Goal: Task Accomplishment & Management: Manage account settings

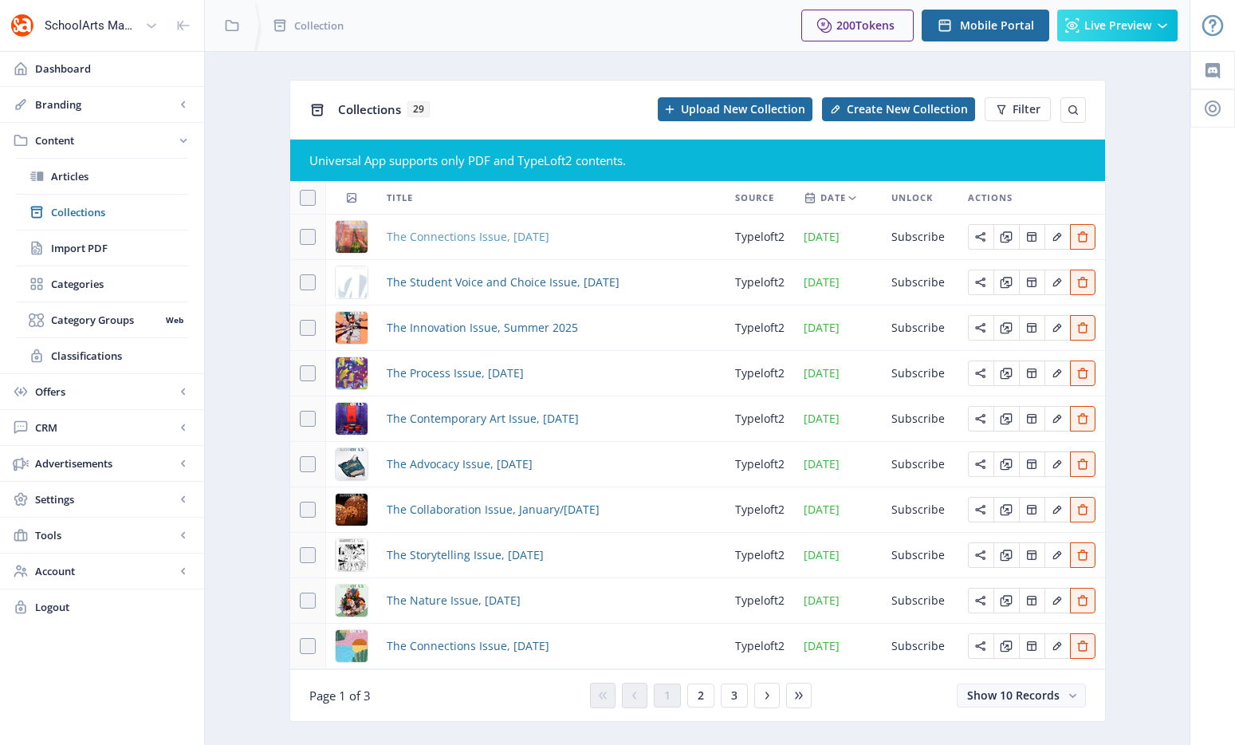
click at [522, 239] on span "The Connections Issue, [DATE]" at bounding box center [468, 236] width 163 height 19
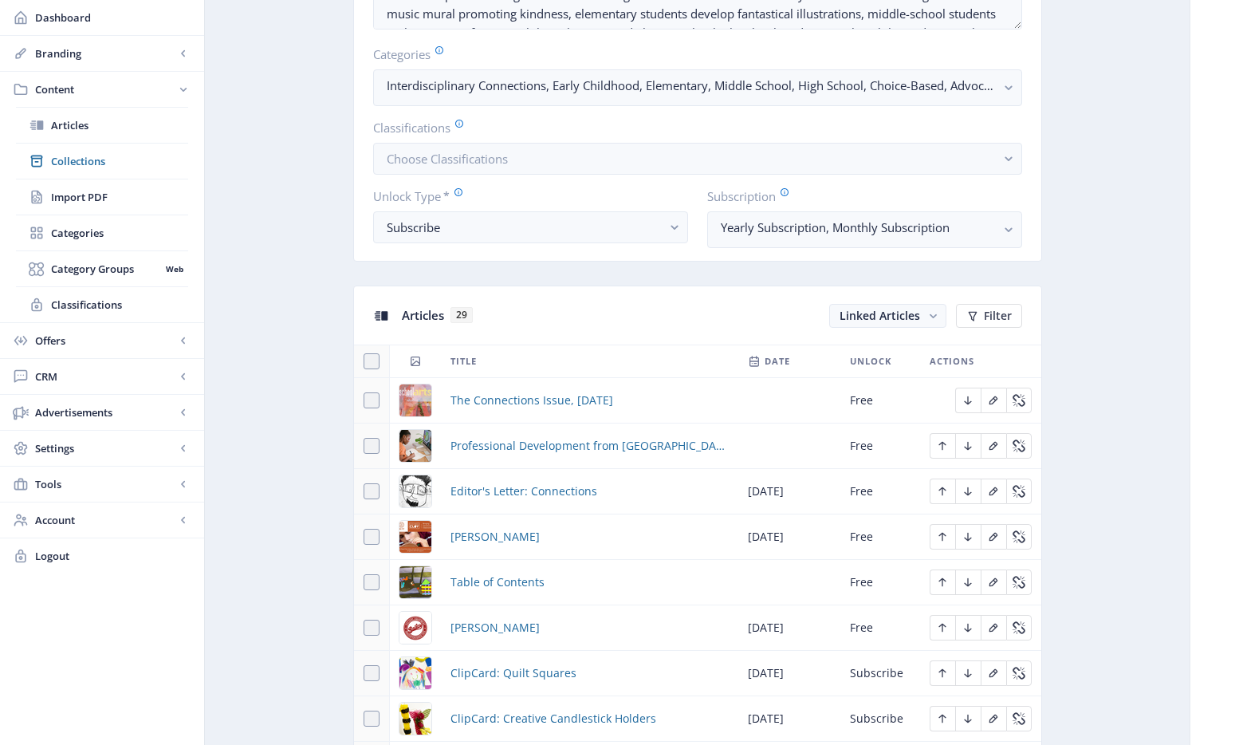
scroll to position [632, 0]
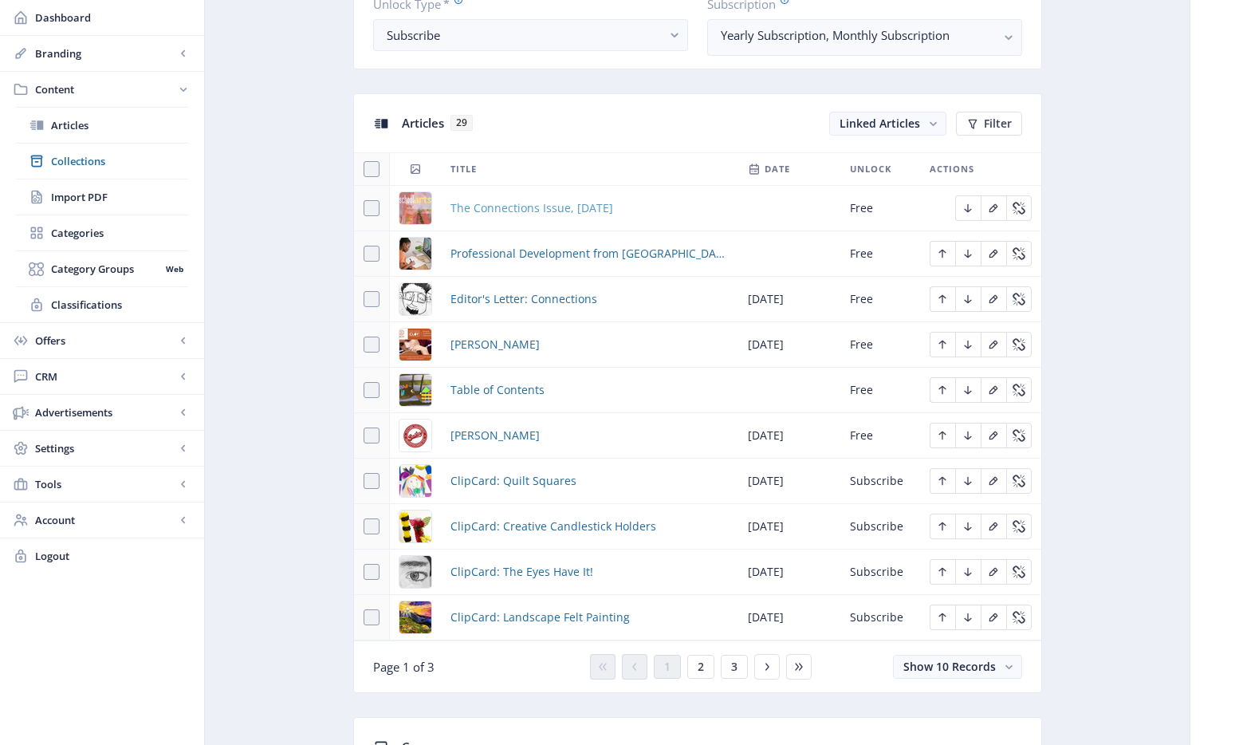
click at [613, 204] on span "The Connections Issue, [DATE]" at bounding box center [532, 208] width 163 height 19
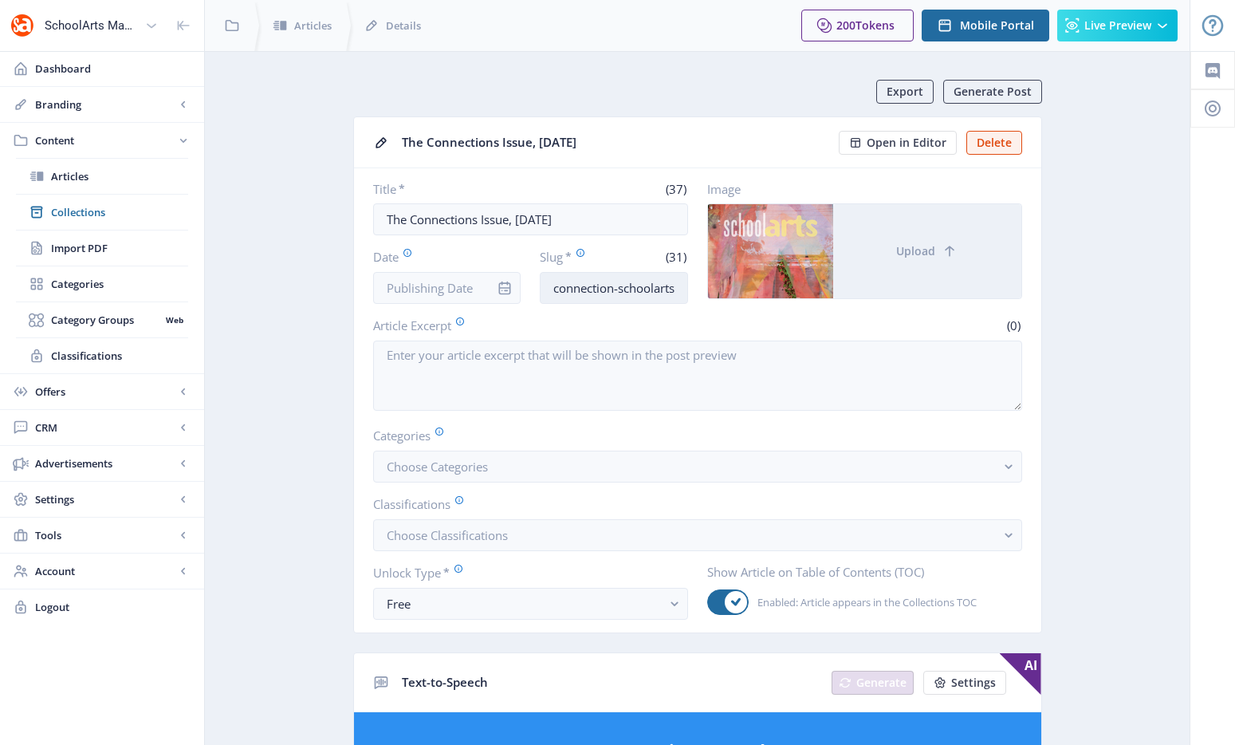
click at [632, 284] on input "connection-schoolarts-cover-925" at bounding box center [614, 288] width 148 height 32
click at [86, 183] on span "Articles" at bounding box center [119, 176] width 137 height 16
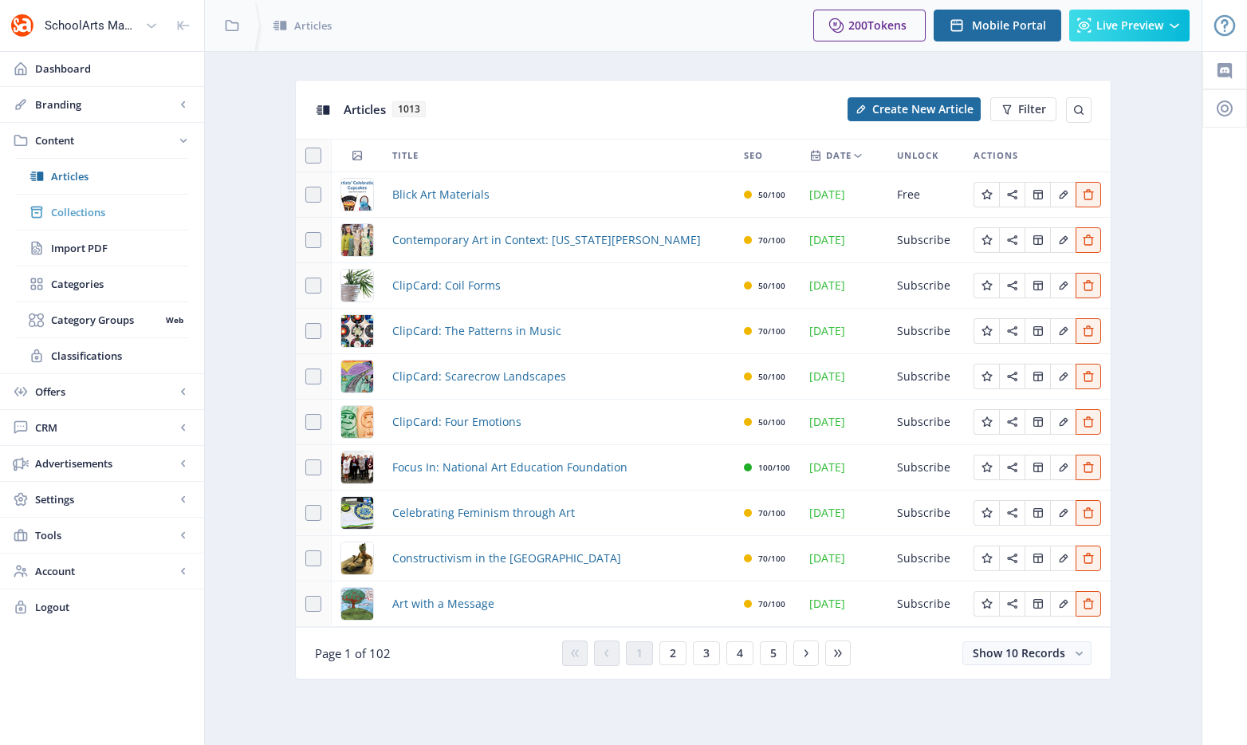
click at [87, 209] on span "Collections" at bounding box center [119, 212] width 137 height 16
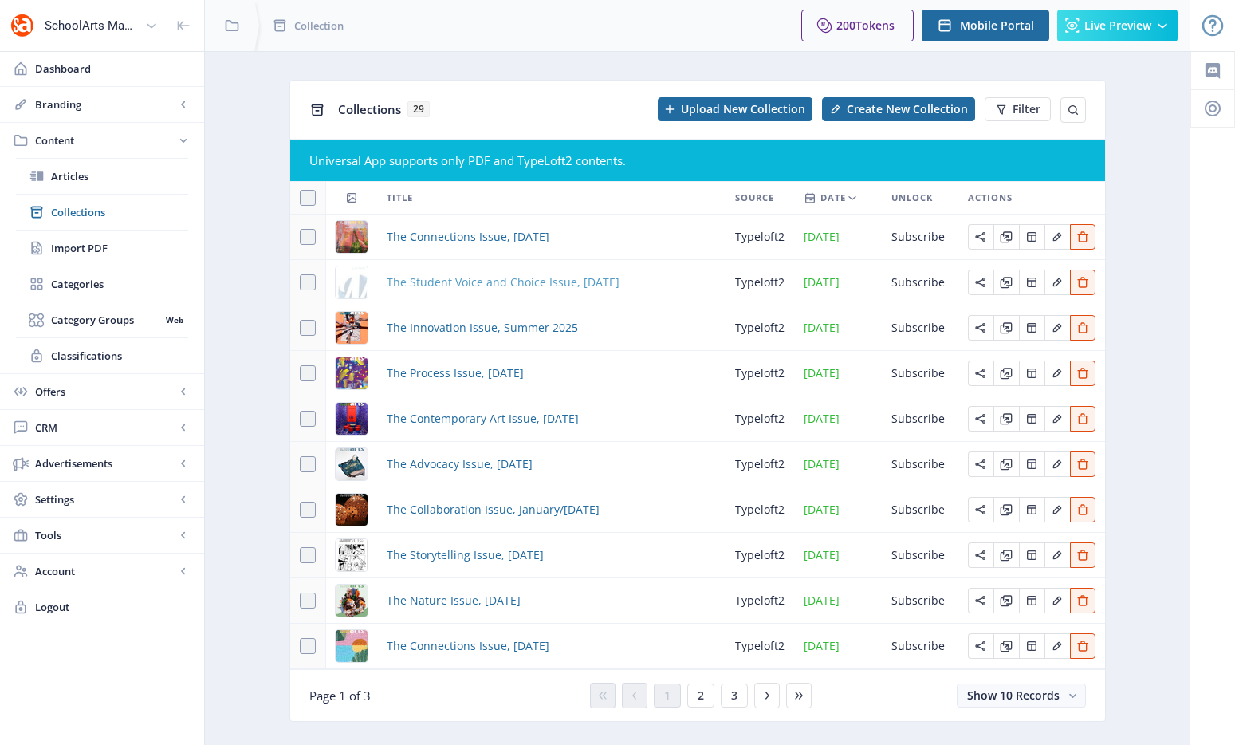
click at [527, 274] on span "The Student Voice and Choice Issue, [DATE]" at bounding box center [503, 282] width 233 height 19
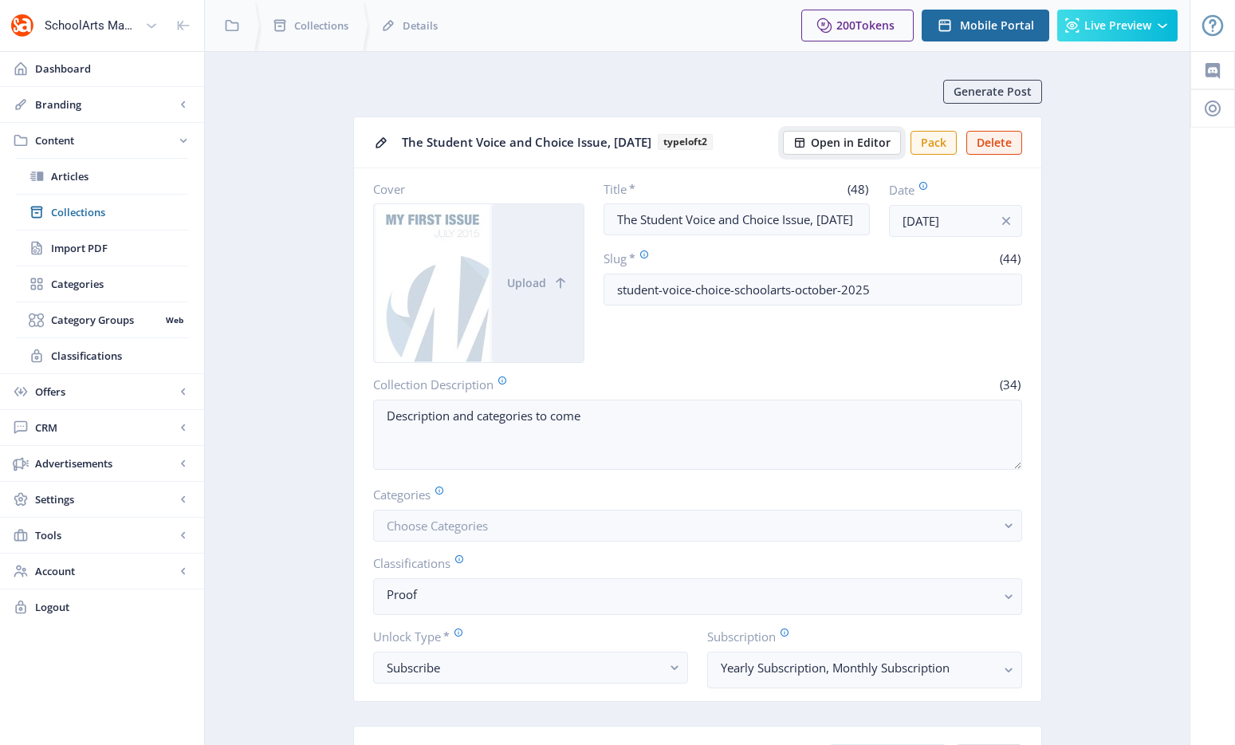
click at [873, 143] on span "Open in Editor" at bounding box center [851, 142] width 80 height 13
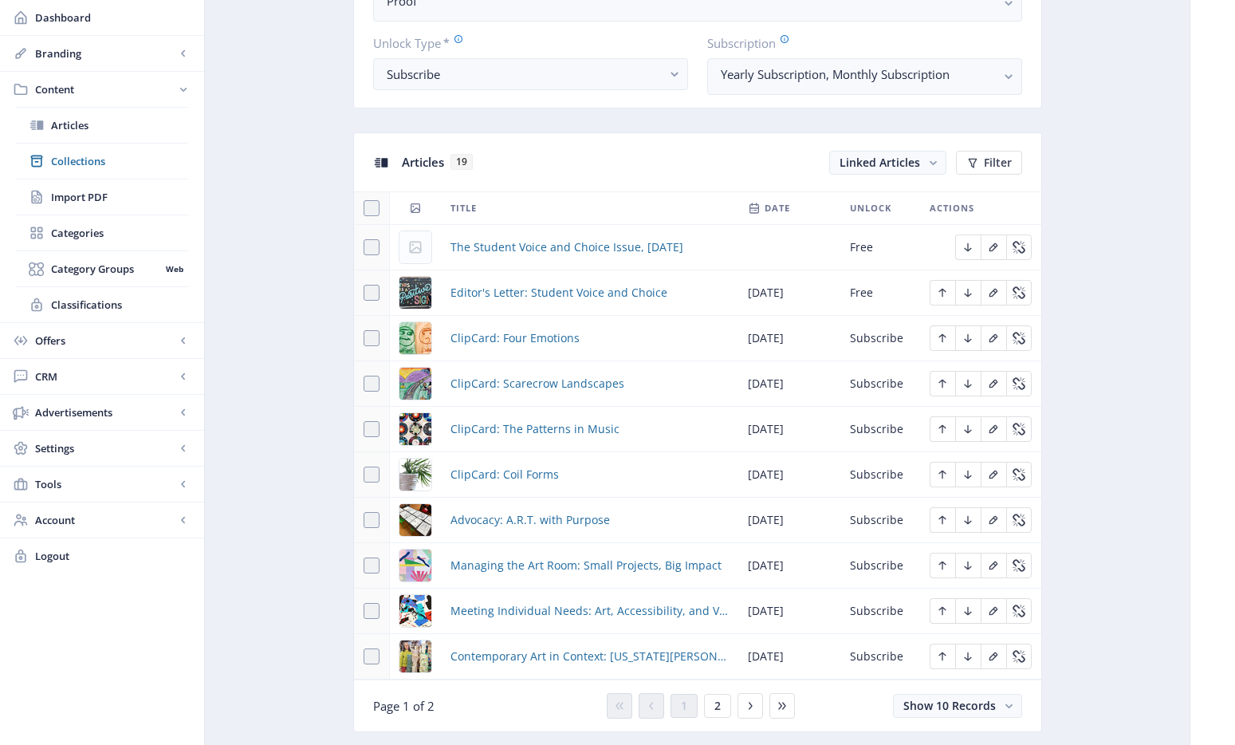
scroll to position [399, 0]
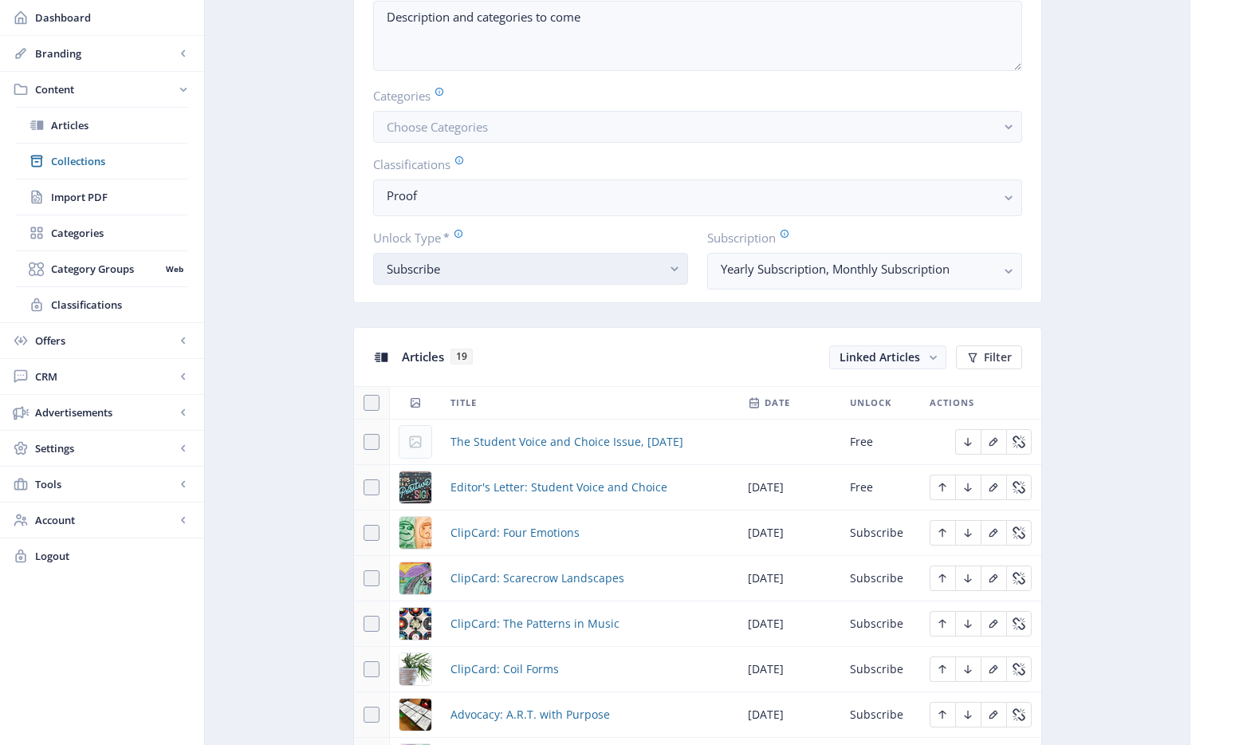
click at [486, 263] on div "Subscribe" at bounding box center [524, 268] width 275 height 19
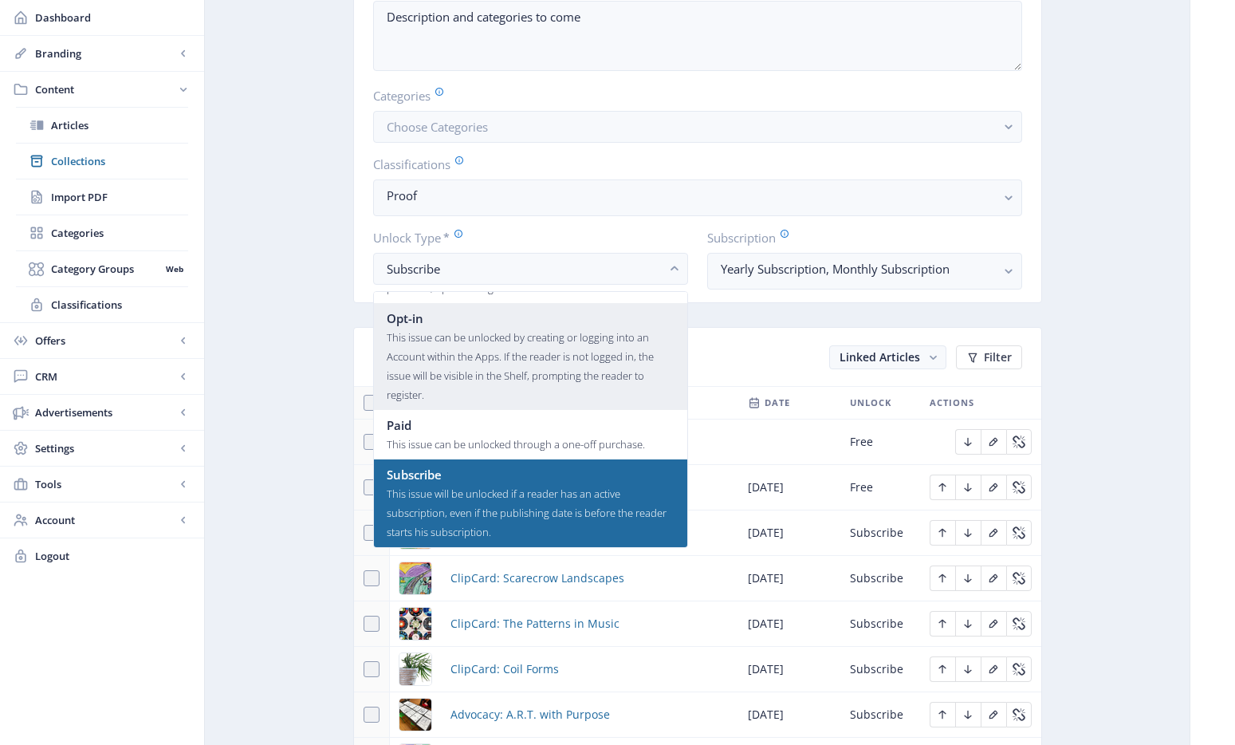
scroll to position [0, 0]
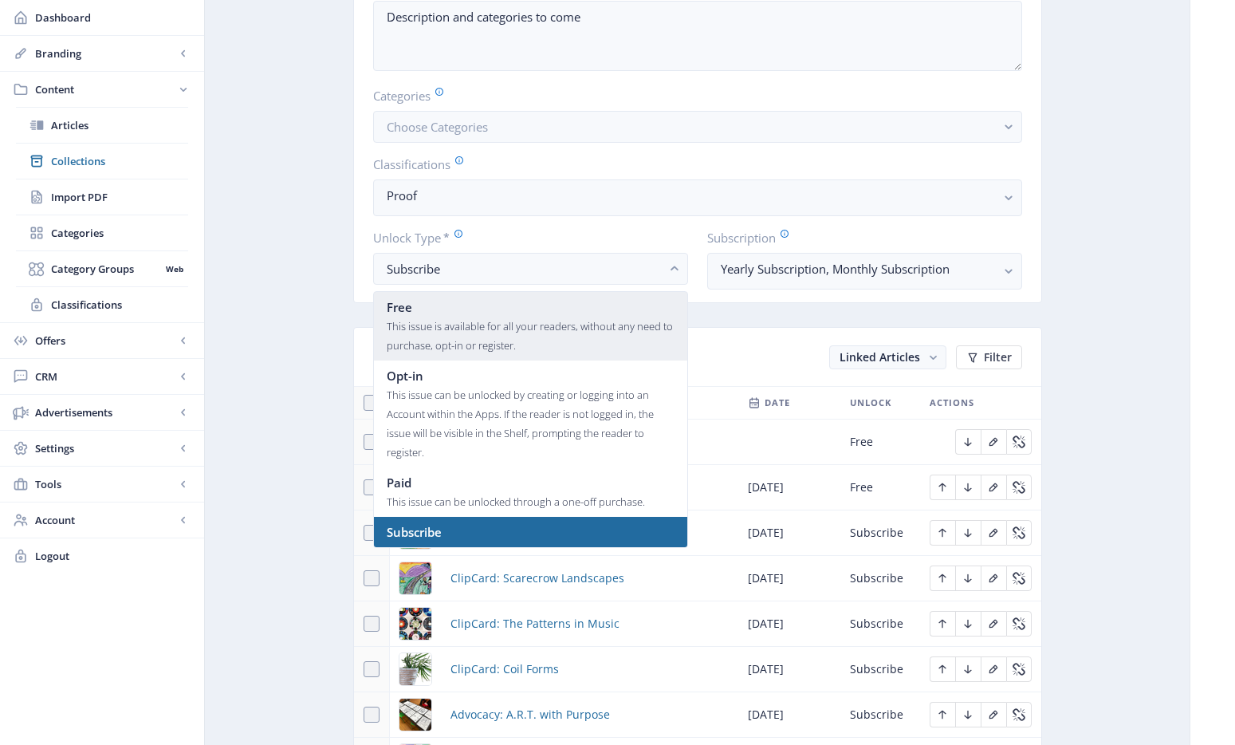
click at [473, 318] on div "This issue is available for all your readers, without any need to purchase, opt…" at bounding box center [531, 336] width 288 height 38
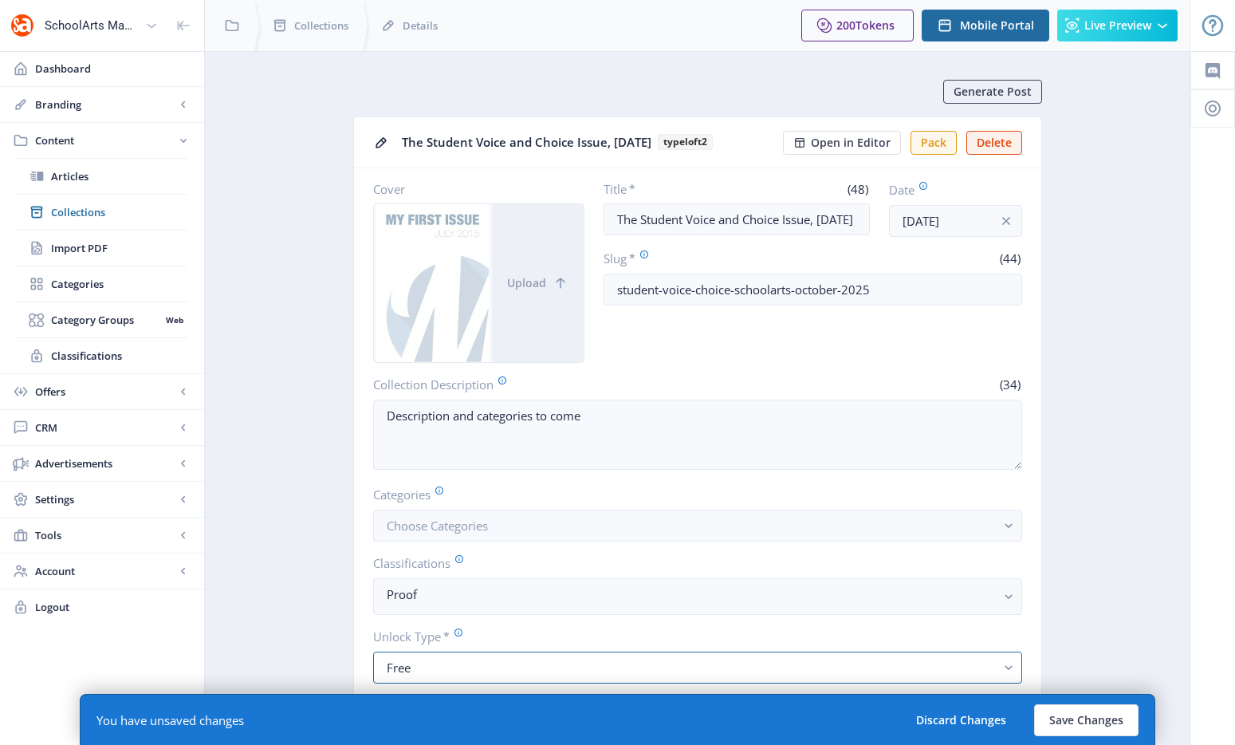
scroll to position [399, 0]
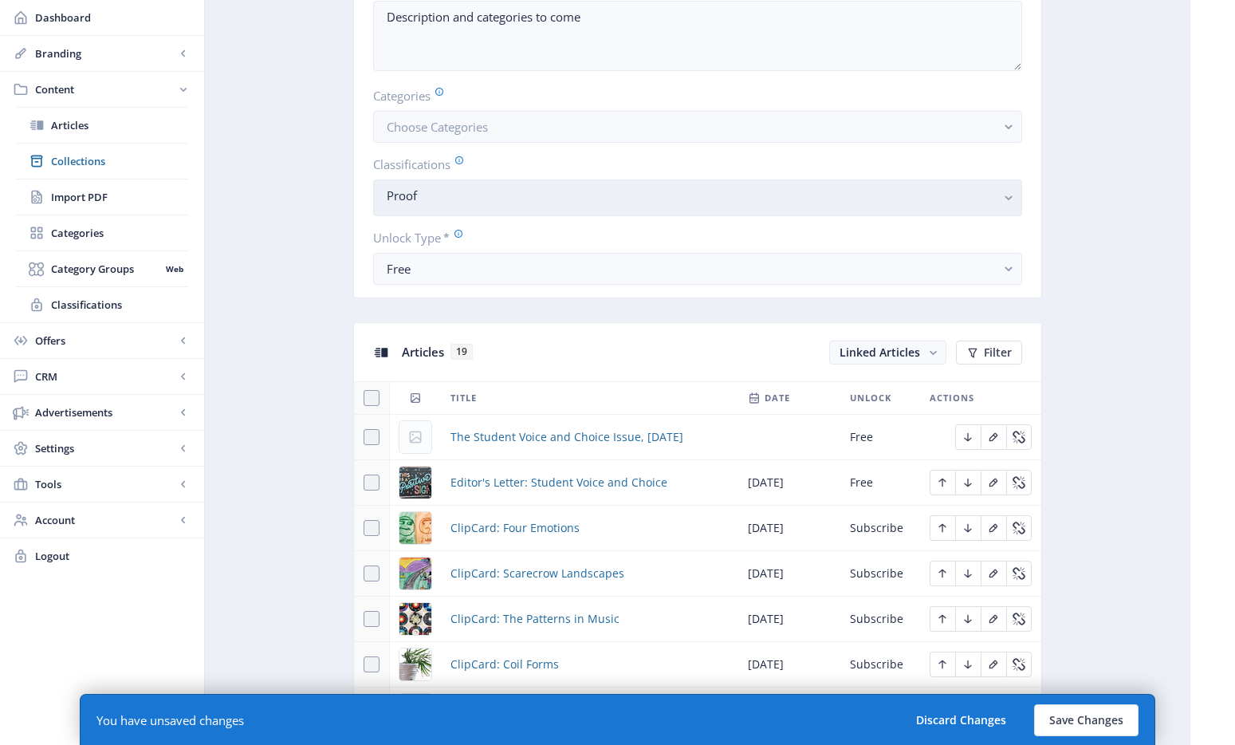
click at [475, 214] on button "Proof" at bounding box center [697, 197] width 649 height 37
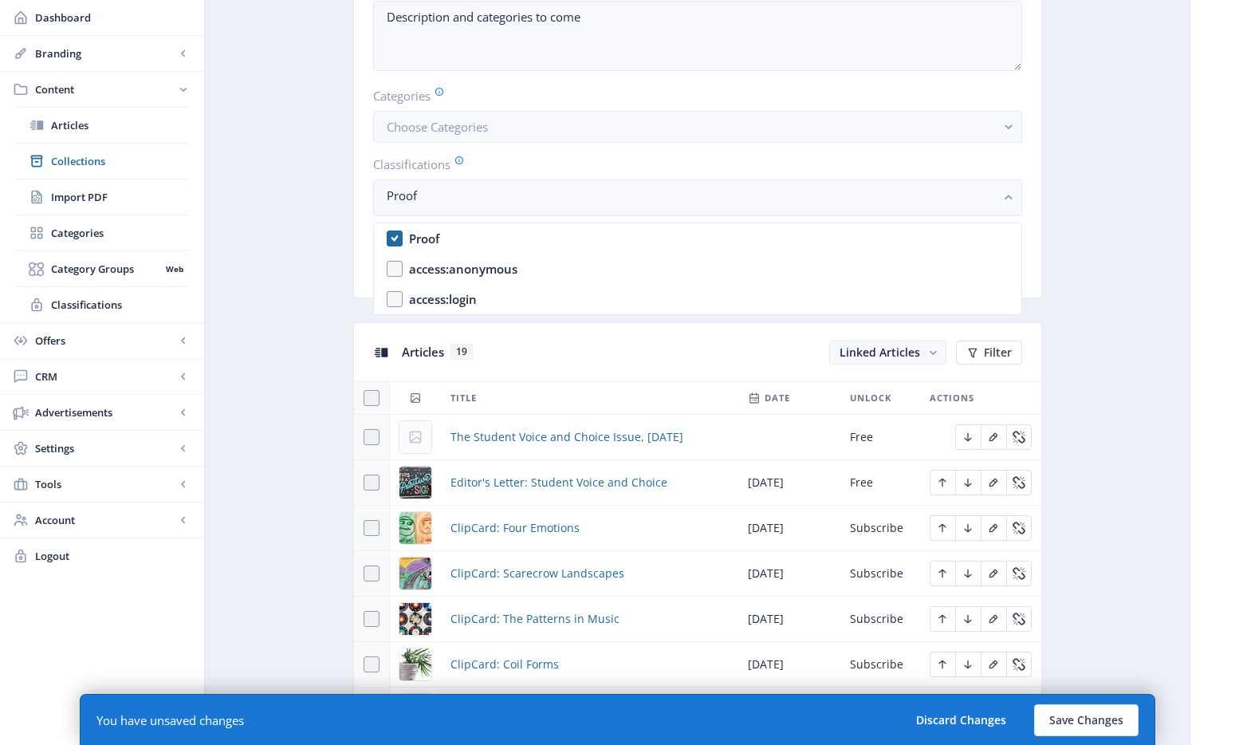
click at [471, 238] on nb-option "Proof" at bounding box center [698, 238] width 648 height 30
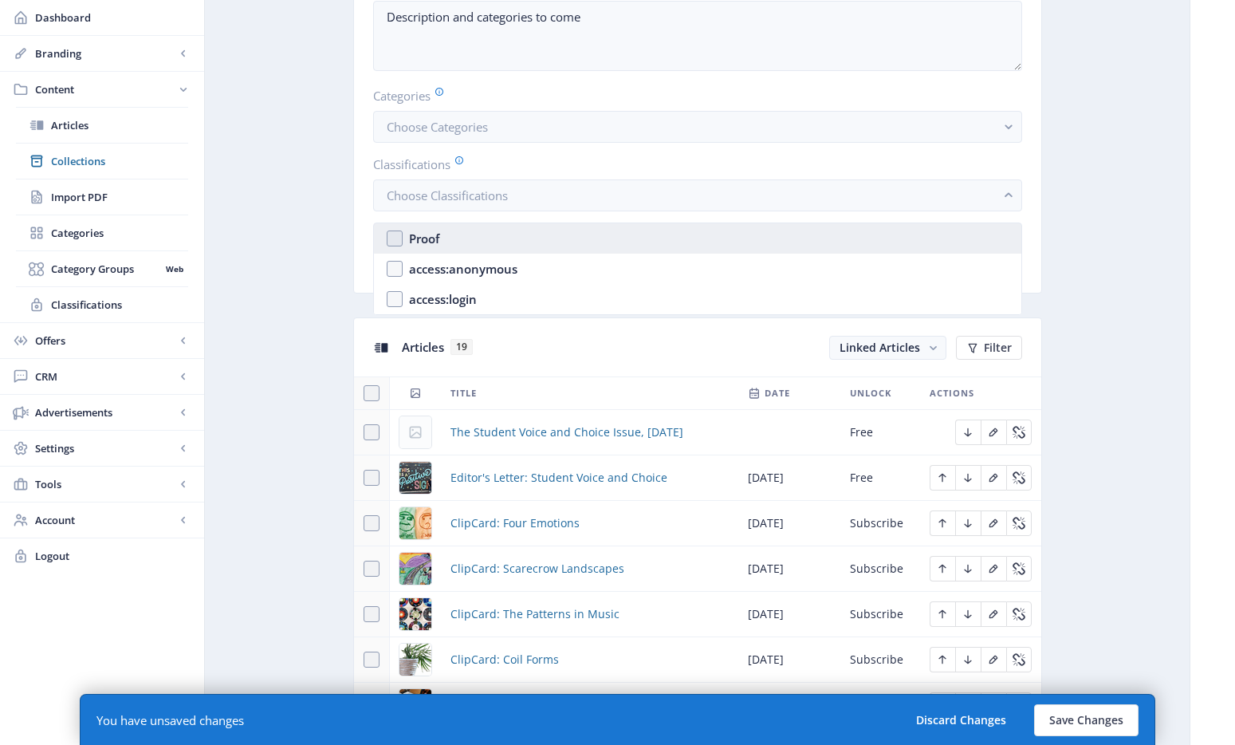
click at [471, 238] on nb-option "Proof" at bounding box center [698, 238] width 648 height 30
checkbox input "true"
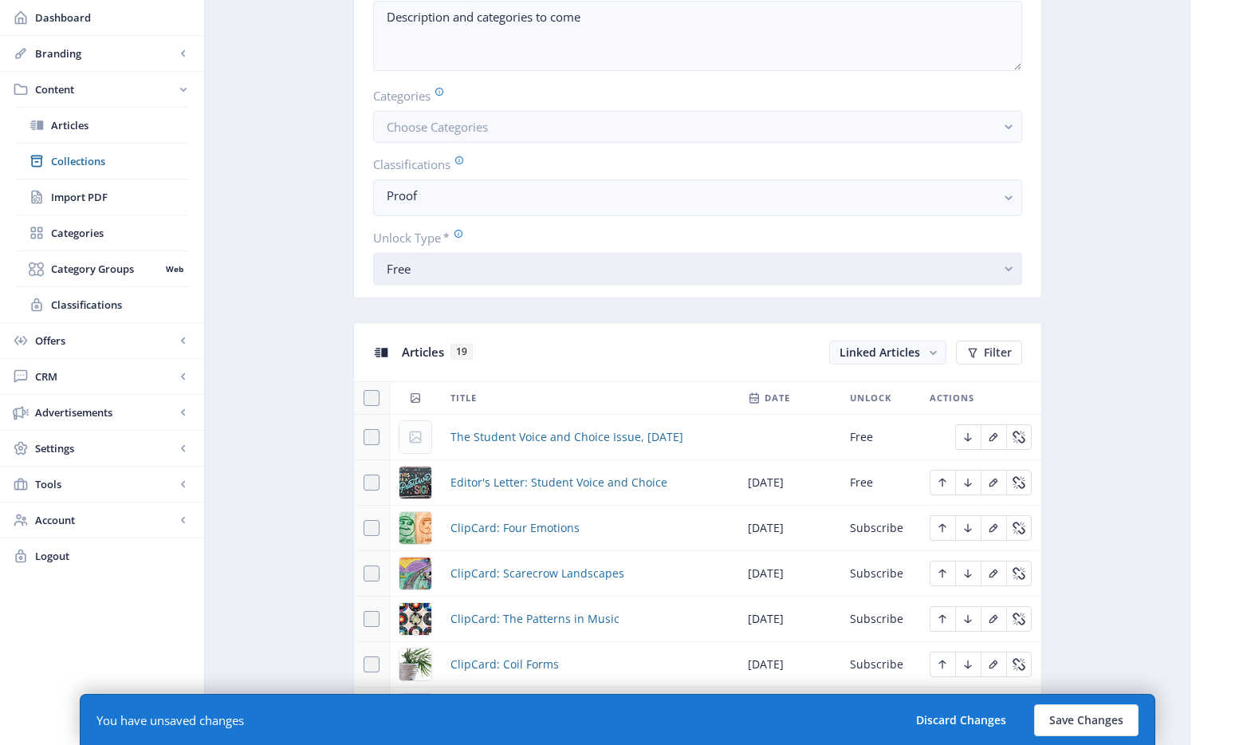
click at [439, 268] on div "Free" at bounding box center [691, 268] width 609 height 19
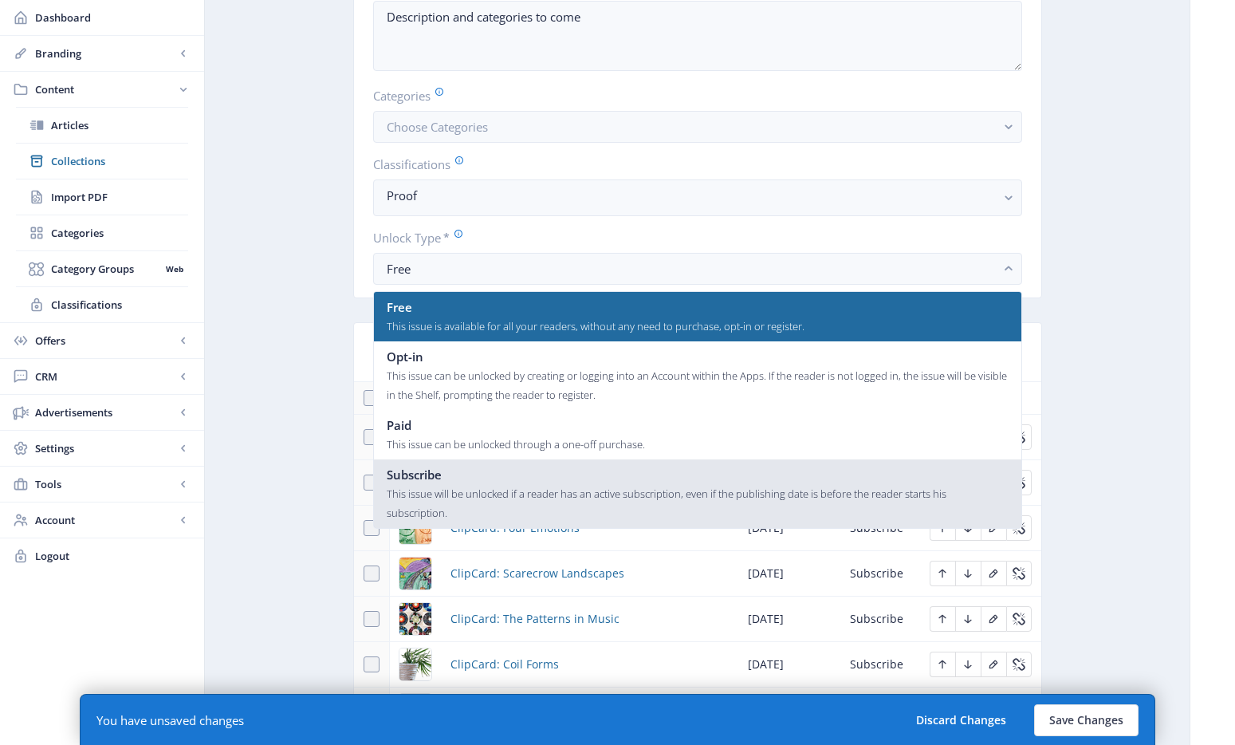
drag, startPoint x: 450, startPoint y: 475, endPoint x: 445, endPoint y: 468, distance: 8.6
click at [450, 475] on div "Subscribe" at bounding box center [698, 474] width 622 height 19
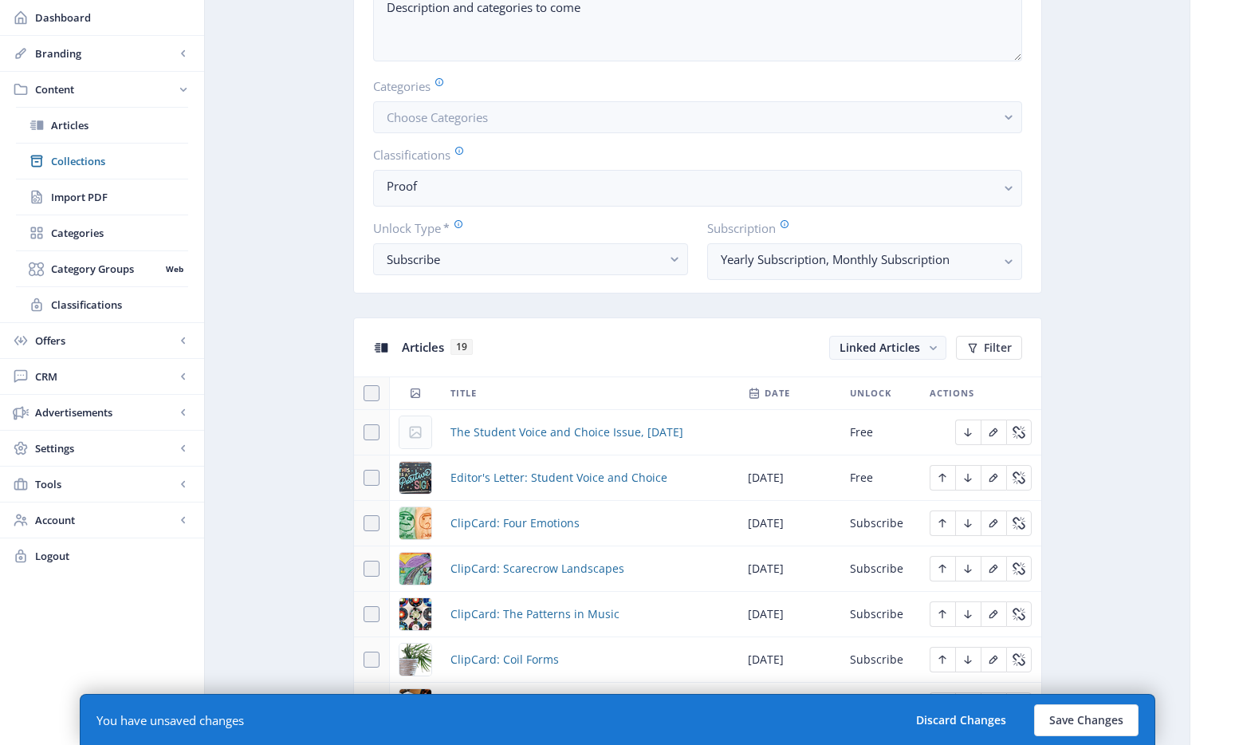
scroll to position [456, 0]
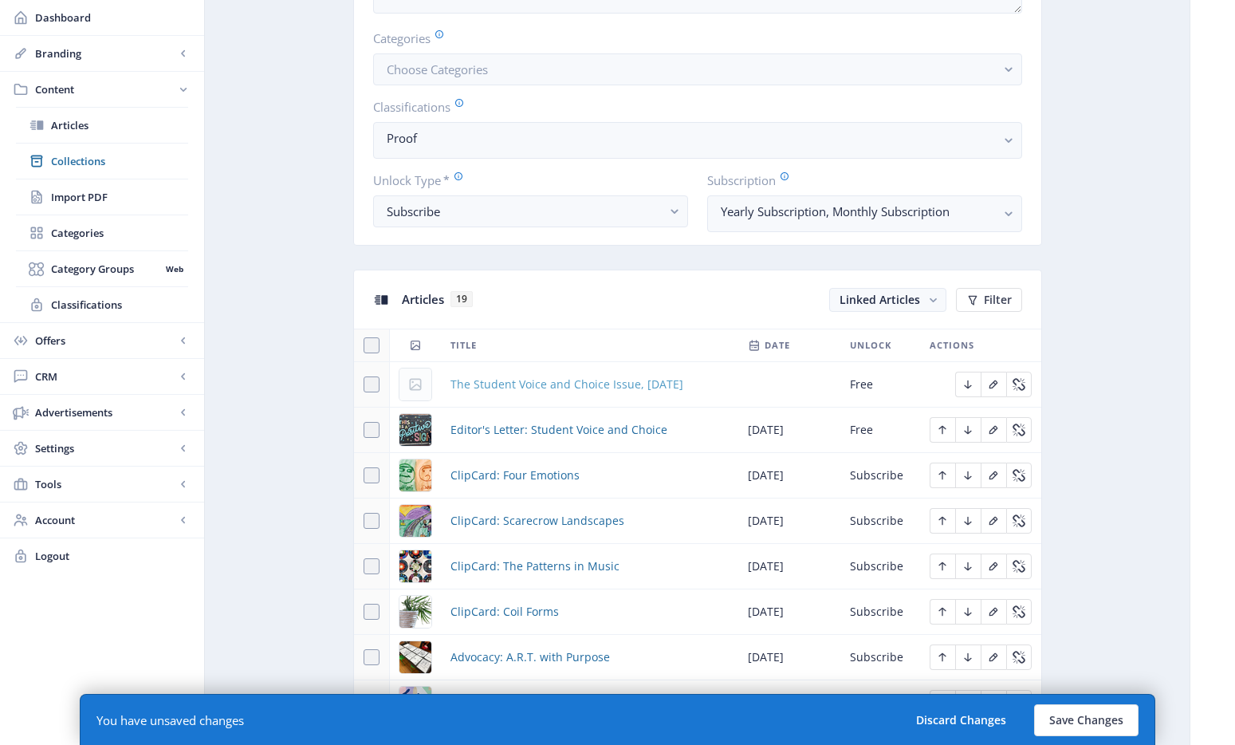
click at [563, 381] on span "The Student Voice and Choice Issue, [DATE]" at bounding box center [567, 384] width 233 height 19
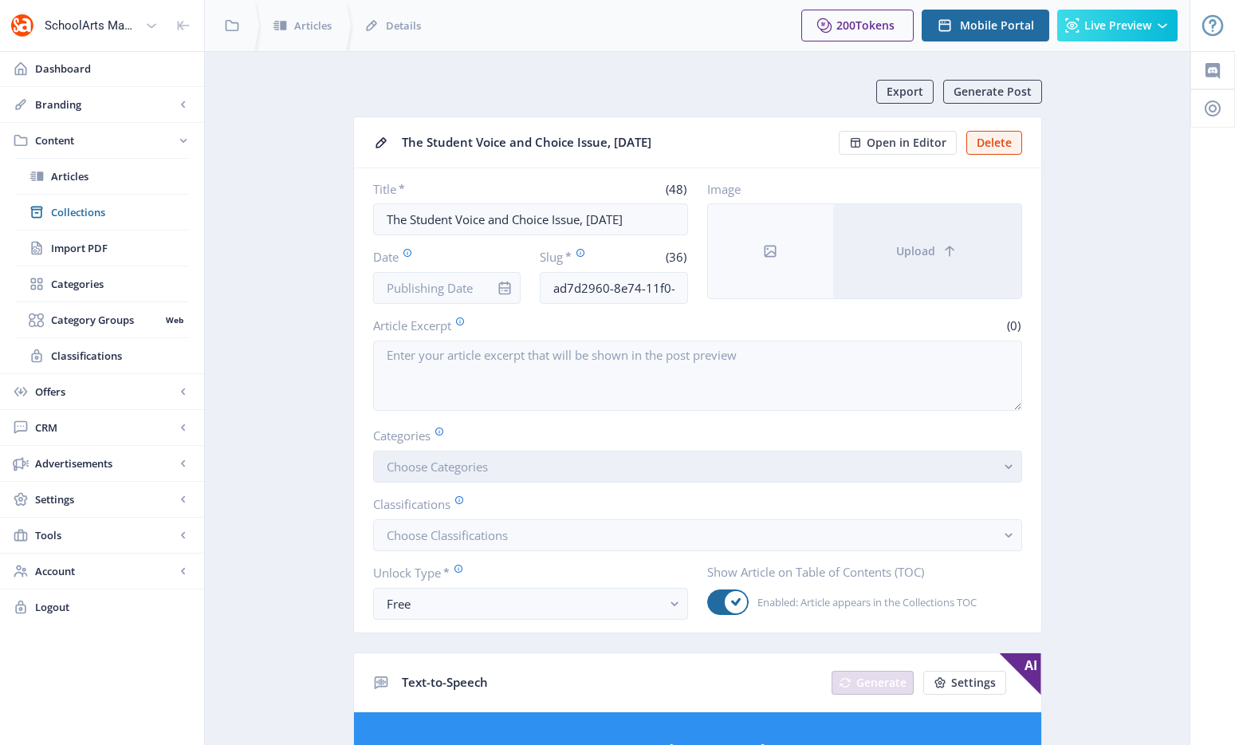
scroll to position [100, 0]
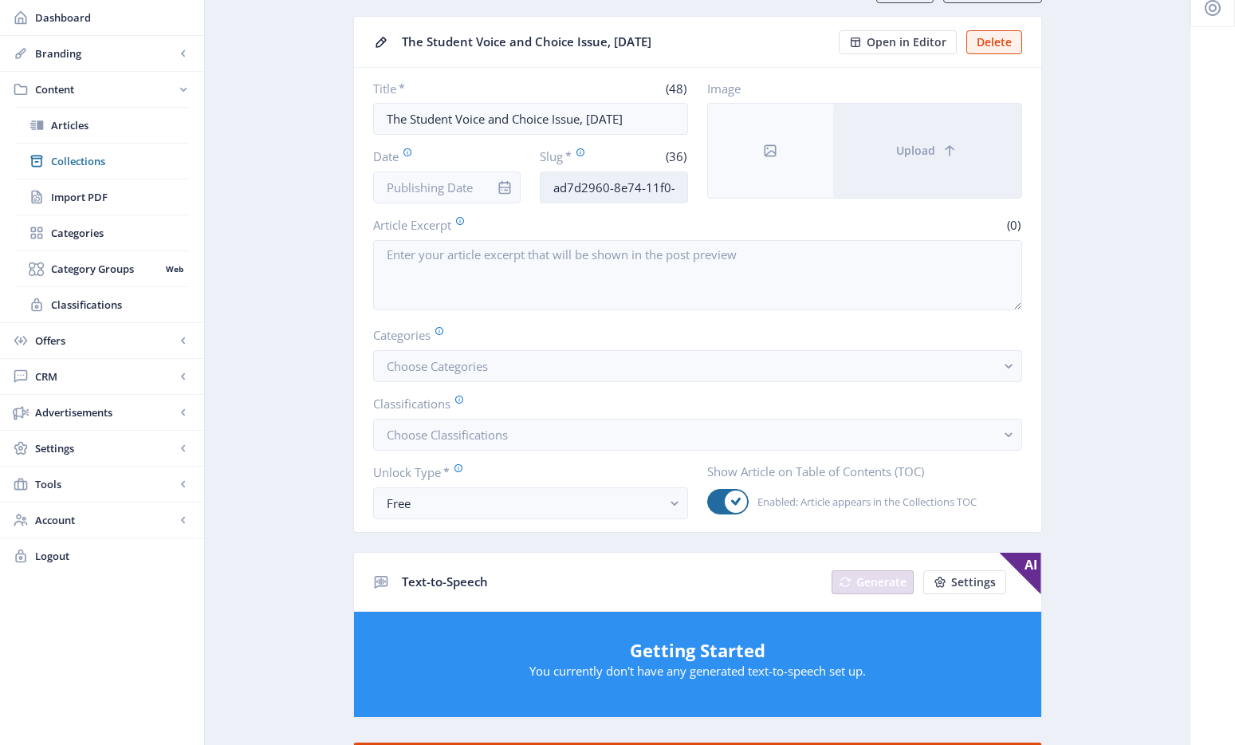
click at [598, 185] on input "ad7d2960-8e74-11f0-bd64-4201ac1fa005" at bounding box center [614, 187] width 148 height 32
click at [597, 185] on input "ad7d2960-8e74-11f0-bd64-4201ac1fa005" at bounding box center [614, 187] width 148 height 32
paste input "connection-schoolarts-cover-92"
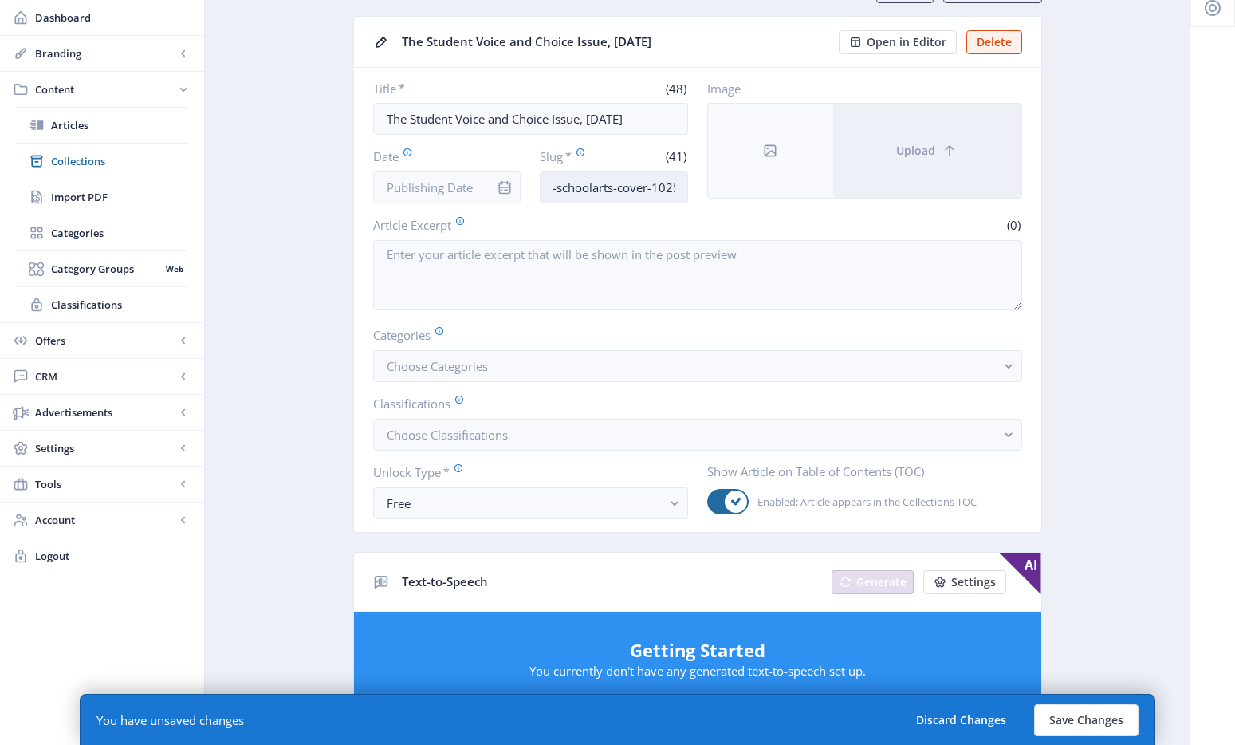
scroll to position [0, 121]
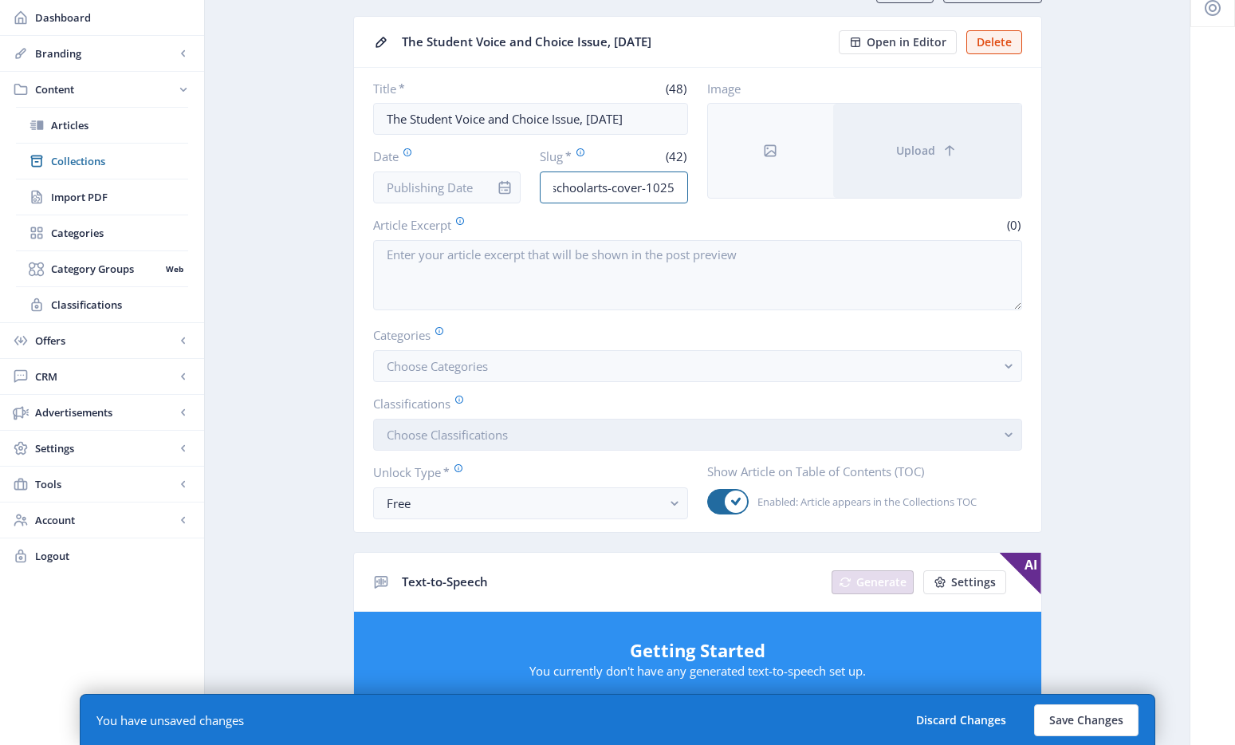
type input "student-voice-choice-schoolarts-cover-1025"
click at [499, 432] on span "Choose Classifications" at bounding box center [447, 435] width 121 height 16
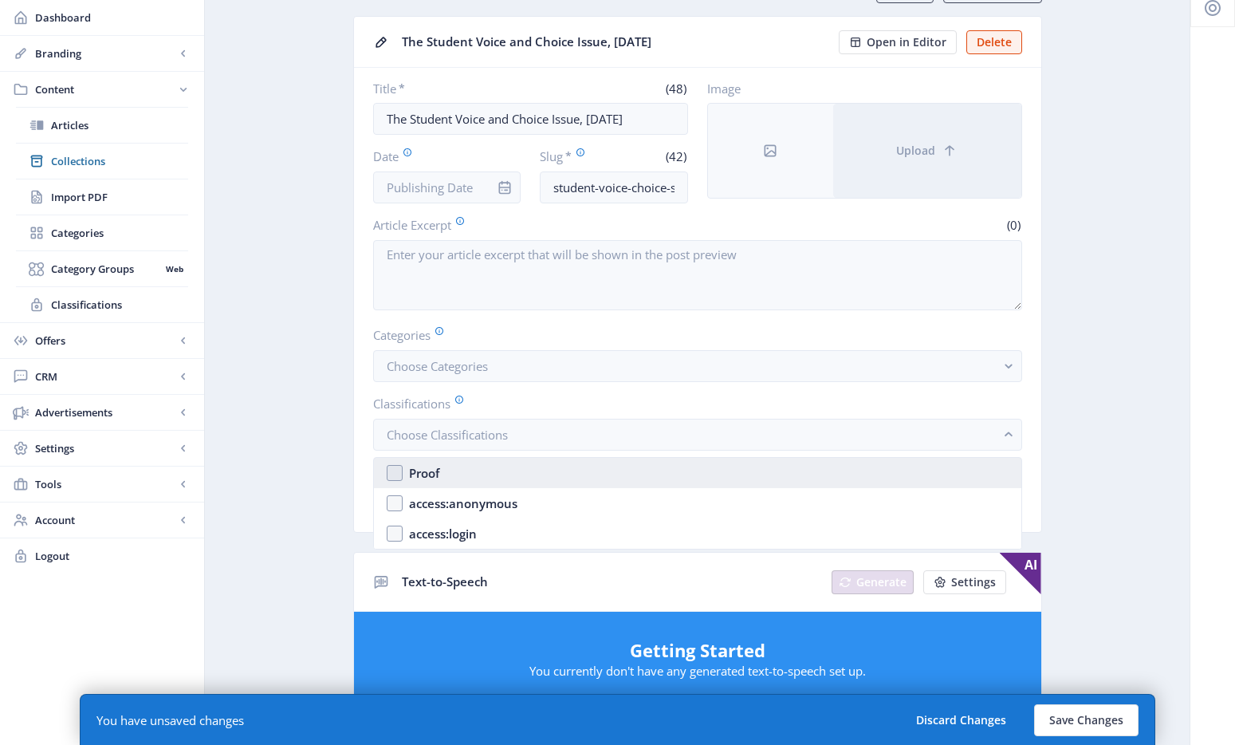
click at [498, 475] on nb-option "Proof" at bounding box center [698, 473] width 648 height 30
checkbox input "true"
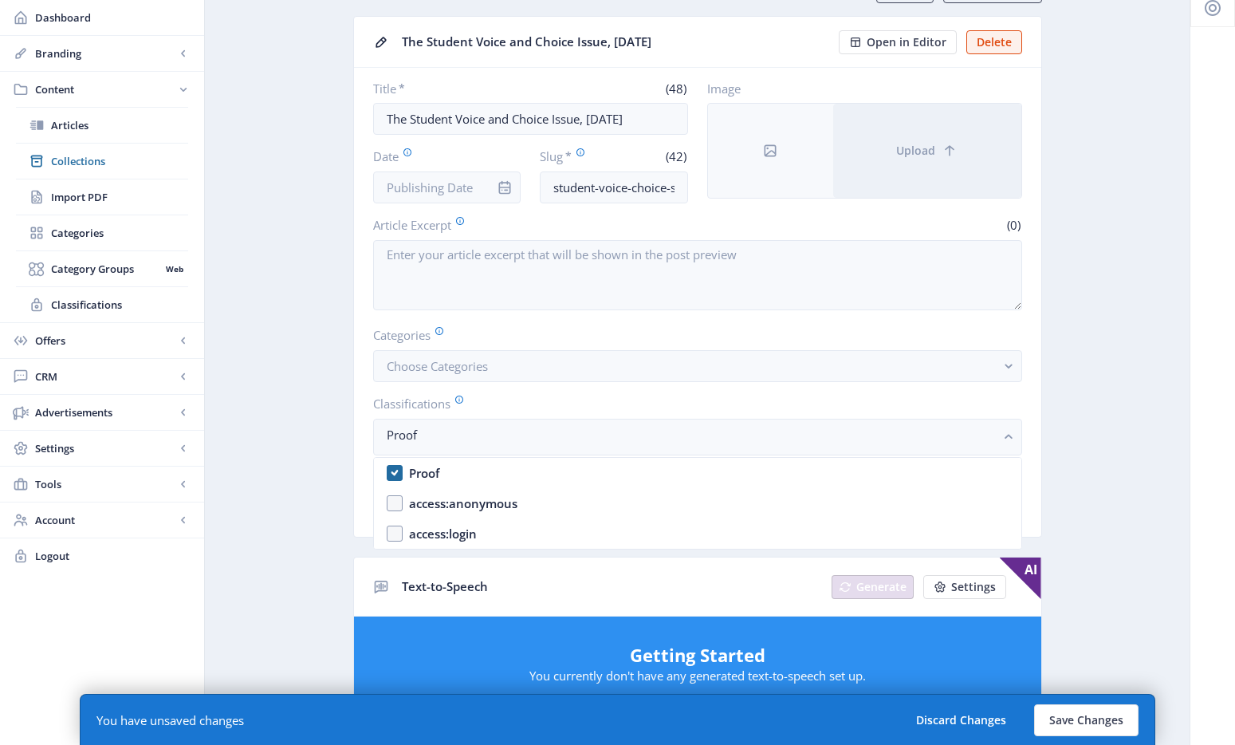
click at [282, 441] on app-content-article "Export Generate Post The Student Voice and Choice Issue, October 2025 Open in E…" at bounding box center [697, 738] width 929 height 1518
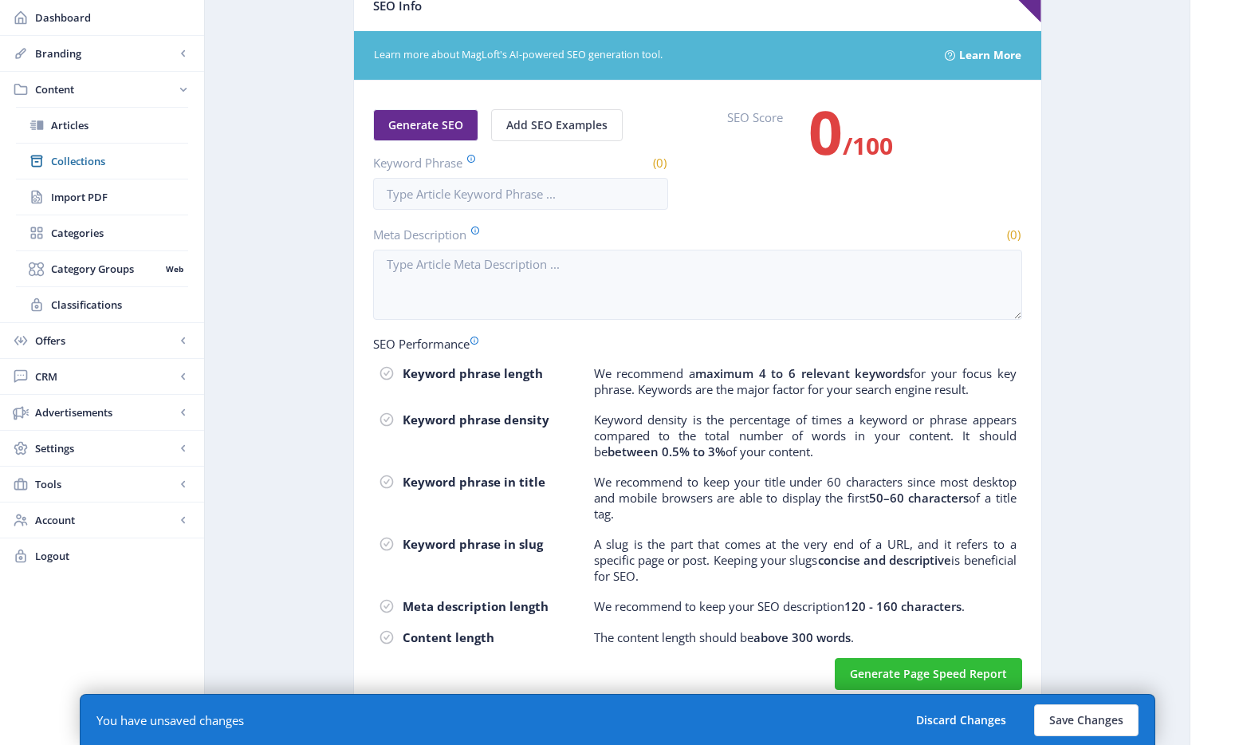
scroll to position [885, 0]
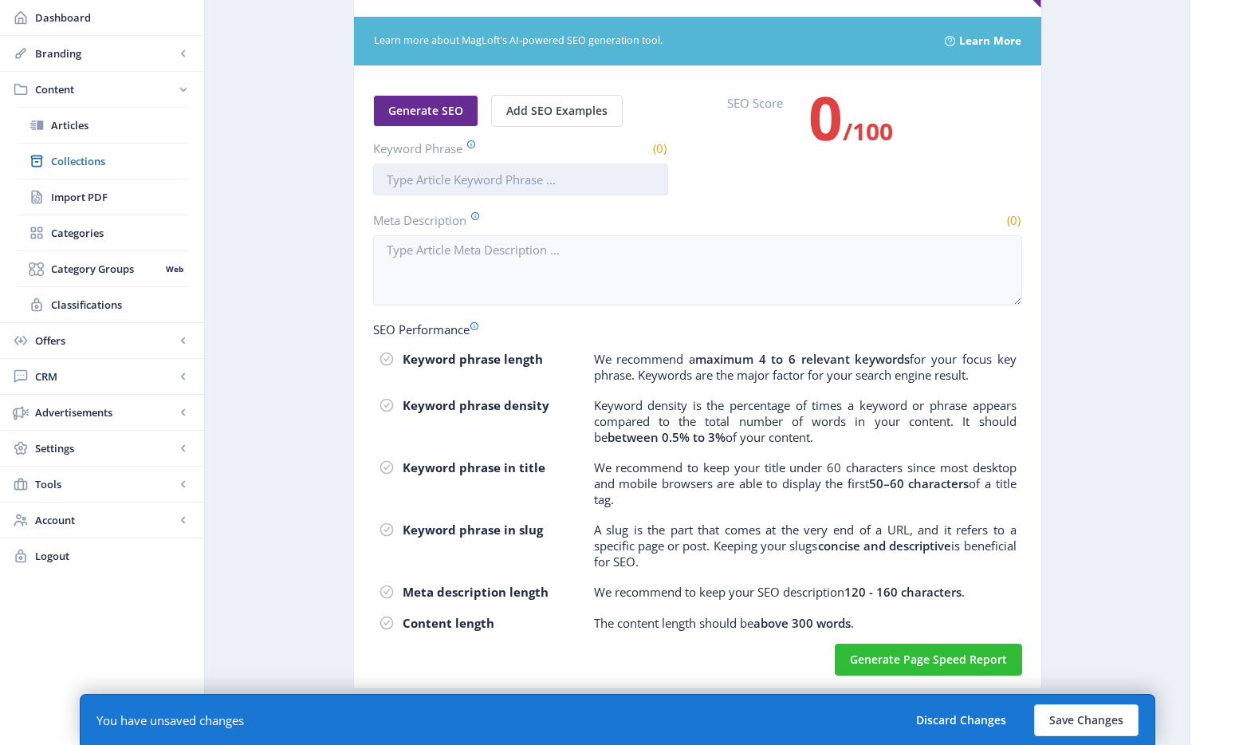
click at [553, 176] on input "Keyword Phrase" at bounding box center [520, 180] width 295 height 32
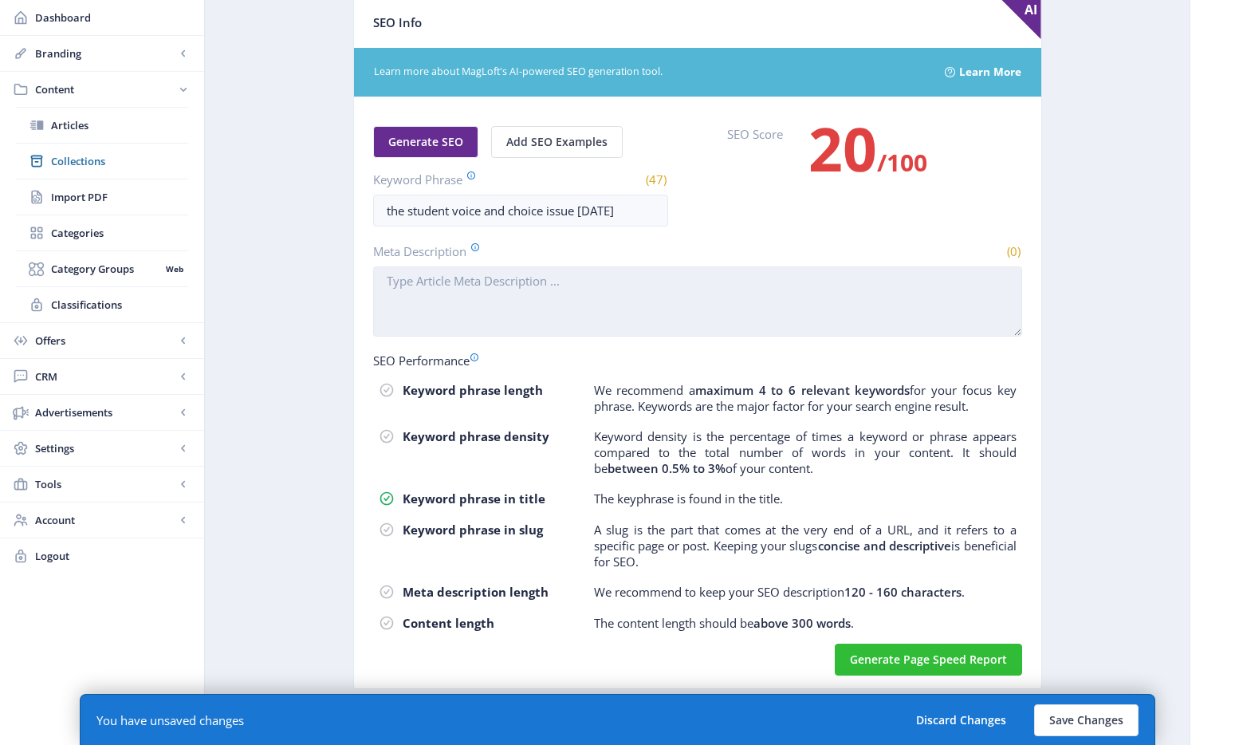
click at [529, 301] on textarea "Meta Description" at bounding box center [697, 301] width 649 height 70
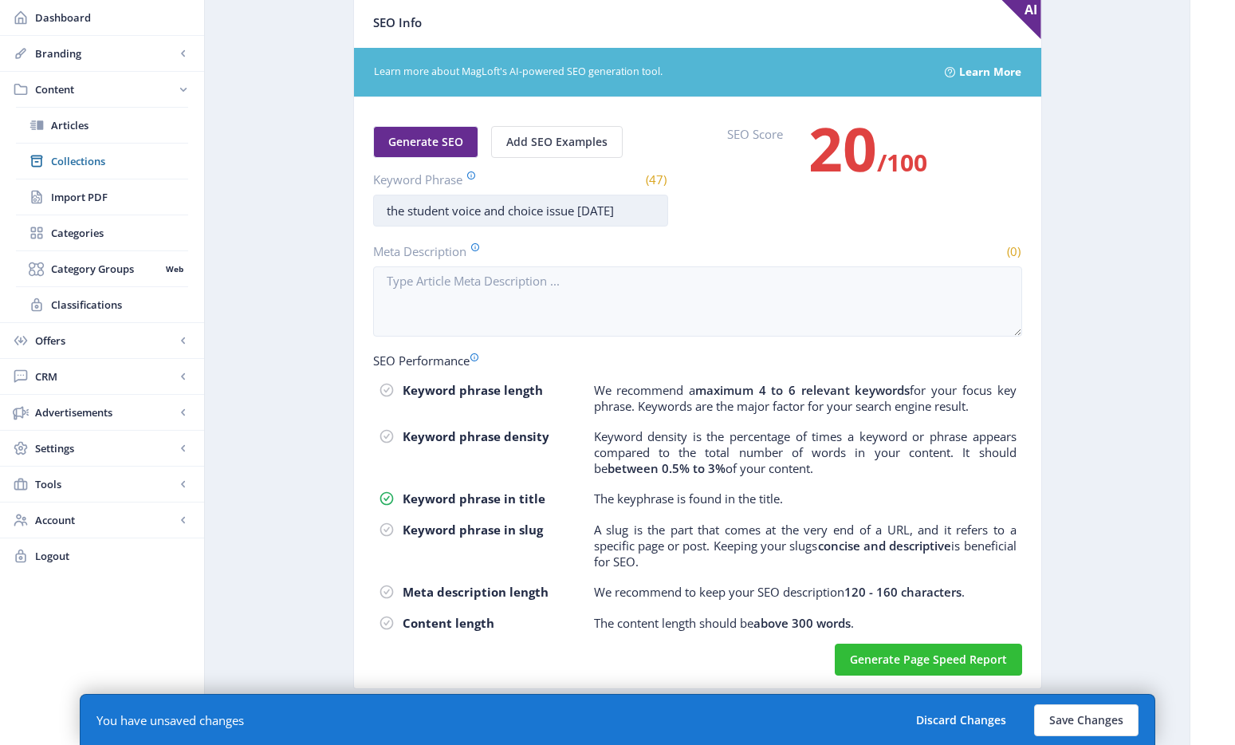
click at [399, 214] on input "the student voice and choice issue october 2025" at bounding box center [520, 211] width 295 height 32
click at [542, 209] on input "student voice and choice issue october 2025" at bounding box center [520, 211] width 295 height 32
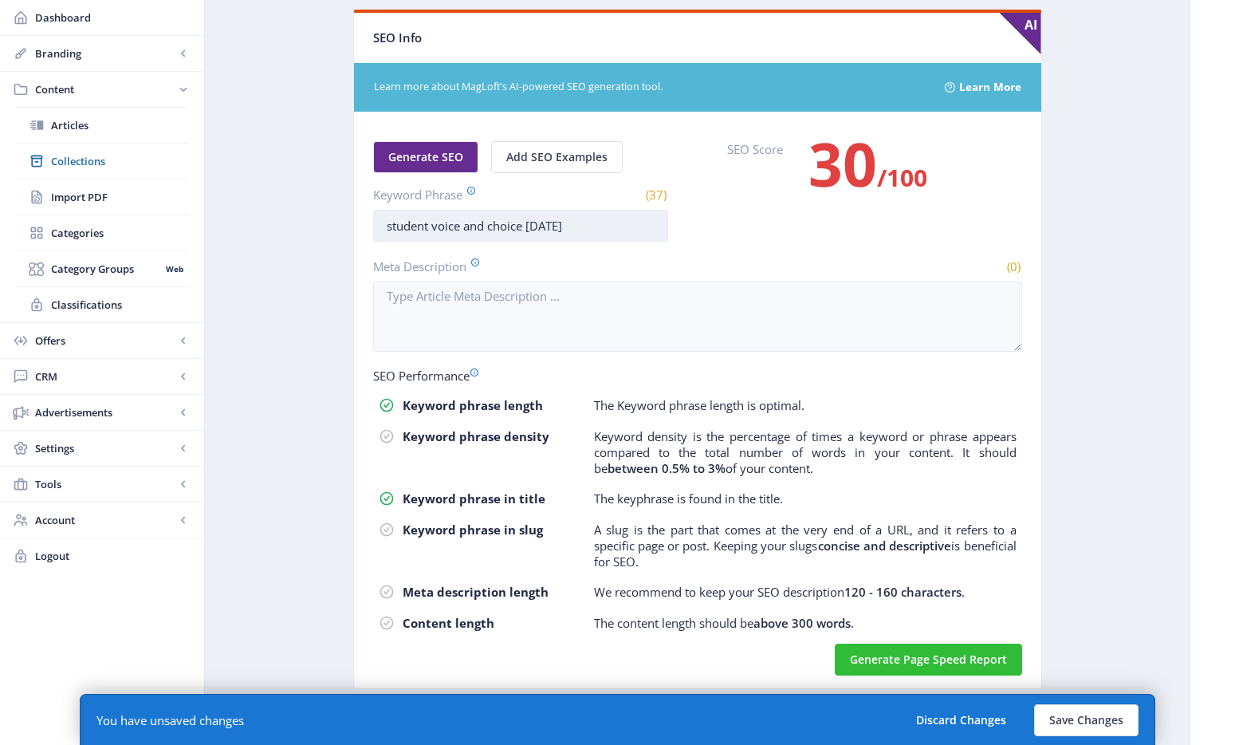
scroll to position [838, 0]
click at [693, 231] on div "Generate SEO Add SEO Examples Keyword Phrase (37) student voice and choice octo…" at bounding box center [697, 191] width 649 height 100
click at [481, 227] on input "student voice and choice october 2025" at bounding box center [520, 226] width 295 height 32
type input "student voice choice october 2025"
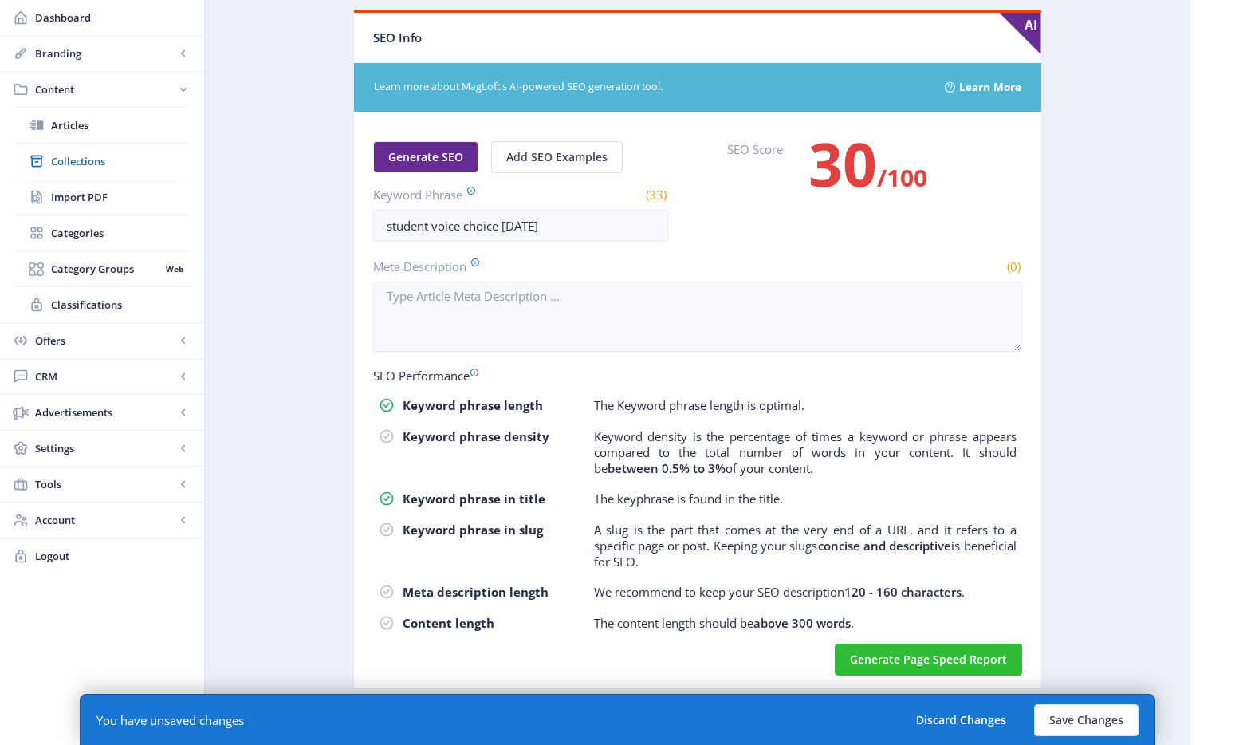
click at [685, 219] on div "Generate SEO Add SEO Examples Keyword Phrase (33) student voice choice october …" at bounding box center [697, 191] width 649 height 100
click at [1069, 708] on button "Save Changes" at bounding box center [1086, 720] width 104 height 32
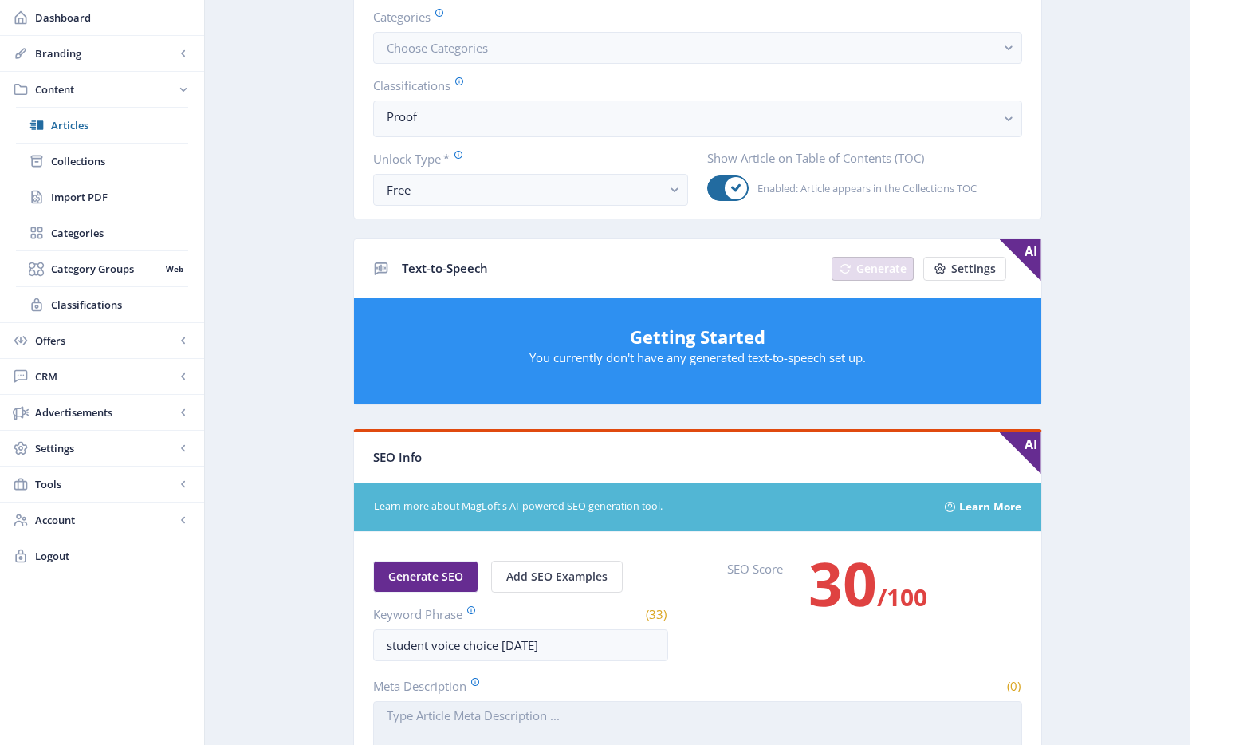
scroll to position [0, 0]
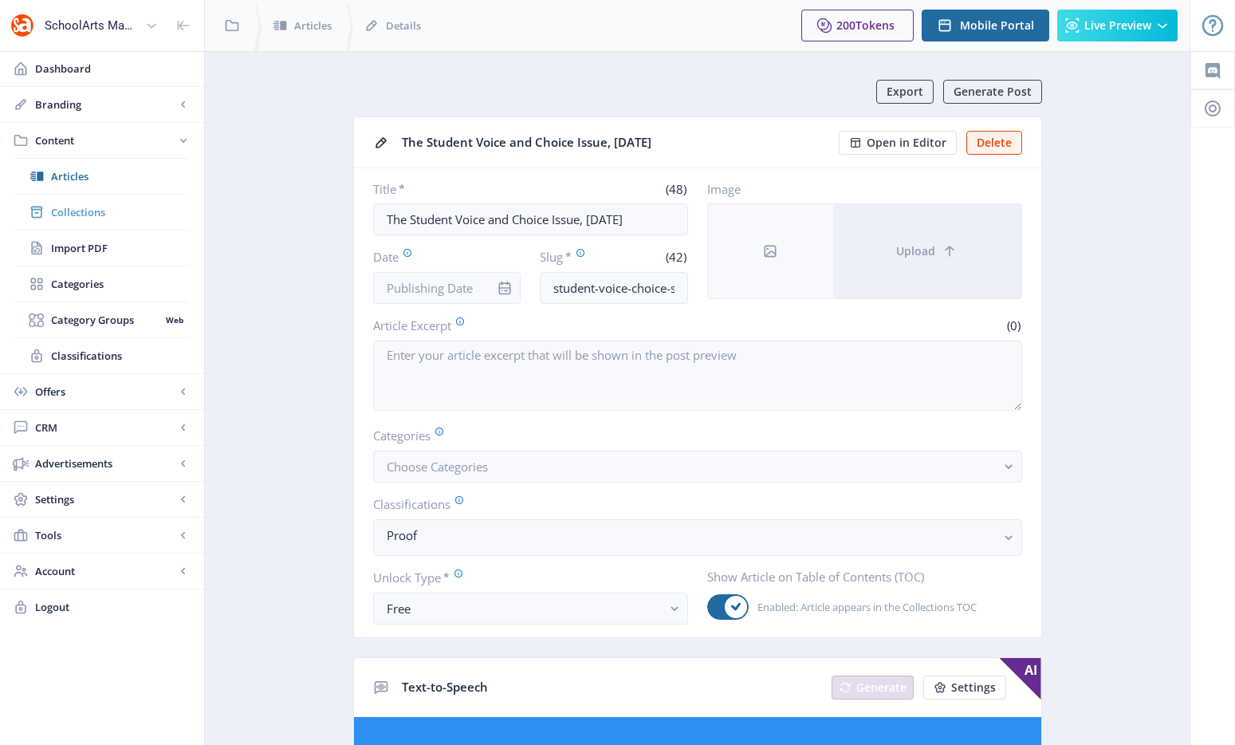
click at [63, 223] on link "Collections" at bounding box center [102, 212] width 172 height 35
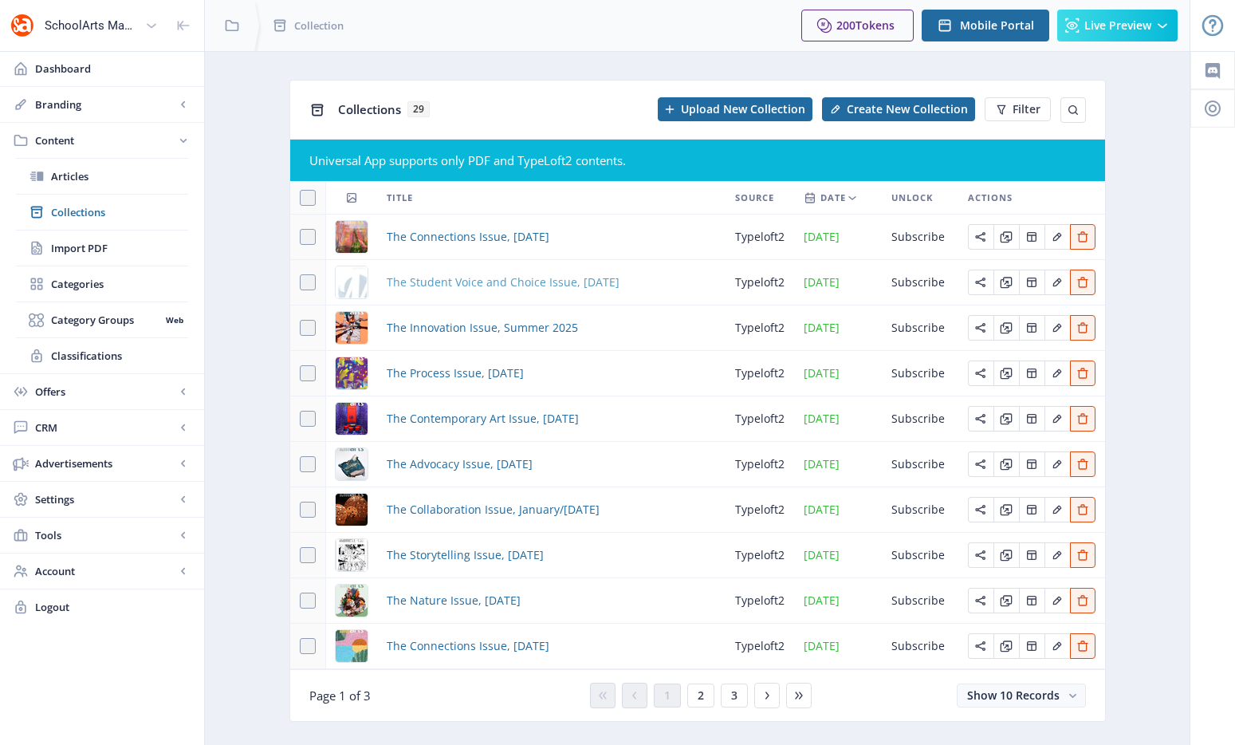
click at [483, 285] on span "The Student Voice and Choice Issue, [DATE]" at bounding box center [503, 282] width 233 height 19
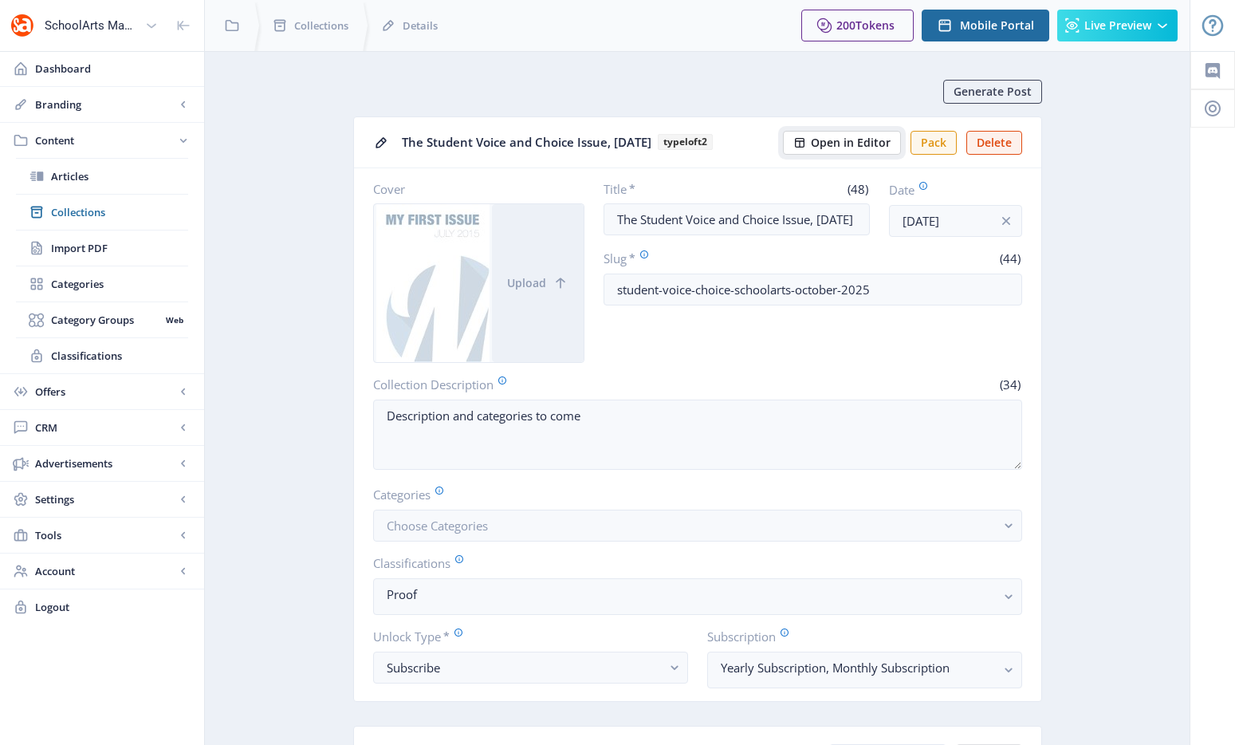
click at [883, 143] on span "Open in Editor" at bounding box center [851, 142] width 80 height 13
click at [156, 199] on link "Collections" at bounding box center [102, 212] width 172 height 35
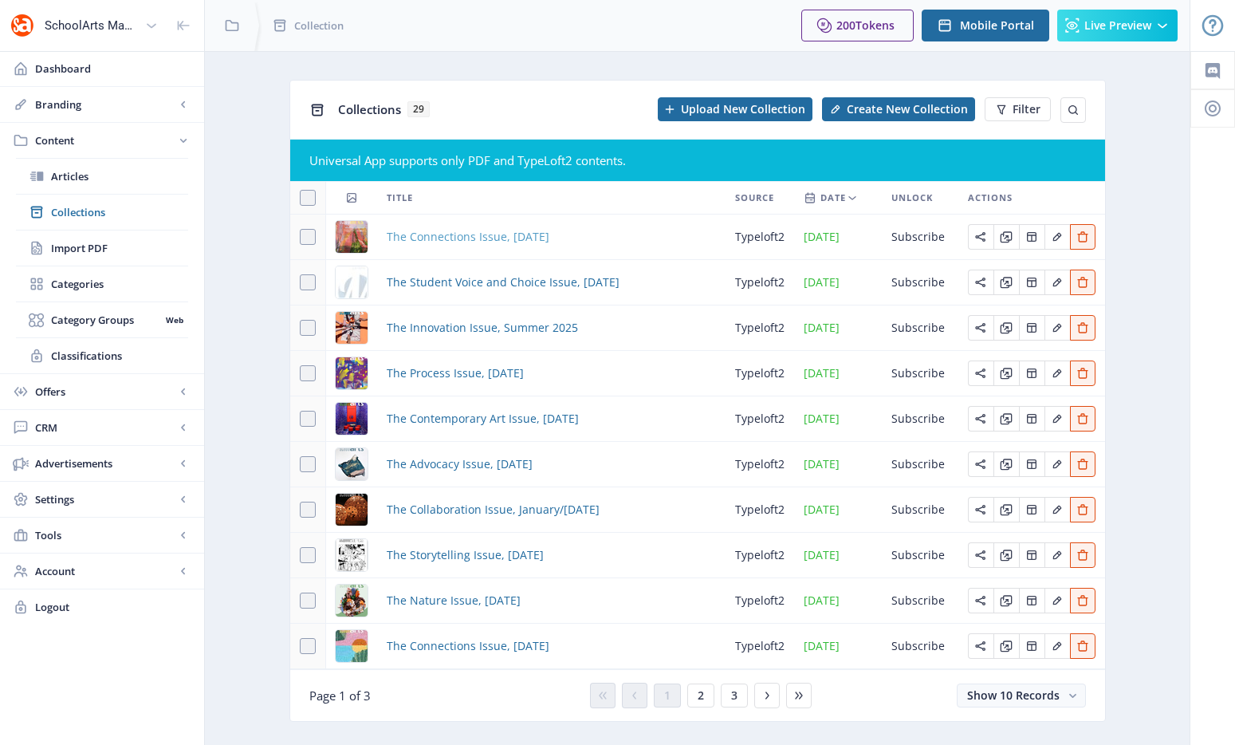
click at [470, 241] on span "The Connections Issue, [DATE]" at bounding box center [468, 236] width 163 height 19
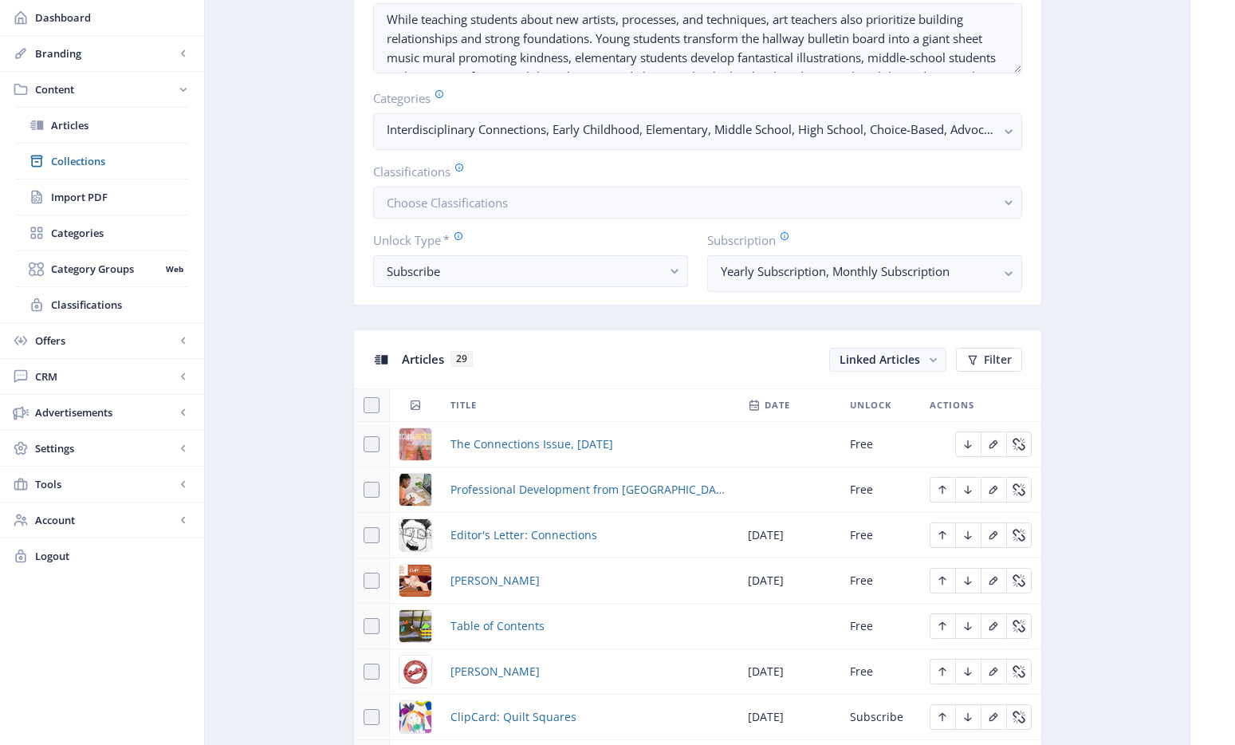
scroll to position [561, 0]
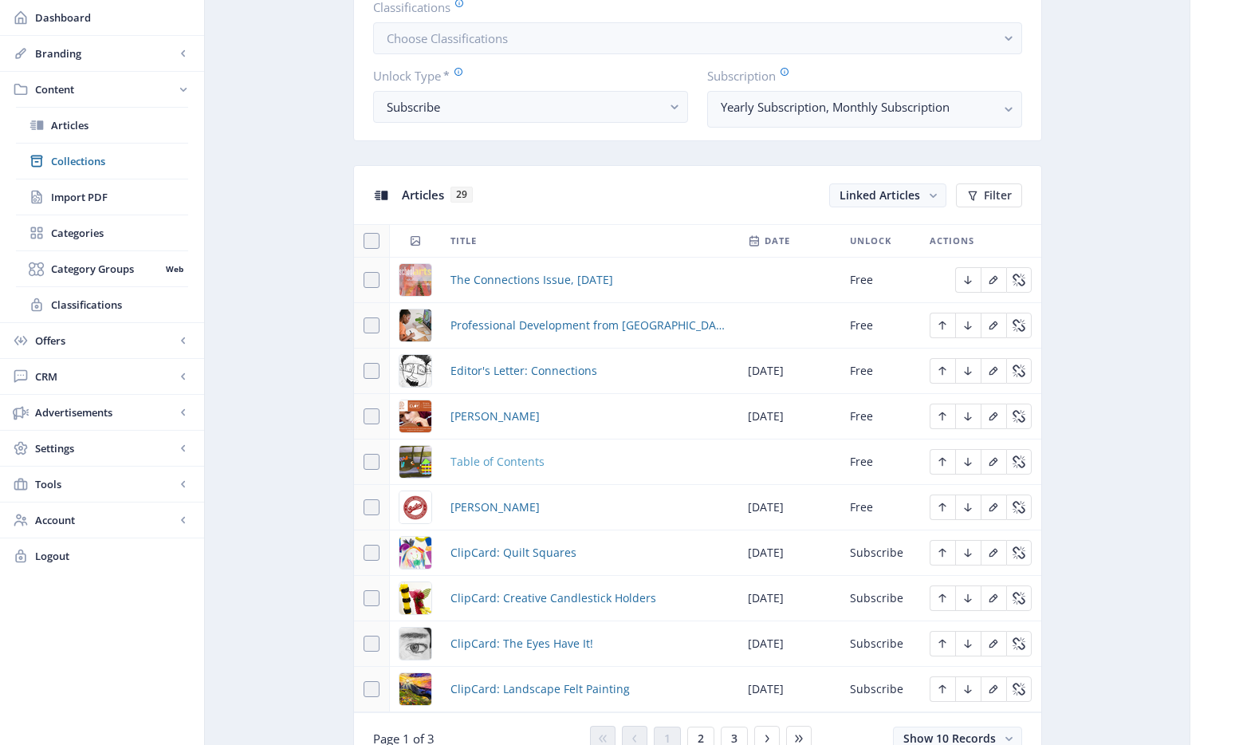
click at [517, 469] on span "Table of Contents" at bounding box center [498, 461] width 94 height 19
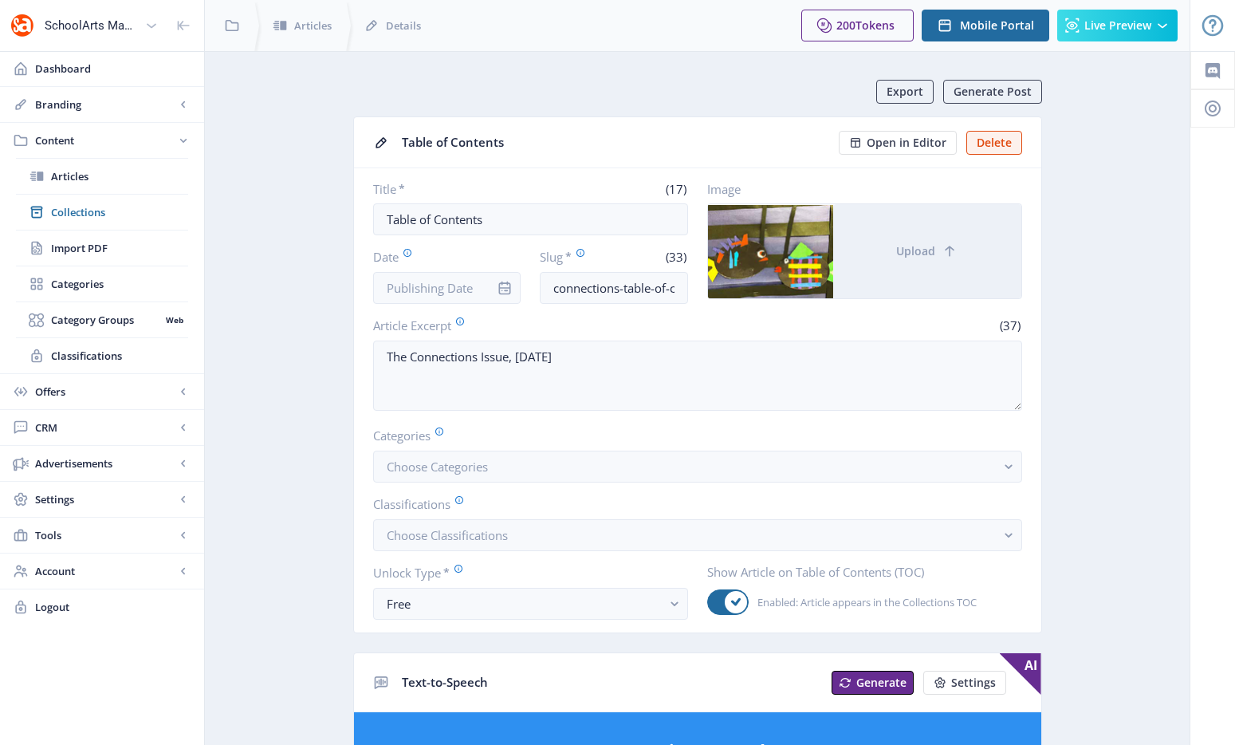
click at [890, 129] on nb-card-header "Table of Contents Open in Editor Delete" at bounding box center [698, 142] width 688 height 51
click at [889, 140] on span "Open in Editor" at bounding box center [907, 142] width 80 height 13
click at [85, 216] on span "Collections" at bounding box center [119, 212] width 137 height 16
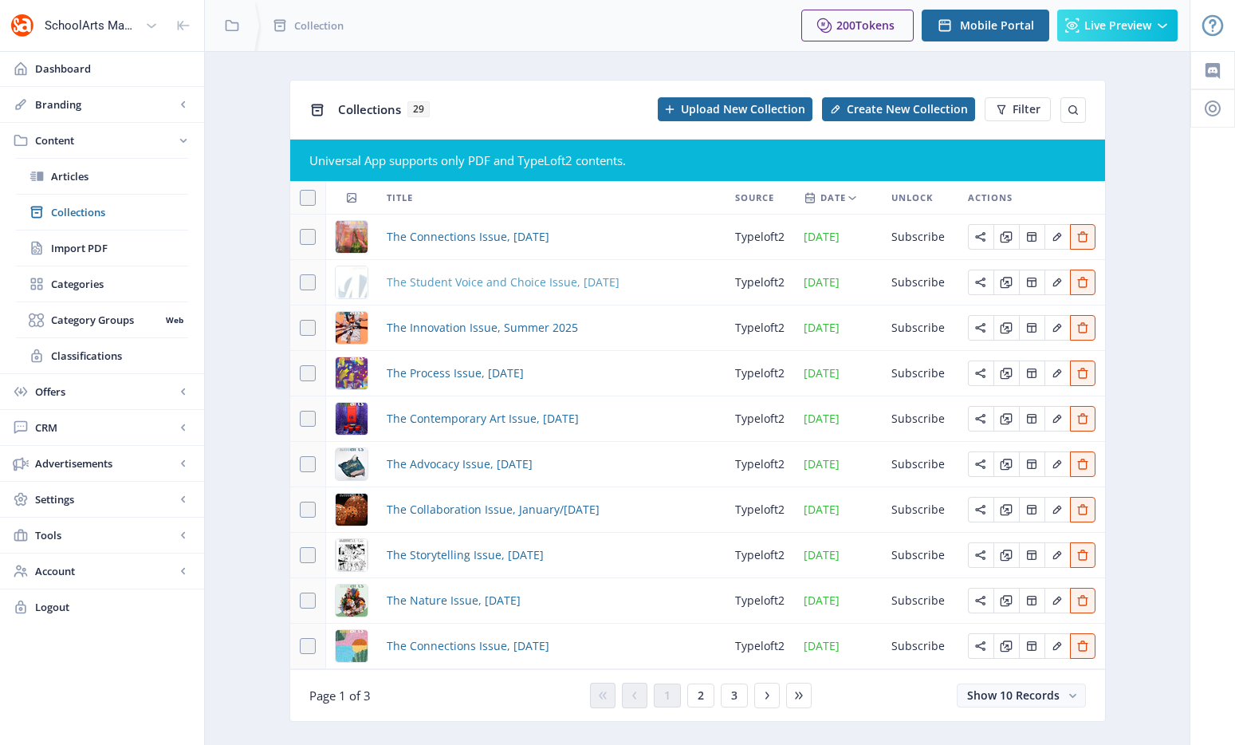
click at [497, 277] on span "The Student Voice and Choice Issue, [DATE]" at bounding box center [503, 282] width 233 height 19
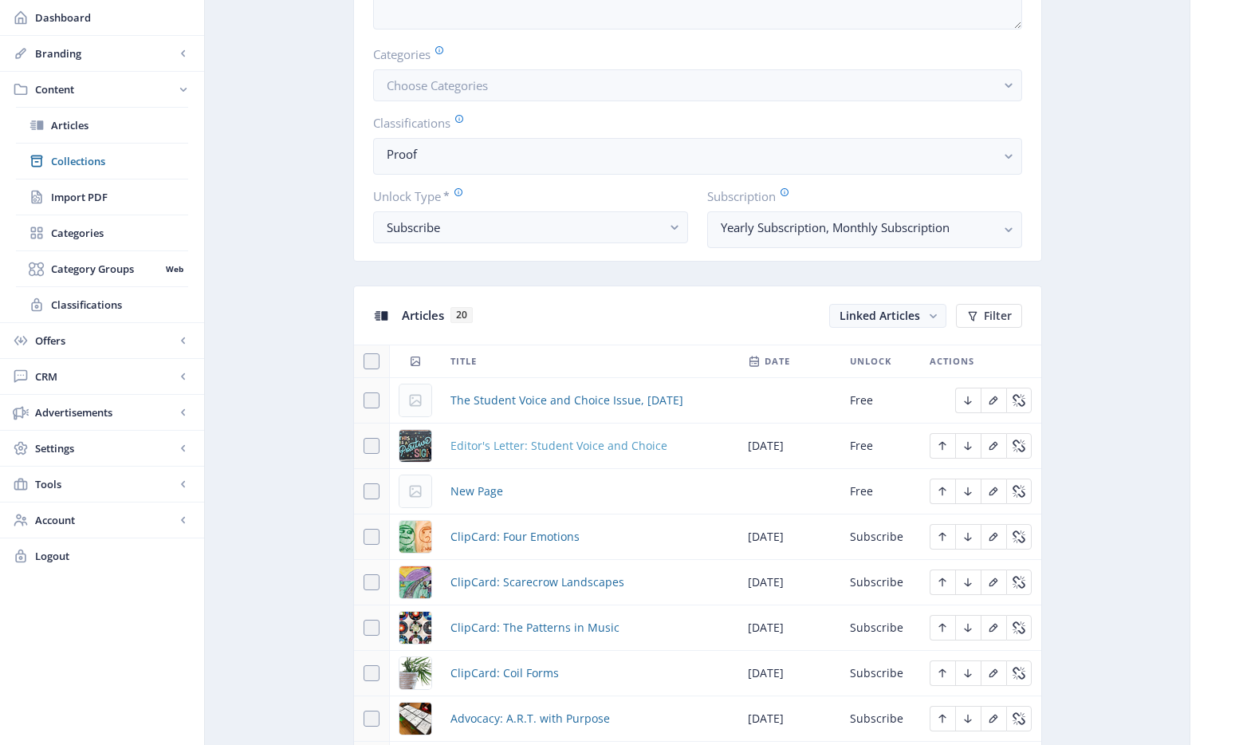
scroll to position [615, 0]
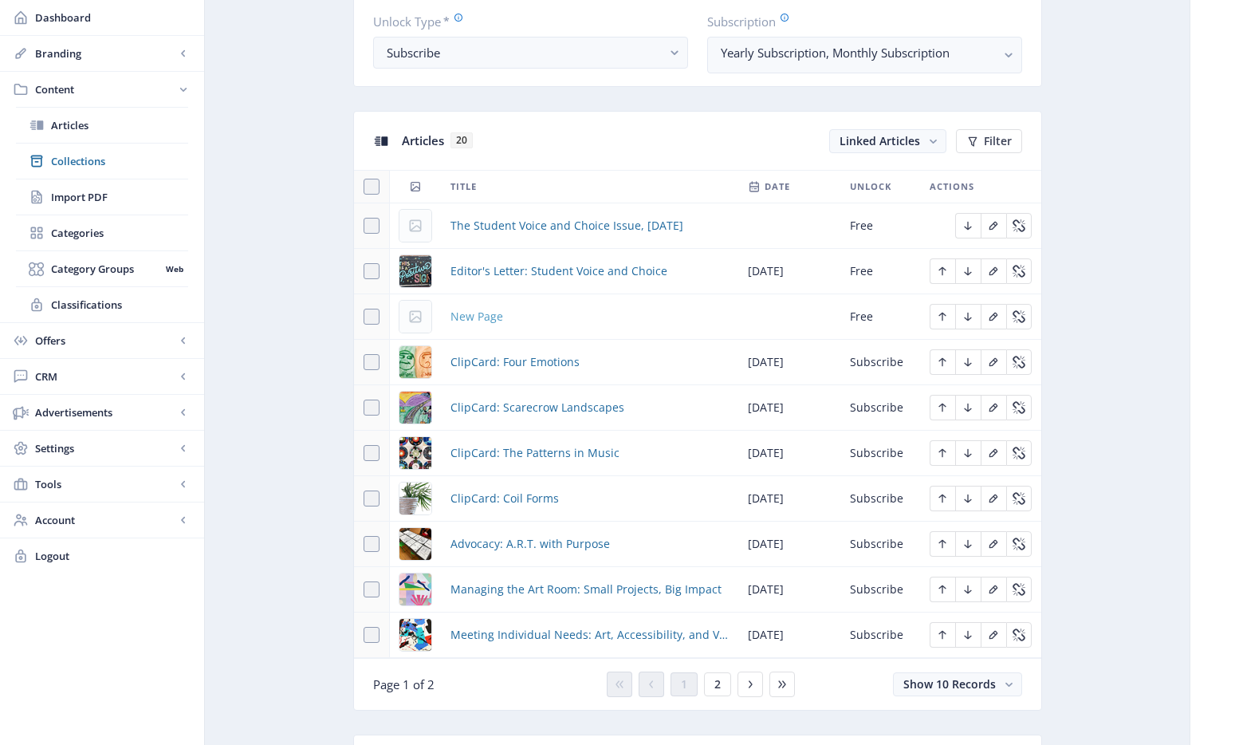
click at [491, 315] on span "New Page" at bounding box center [477, 316] width 53 height 19
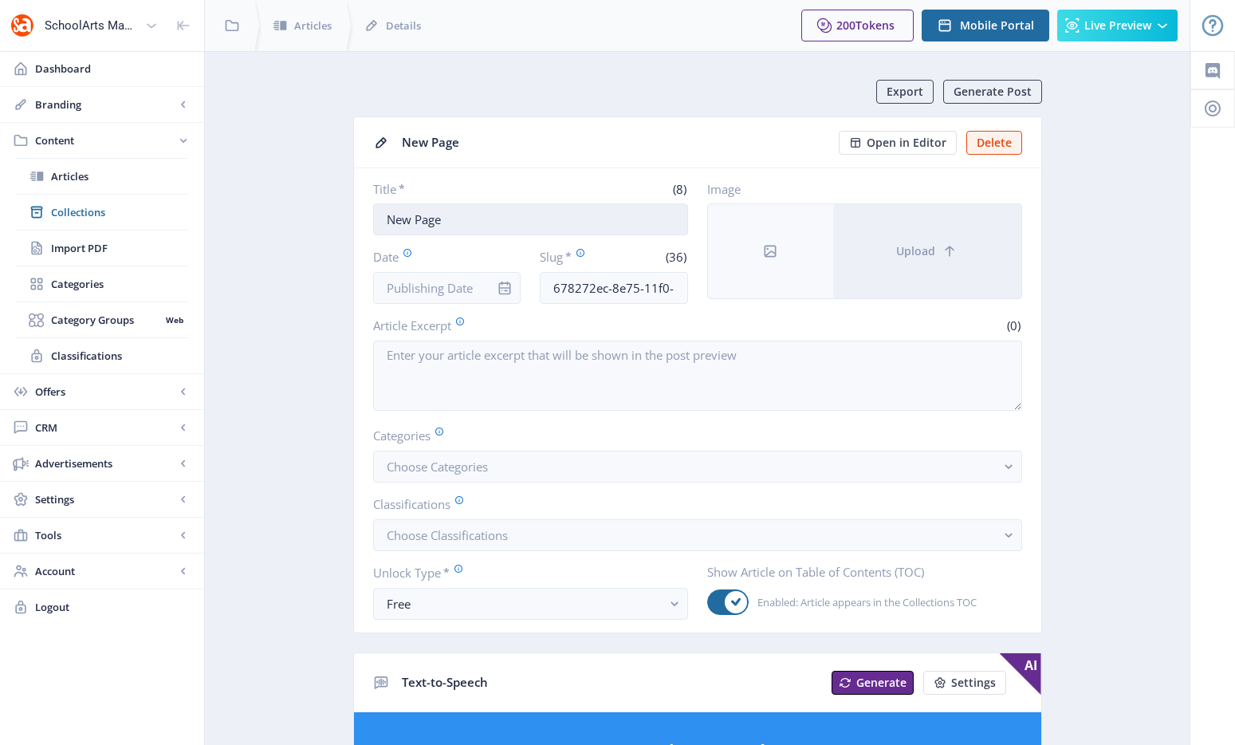
click at [491, 219] on input "New Page" at bounding box center [530, 219] width 315 height 32
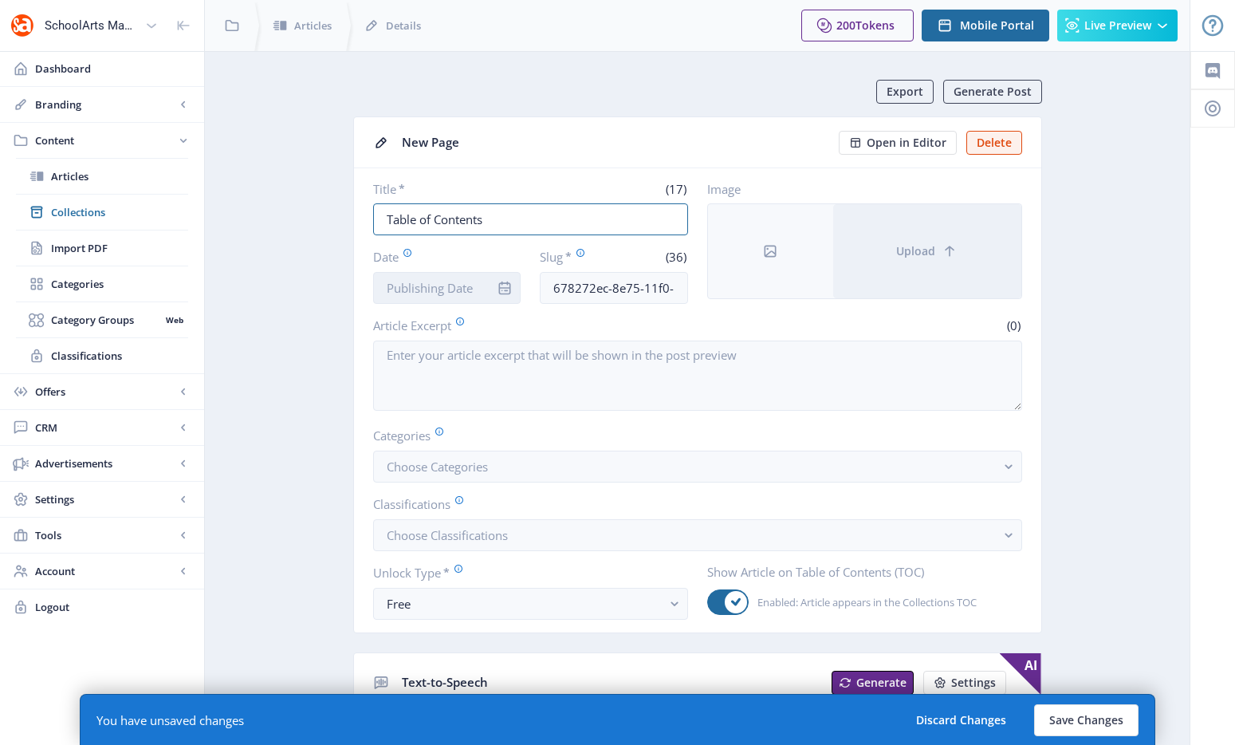
type input "Table of Contents"
click at [440, 293] on input "Date" at bounding box center [447, 288] width 148 height 32
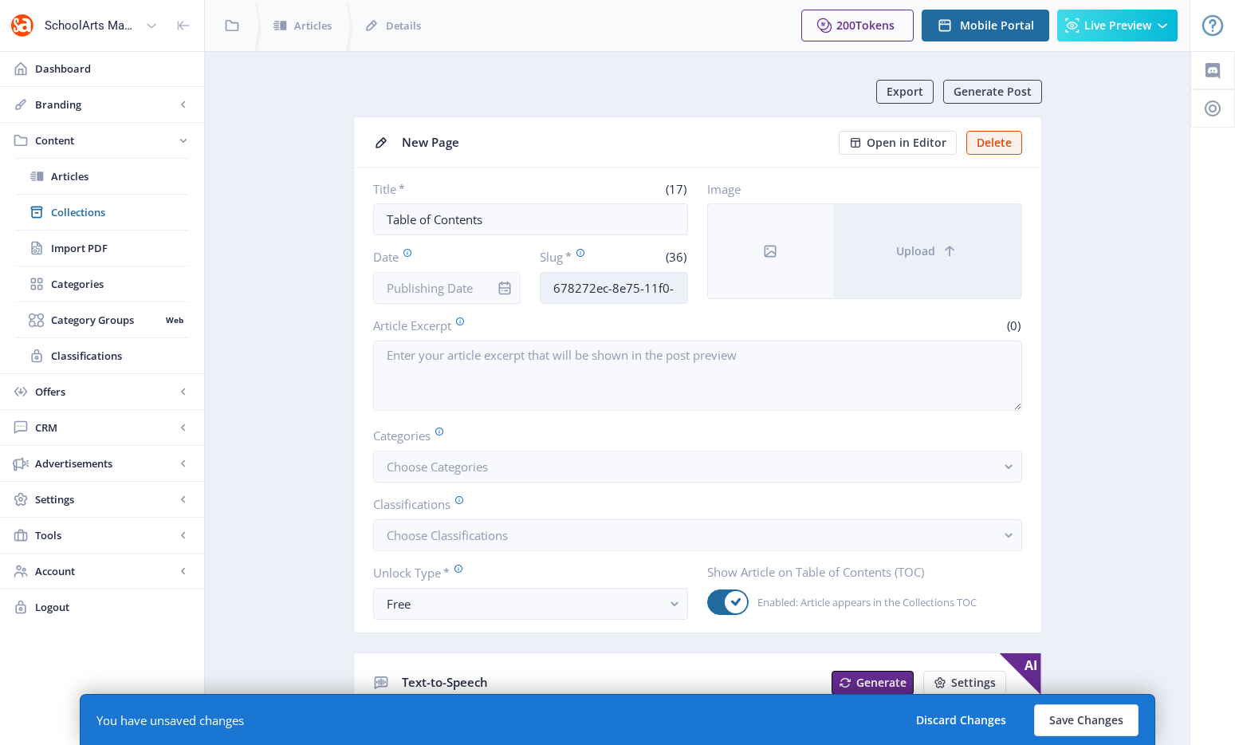
click at [585, 291] on input "678272ec-8e75-11f0-bd64-4201ac1fa005" at bounding box center [614, 288] width 148 height 32
paste input "connections-table-of-contents-92"
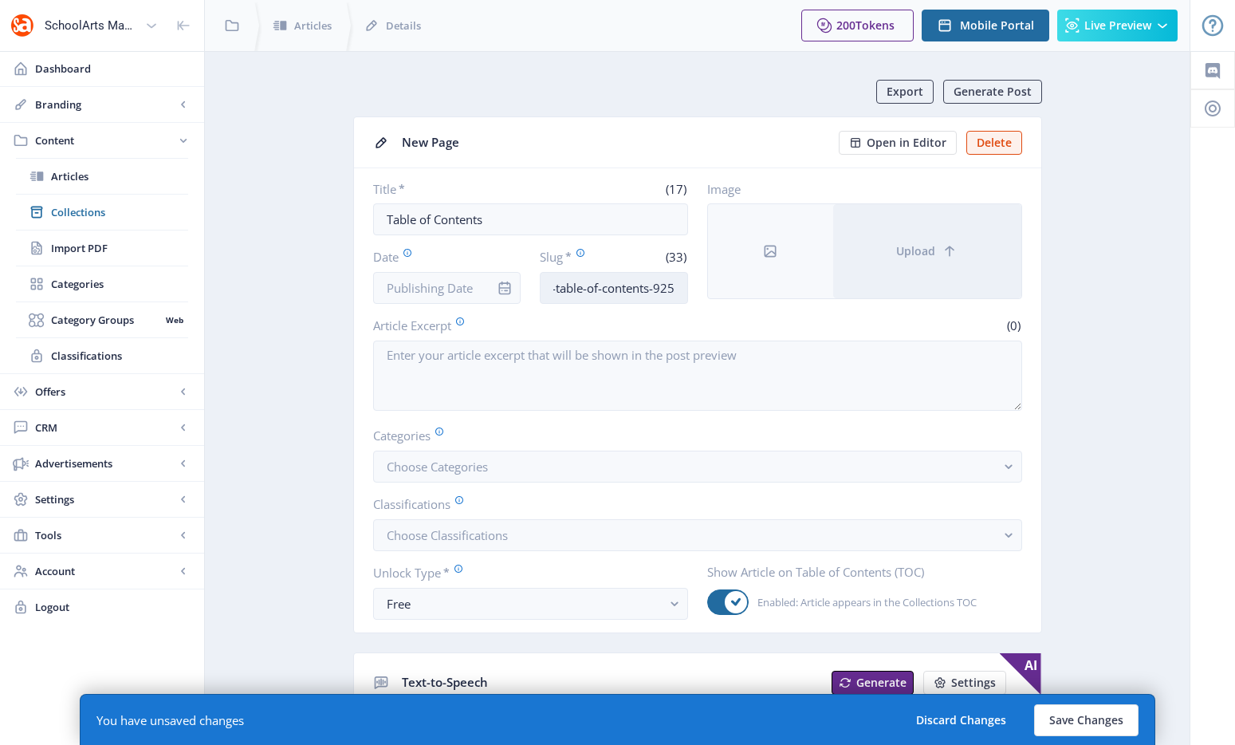
click at [658, 291] on input "connections-table-of-contents-925" at bounding box center [614, 288] width 148 height 32
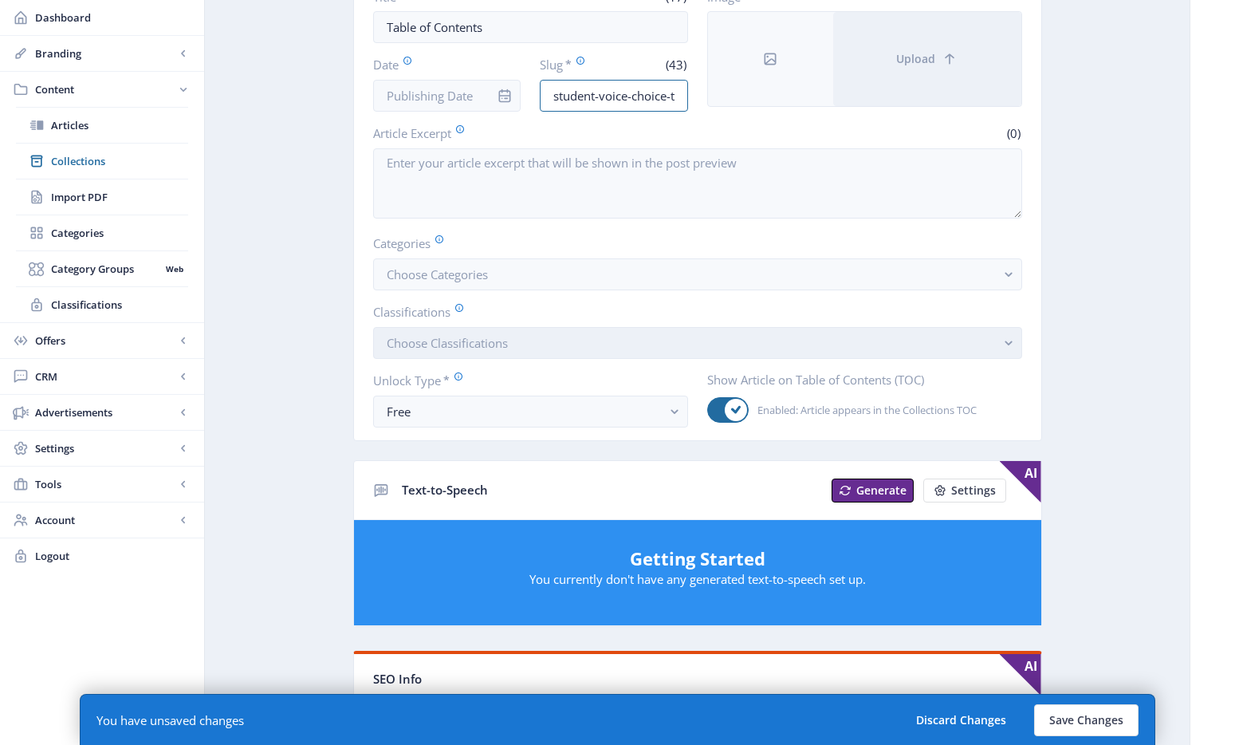
type input "student-voice-choice-table-of-contents-1025"
click at [478, 341] on span "Choose Classifications" at bounding box center [447, 343] width 121 height 16
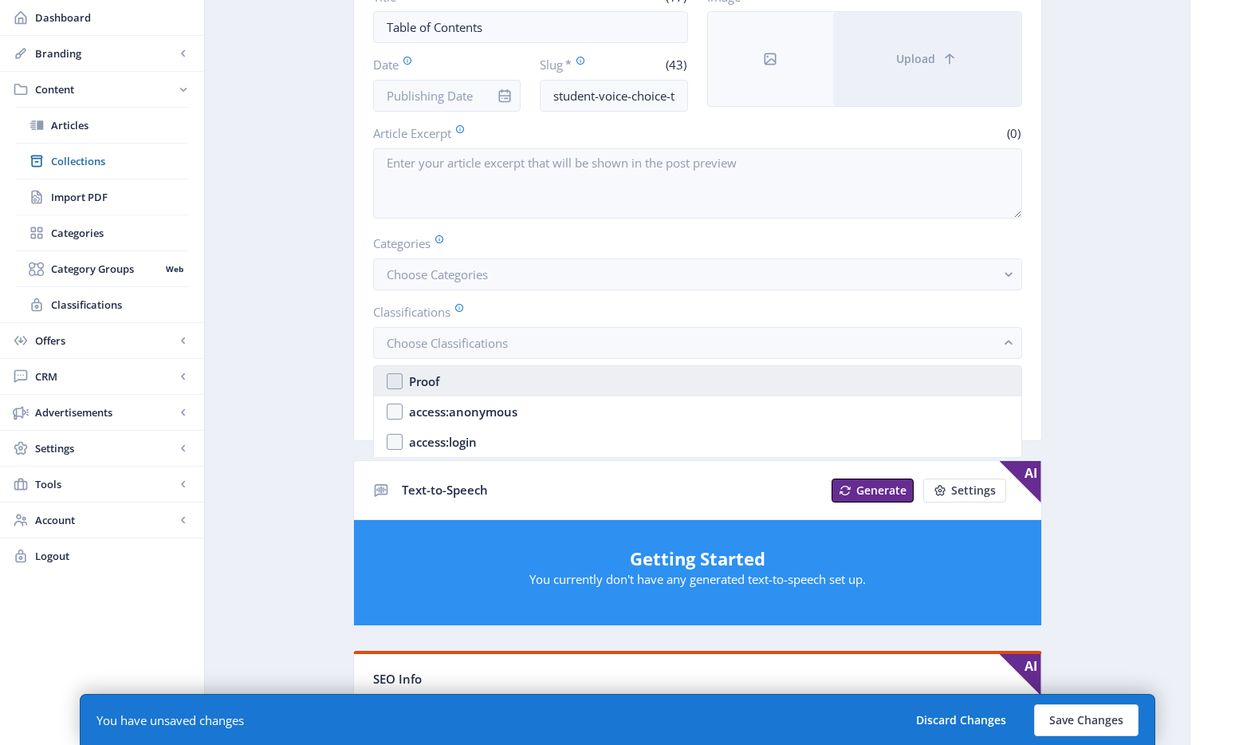
click at [468, 383] on nb-option "Proof" at bounding box center [698, 381] width 648 height 30
checkbox input "true"
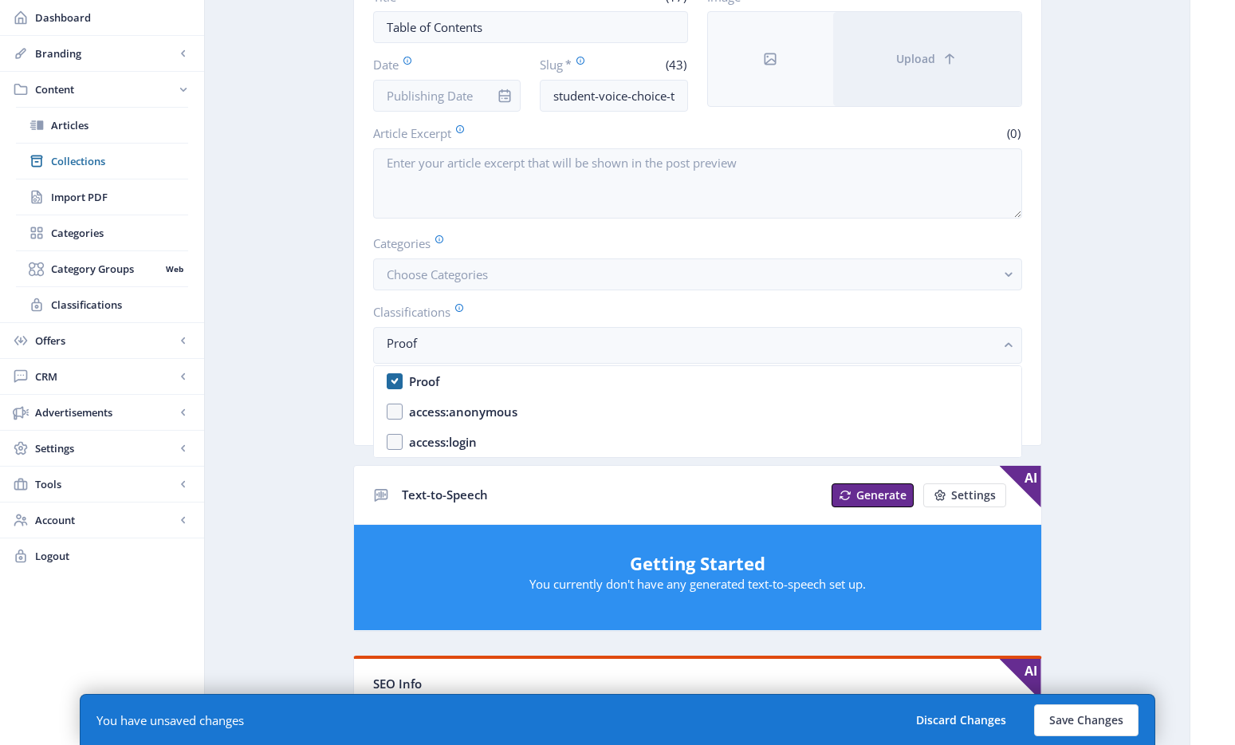
drag, startPoint x: 279, startPoint y: 396, endPoint x: 293, endPoint y: 392, distance: 13.9
click at [279, 396] on app-content-article "Export Generate Post New Page Open in Editor Delete Title * (17) Table of Conte…" at bounding box center [697, 647] width 929 height 1518
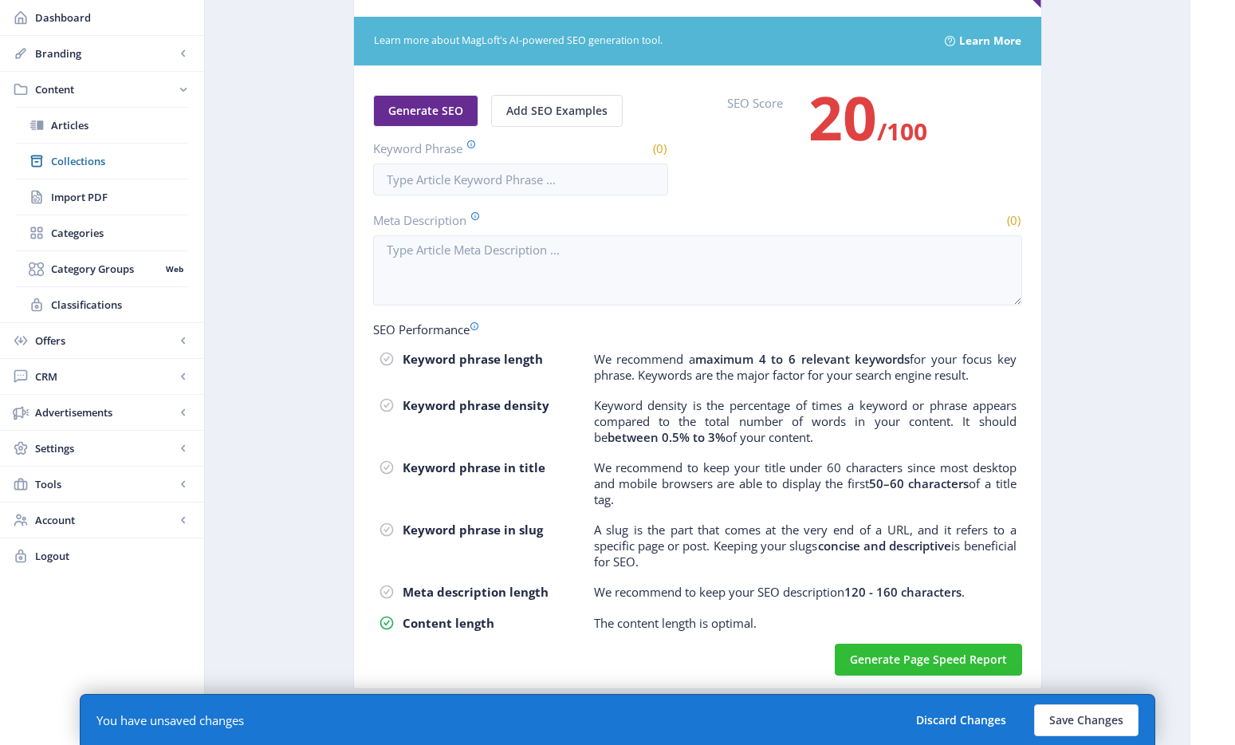
scroll to position [875, 0]
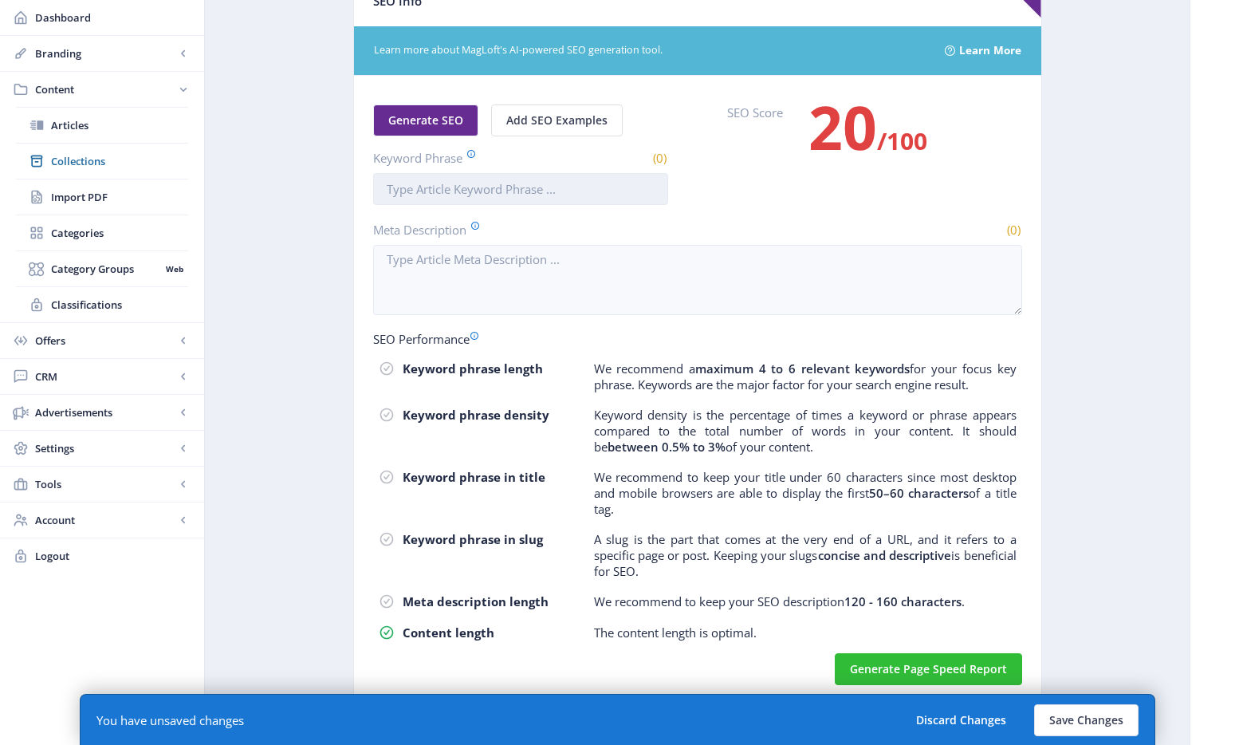
click at [503, 179] on input "Keyword Phrase" at bounding box center [520, 189] width 295 height 32
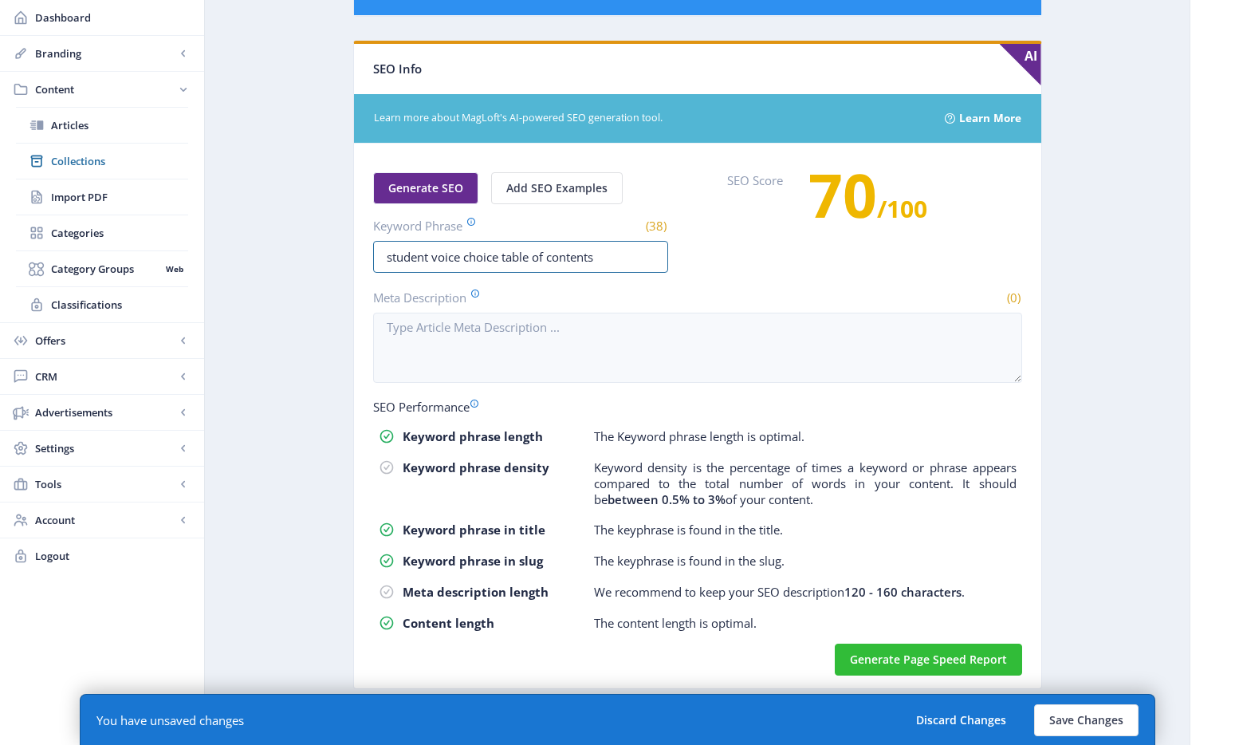
scroll to position [807, 0]
type input "student voice choice table of contents"
click at [1062, 721] on button "Save Changes" at bounding box center [1086, 720] width 104 height 32
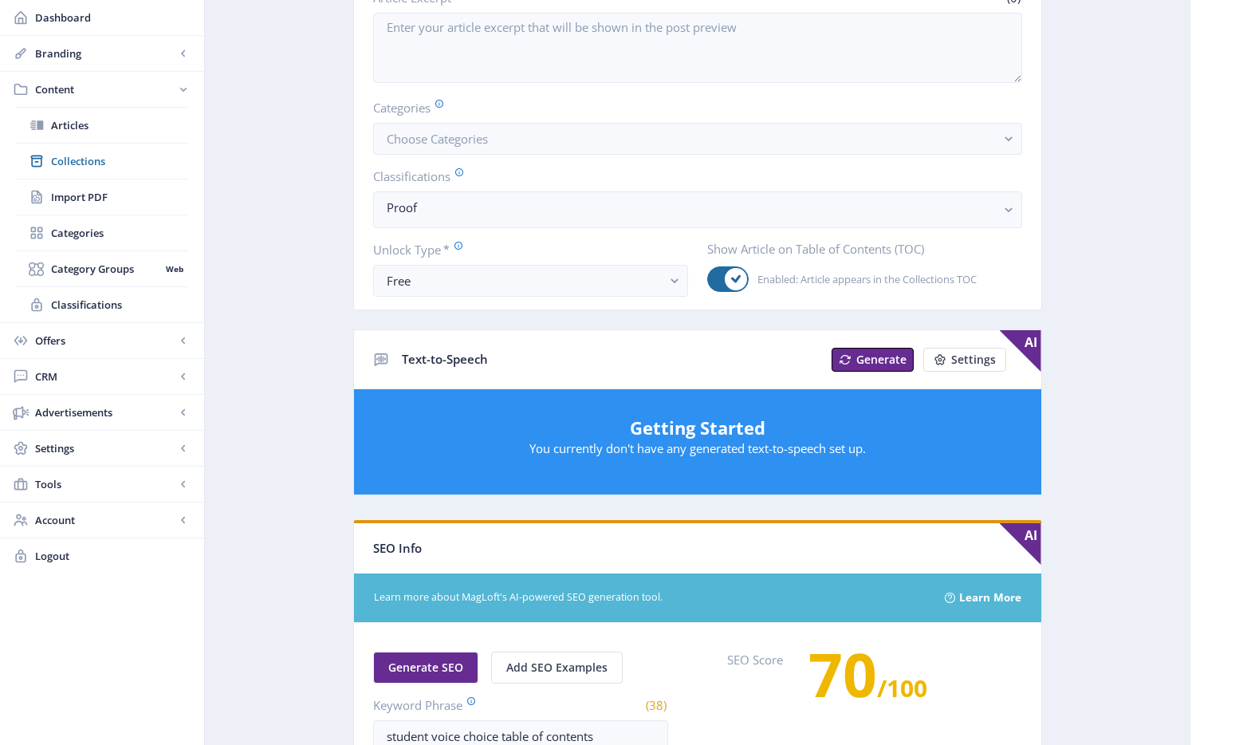
scroll to position [0, 0]
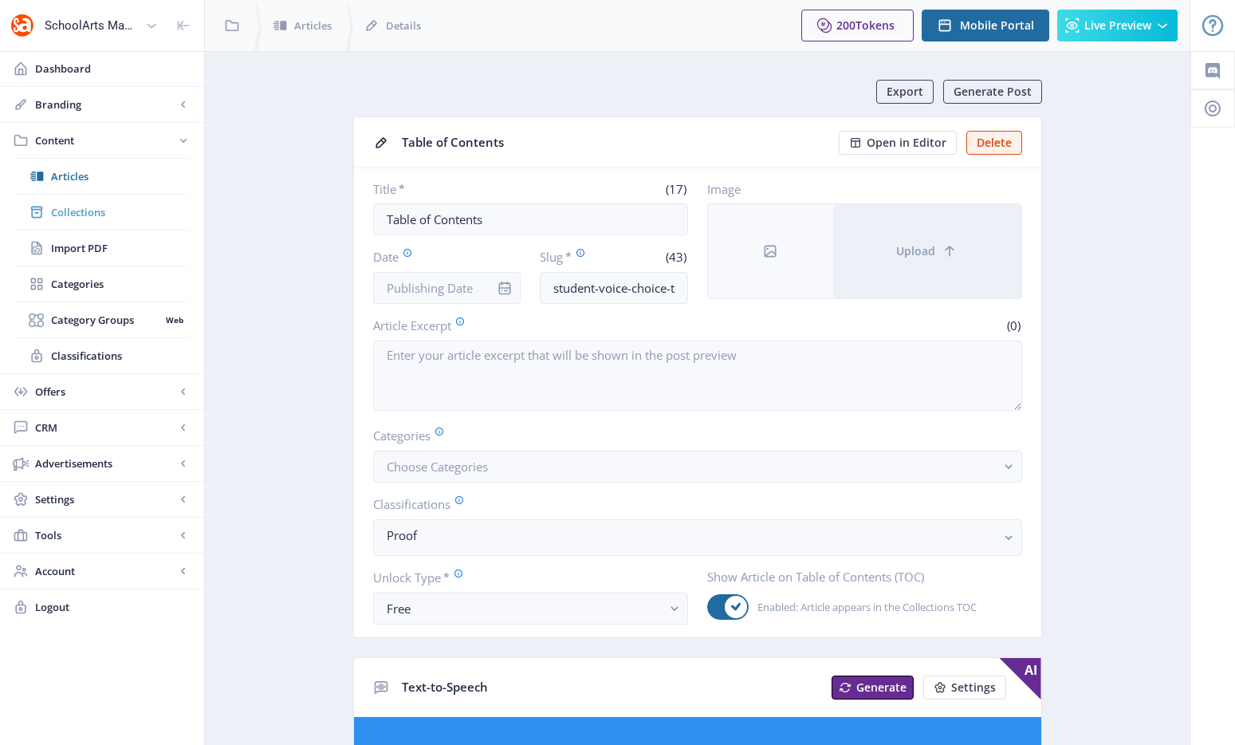
click at [63, 213] on span "Collections" at bounding box center [119, 212] width 137 height 16
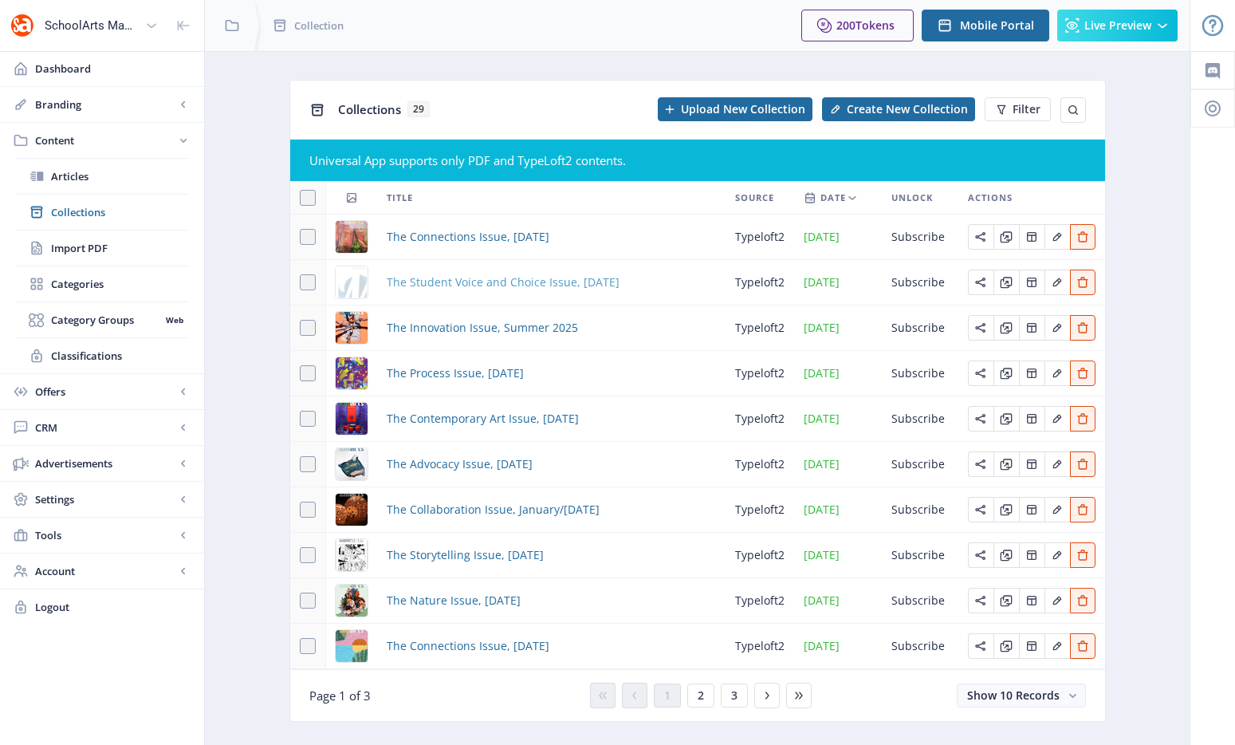
click at [491, 280] on span "The Student Voice and Choice Issue, [DATE]" at bounding box center [503, 282] width 233 height 19
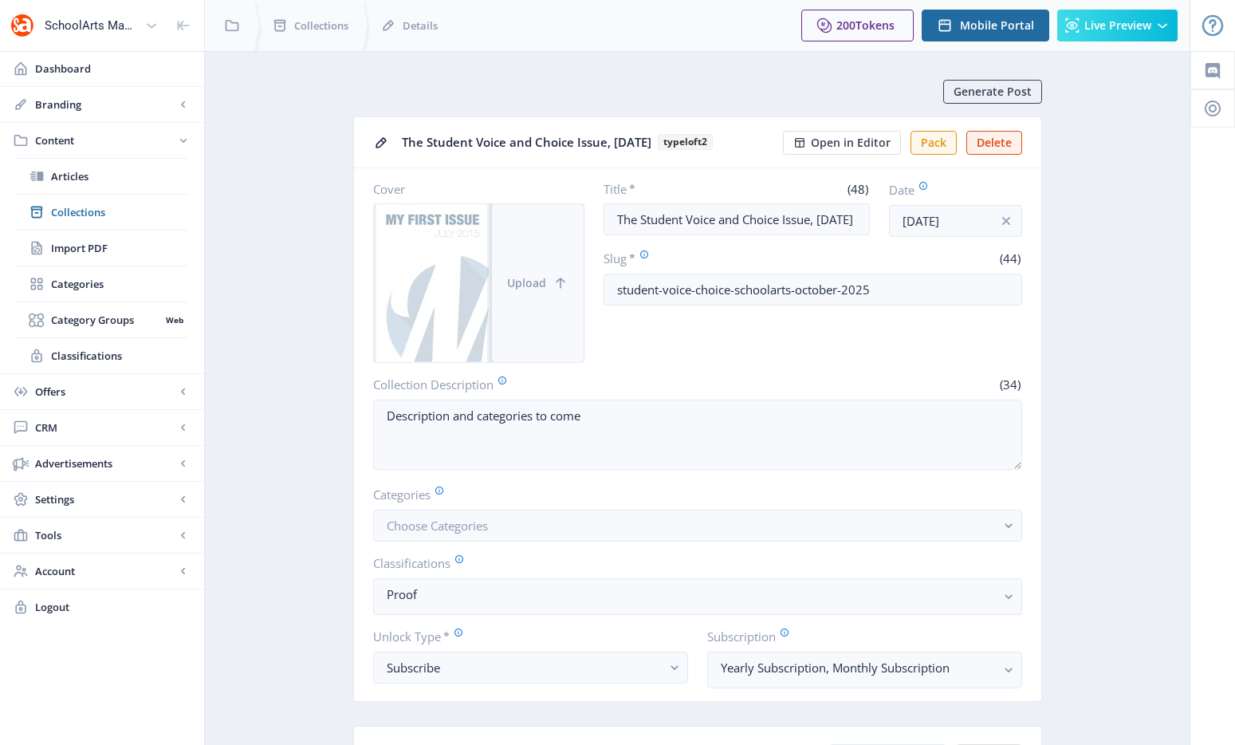
click at [520, 283] on span "Upload" at bounding box center [526, 283] width 39 height 13
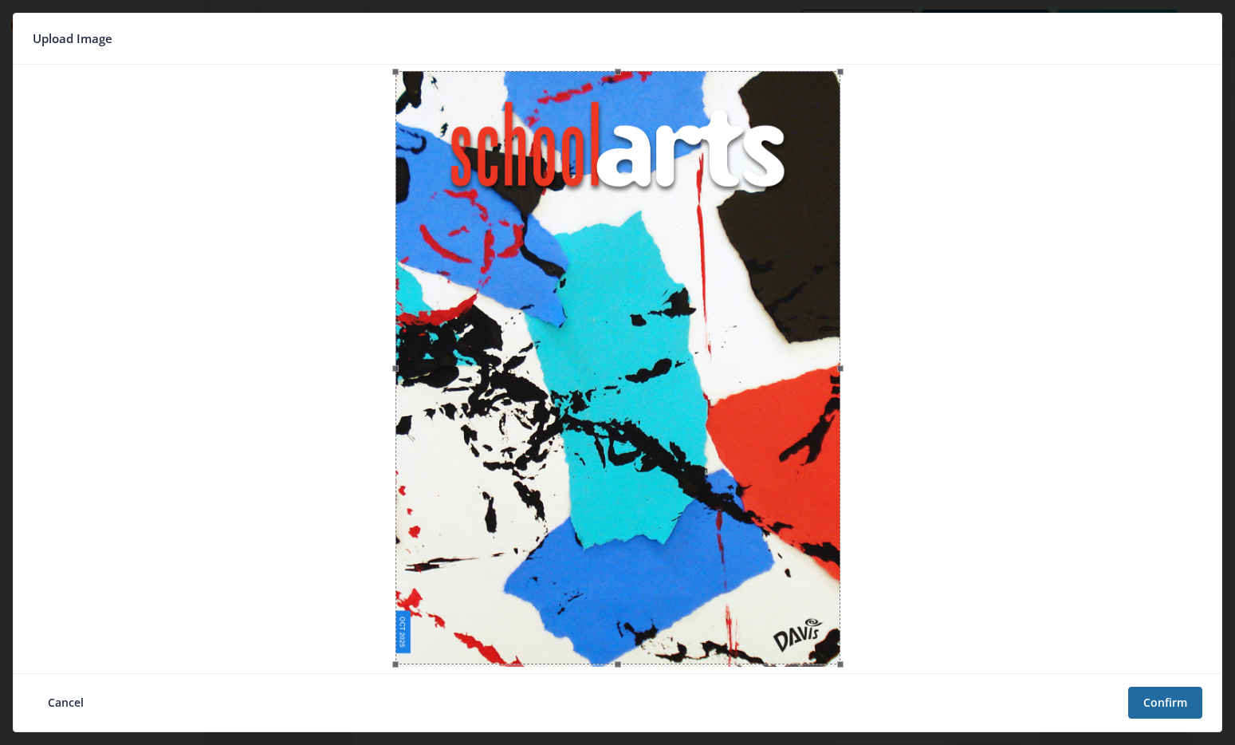
drag, startPoint x: 756, startPoint y: 593, endPoint x: 757, endPoint y: 575, distance: 17.6
click at [757, 575] on div at bounding box center [618, 367] width 445 height 593
click at [1176, 708] on button "Confirm" at bounding box center [1166, 703] width 74 height 32
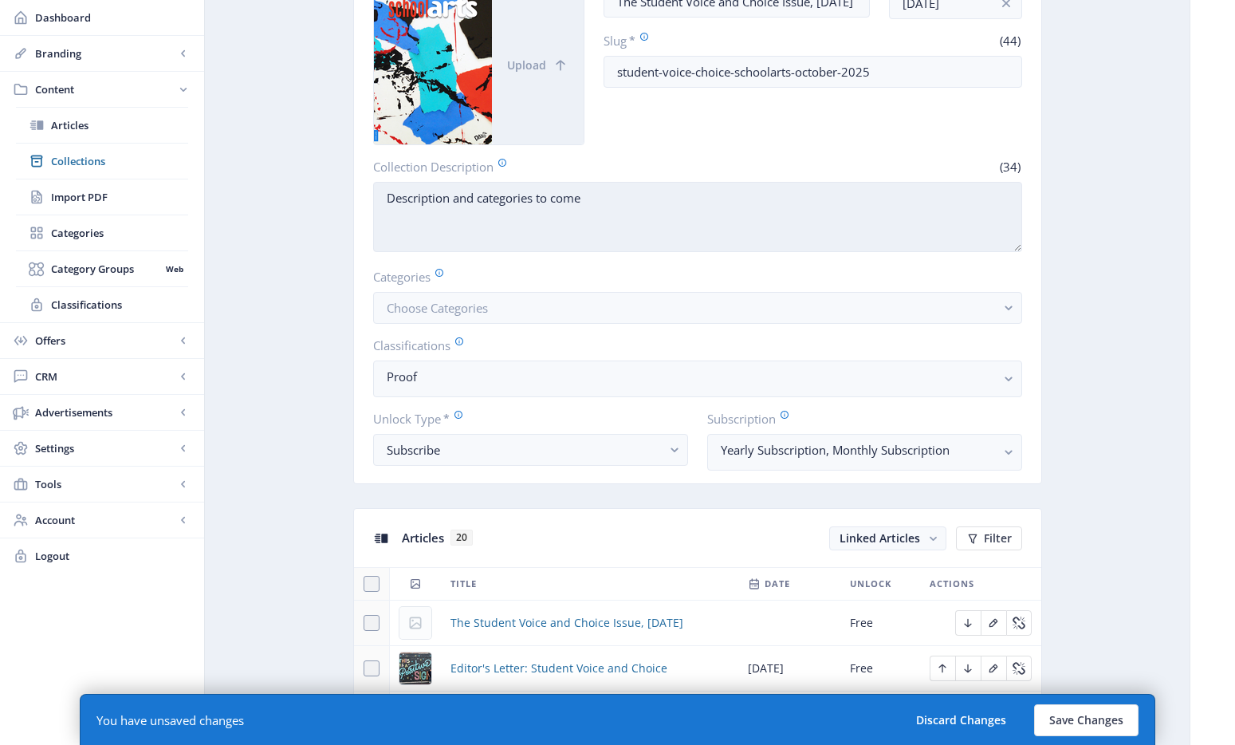
click at [460, 207] on textarea "Description and categories to come" at bounding box center [697, 217] width 649 height 70
paste textarea "Art teachers foster student voice and choice, guiding them to become thoughtful…"
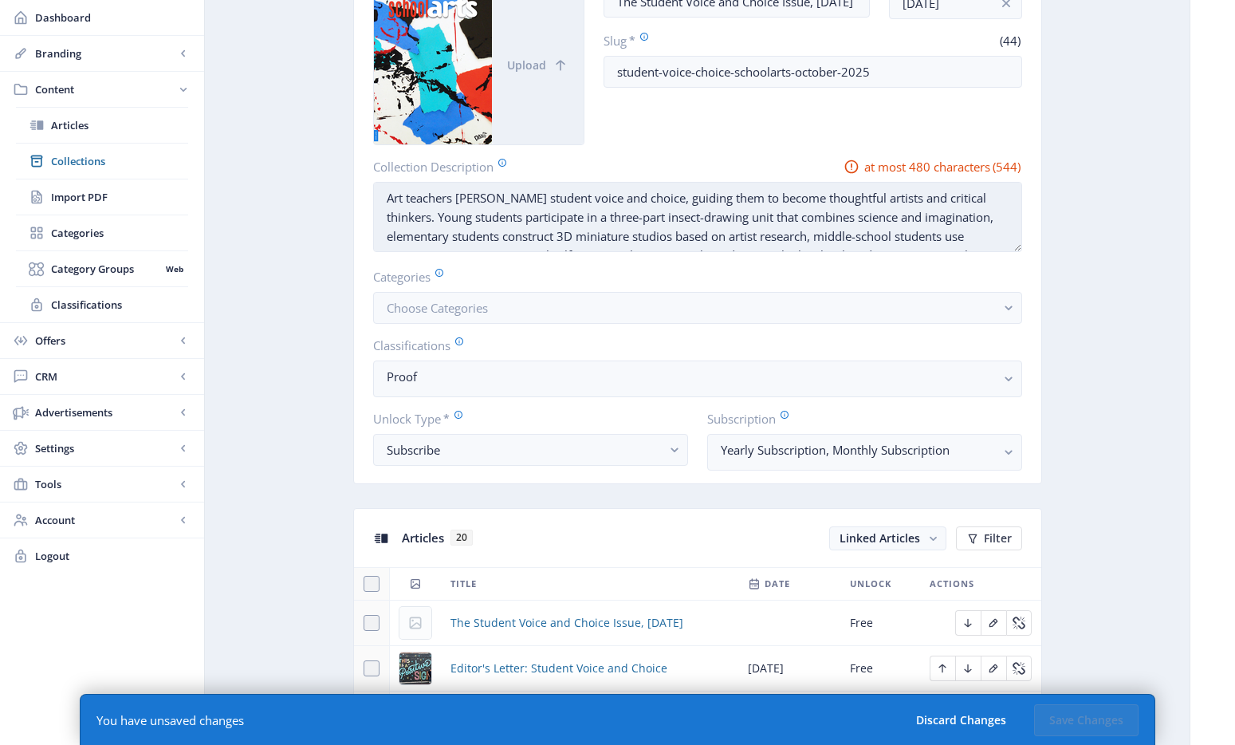
scroll to position [50, 0]
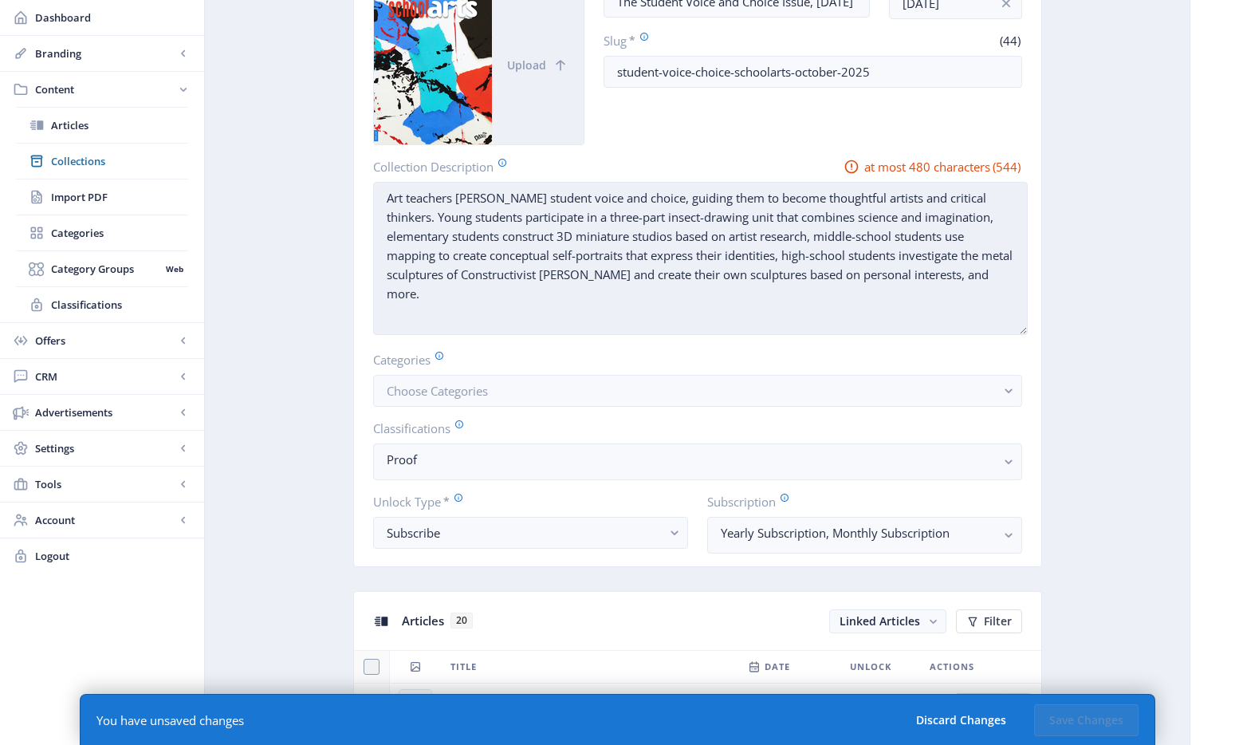
scroll to position [0, 0]
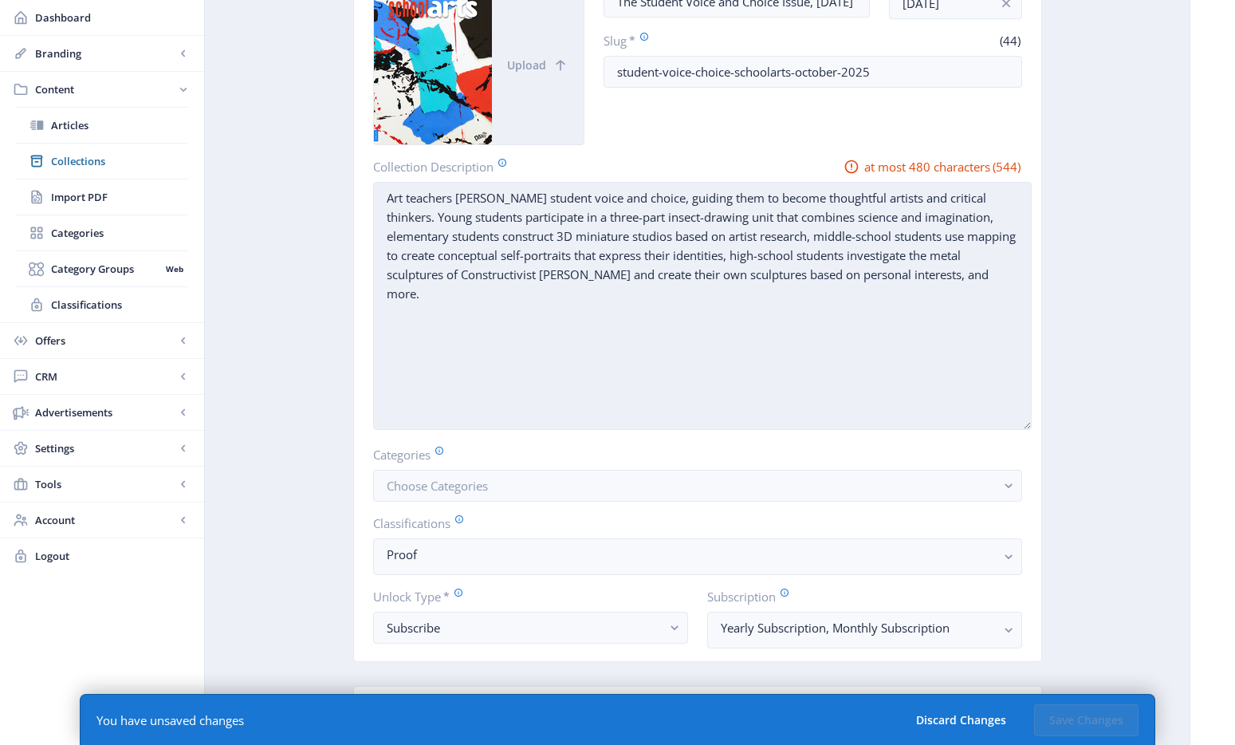
drag, startPoint x: 1017, startPoint y: 243, endPoint x: 1027, endPoint y: 428, distance: 184.5
click at [1027, 428] on textarea "Art teachers foster student voice and choice, guiding them to become thoughtful…" at bounding box center [702, 306] width 659 height 248
click at [920, 341] on textarea "Art teachers foster student voice and choice, guiding them to become thoughtful…" at bounding box center [703, 309] width 660 height 254
click at [609, 237] on textarea "Art teachers foster student voice and choice, guiding them to become thoughtful…" at bounding box center [703, 309] width 660 height 254
drag, startPoint x: 607, startPoint y: 237, endPoint x: 634, endPoint y: 237, distance: 27.1
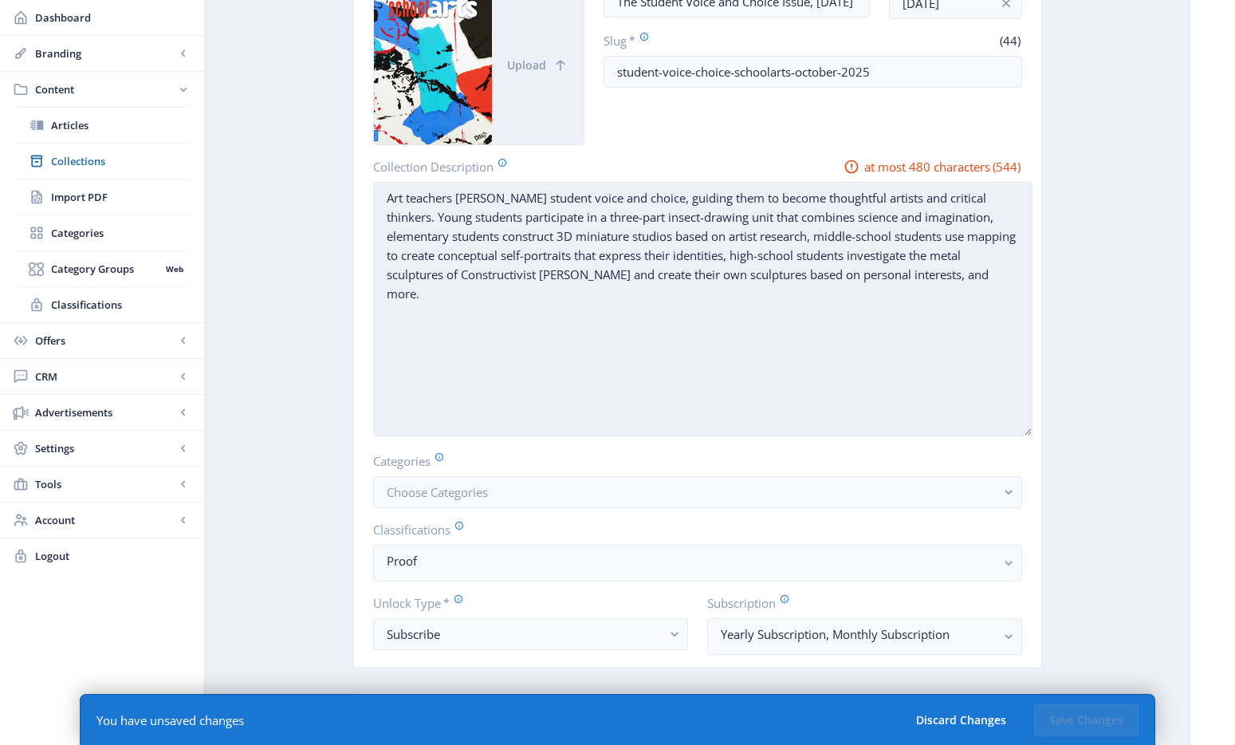
click at [634, 237] on textarea "Art teachers foster student voice and choice, guiding them to become thoughtful…" at bounding box center [703, 309] width 660 height 254
click at [600, 272] on textarea "Art teachers foster student voice and choice, guiding them to become thoughtful…" at bounding box center [703, 309] width 660 height 254
click at [681, 275] on textarea "Art teachers foster student voice and choice, guiding them to become thoughtful…" at bounding box center [703, 309] width 660 height 254
click at [793, 272] on textarea "Art teachers foster student voice and choice, guiding them to become thoughtful…" at bounding box center [703, 309] width 660 height 254
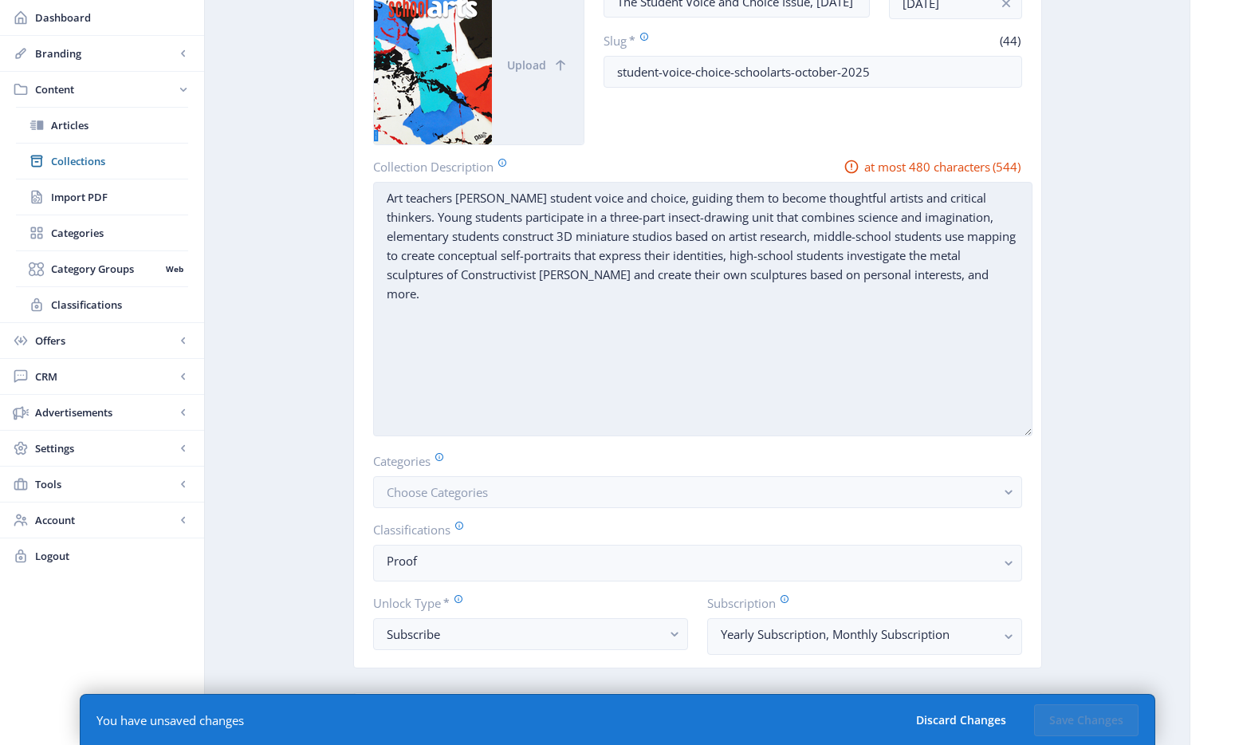
click at [878, 302] on textarea "Art teachers foster student voice and choice, guiding them to become thoughtful…" at bounding box center [703, 309] width 660 height 254
click at [744, 318] on textarea "Art teachers foster student voice and choice, guiding them to become thoughtful…" at bounding box center [703, 309] width 660 height 254
click at [738, 309] on textarea "Art teachers foster student voice and choice, guiding them to become thoughtful…" at bounding box center [703, 309] width 660 height 254
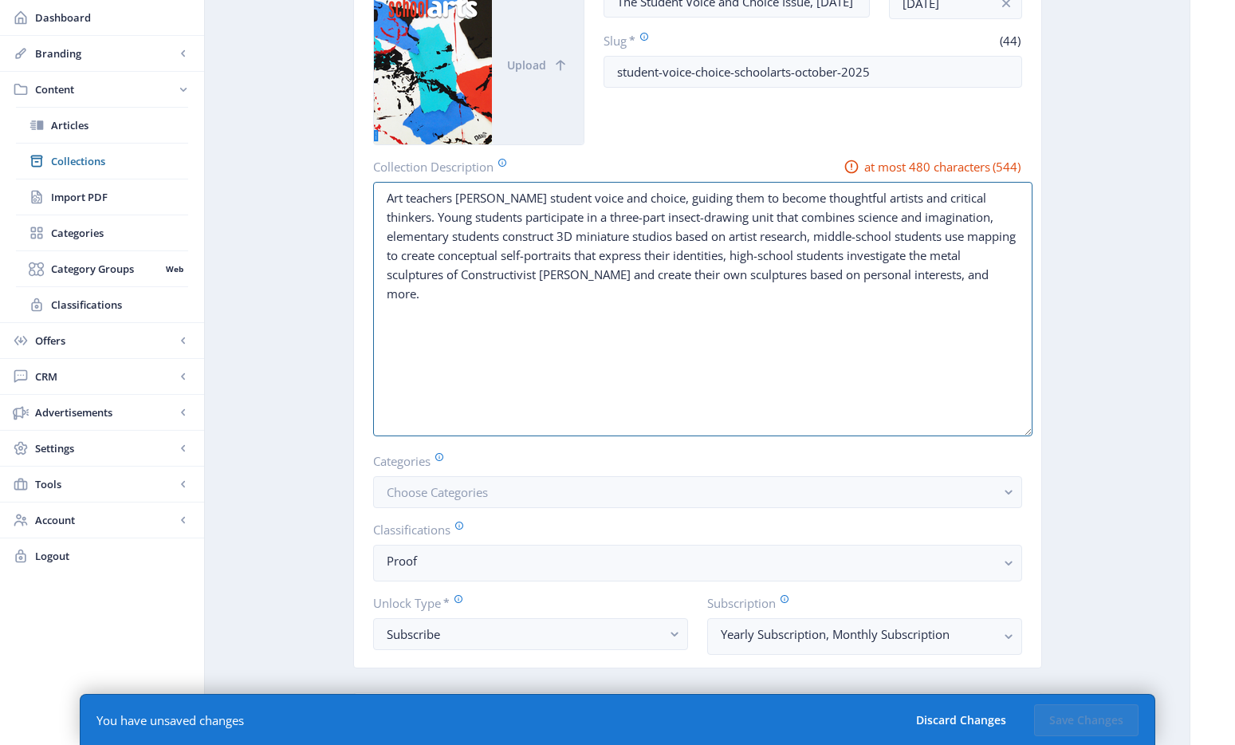
drag, startPoint x: 503, startPoint y: 305, endPoint x: 331, endPoint y: 156, distance: 228.4
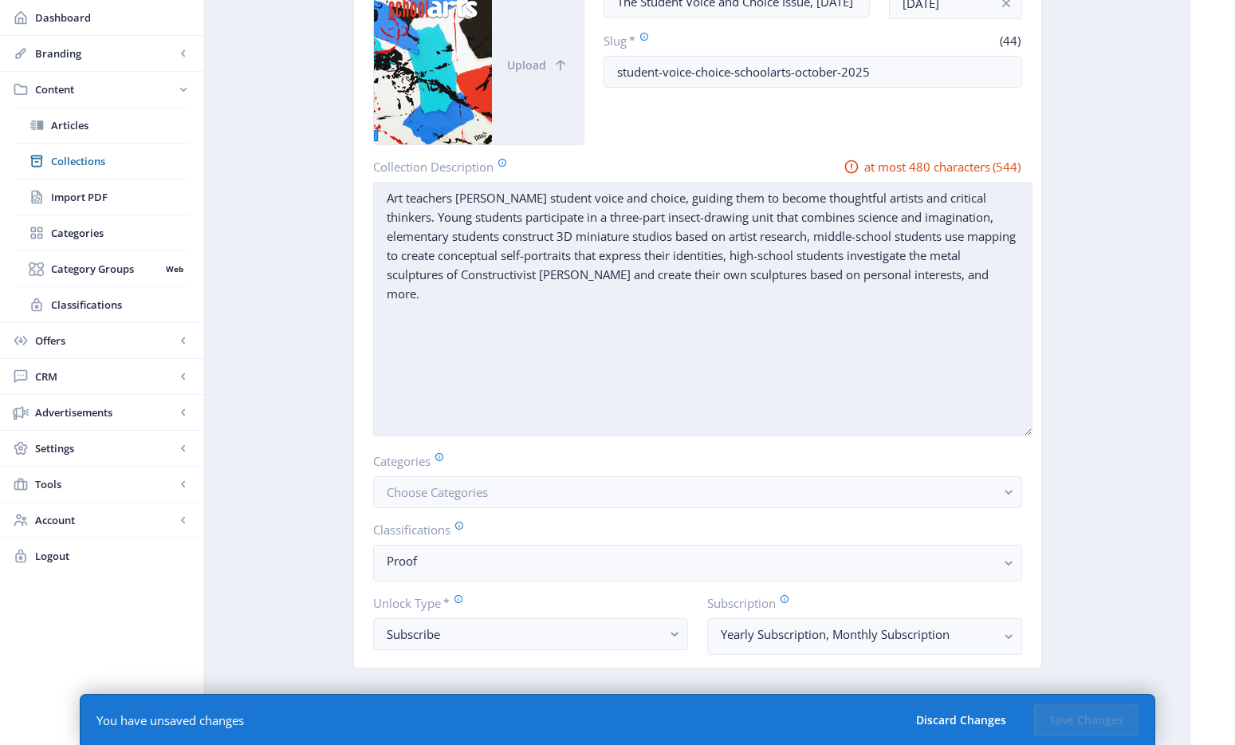
paste textarea "thoughtful artists and critical thinkers. Young learners engage in a three-part…"
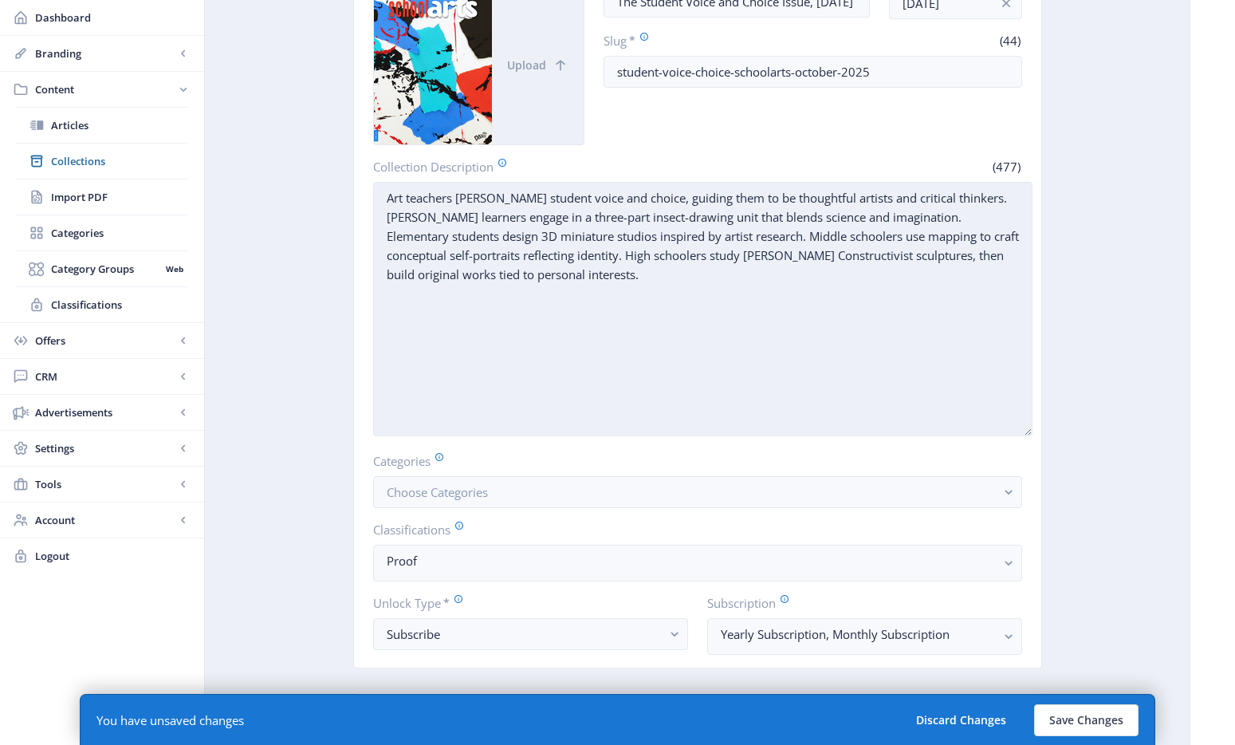
click at [410, 216] on textarea "Art teachers foster student voice and choice, guiding them to be thoughtful art…" at bounding box center [703, 309] width 660 height 254
click at [762, 237] on textarea "Art teachers foster student voice and choice, guiding them to be thoughtful art…" at bounding box center [703, 309] width 660 height 254
drag, startPoint x: 789, startPoint y: 237, endPoint x: 797, endPoint y: 235, distance: 8.1
click at [789, 237] on textarea "Art teachers foster student voice and choice, guiding them to be thoughtful art…" at bounding box center [703, 309] width 660 height 254
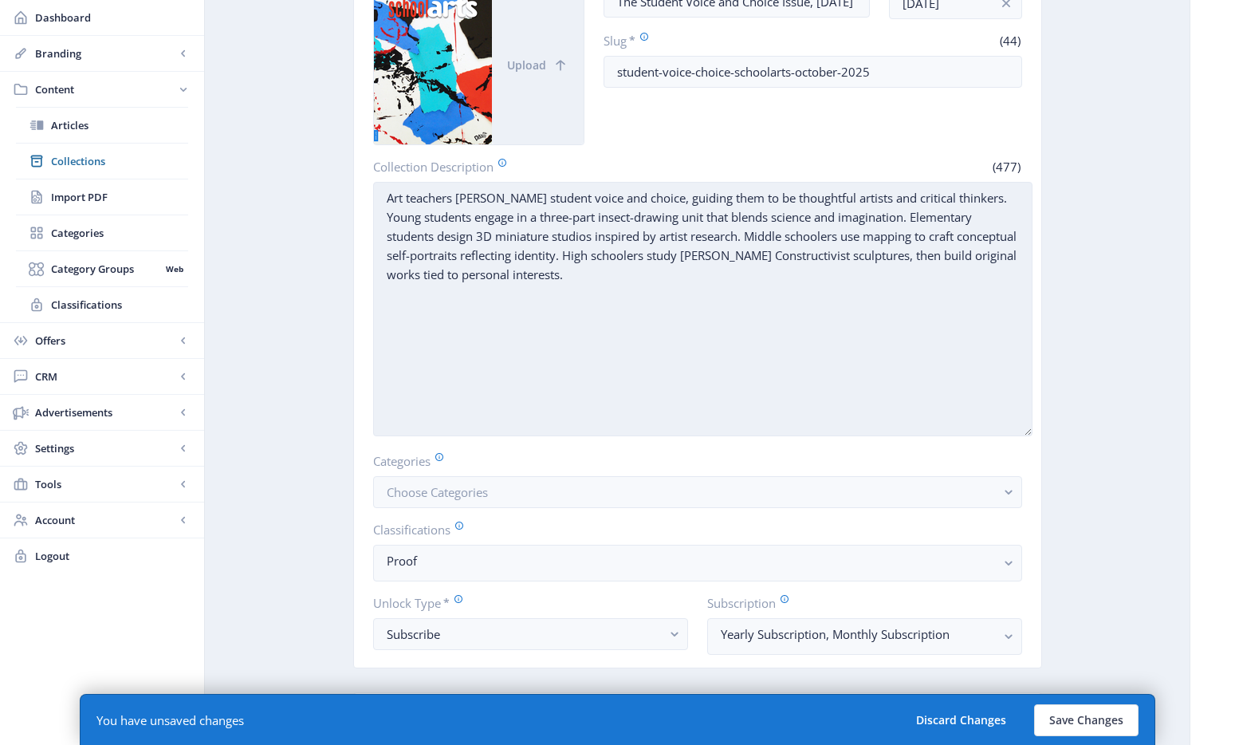
click at [902, 333] on textarea "Art teachers foster student voice and choice, guiding them to be thoughtful art…" at bounding box center [703, 309] width 660 height 254
click at [573, 257] on textarea "Art teachers foster student voice and choice, guiding them to be thoughtful art…" at bounding box center [703, 309] width 660 height 254
click at [739, 238] on textarea "Art teachers foster student voice and choice, guiding them to be thoughtful art…" at bounding box center [703, 309] width 660 height 254
click at [763, 291] on textarea "Art teachers foster student voice and choice, guiding them to be thoughtful art…" at bounding box center [703, 309] width 660 height 254
click at [807, 283] on textarea "Art teachers foster student voice and choice, guiding them to be thoughtful art…" at bounding box center [703, 309] width 660 height 254
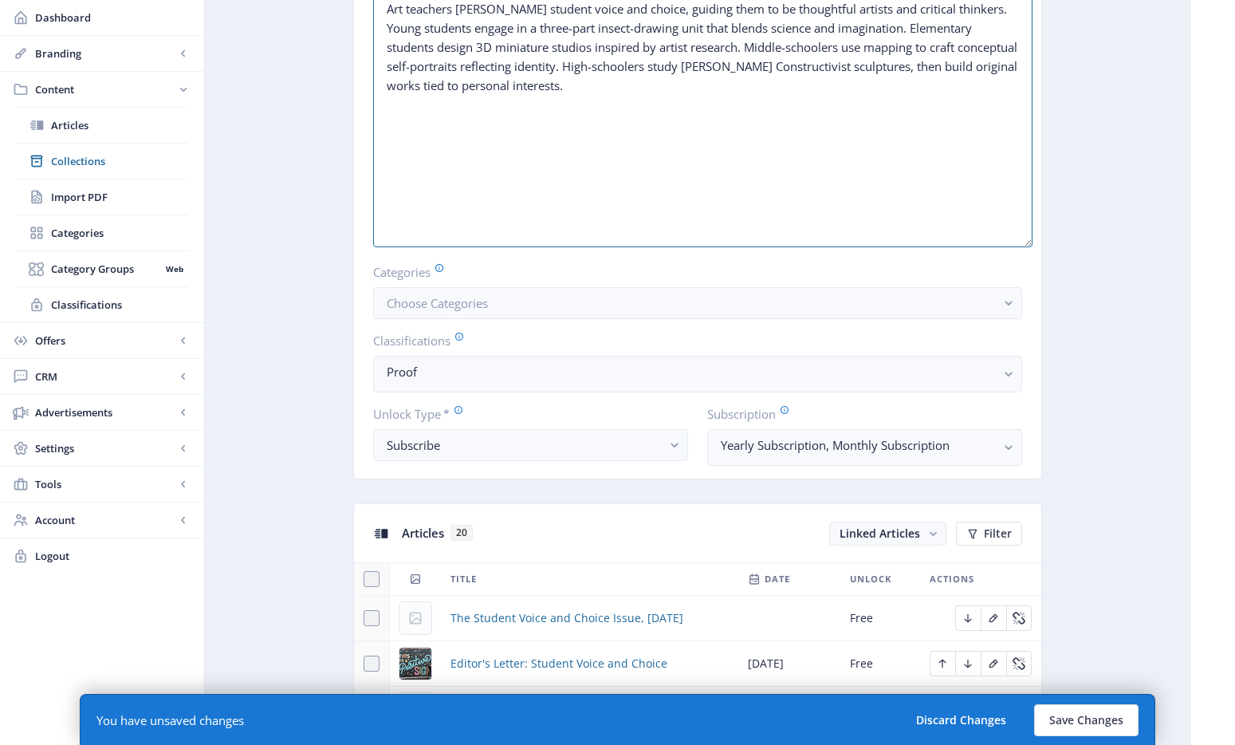
scroll to position [489, 0]
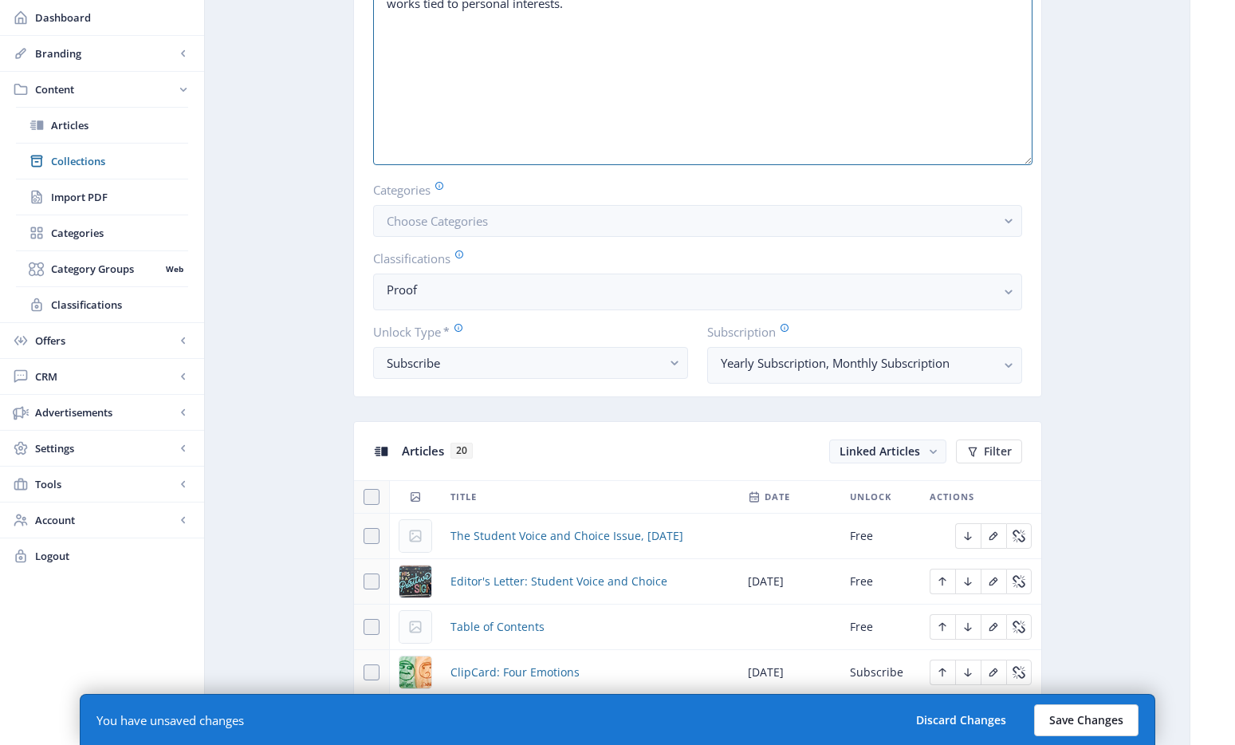
type textarea "Art teachers foster student voice and choice, guiding them to be thoughtful art…"
click at [1085, 722] on button "Save Changes" at bounding box center [1086, 720] width 104 height 32
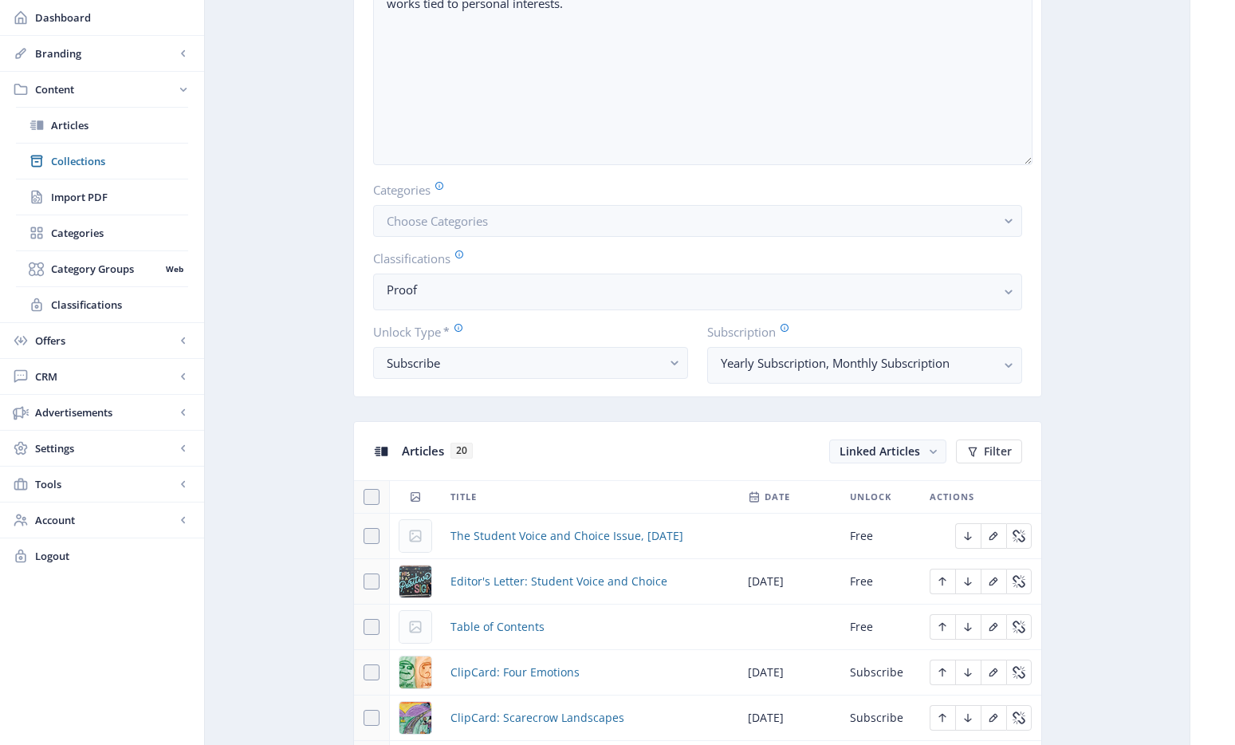
scroll to position [59, 0]
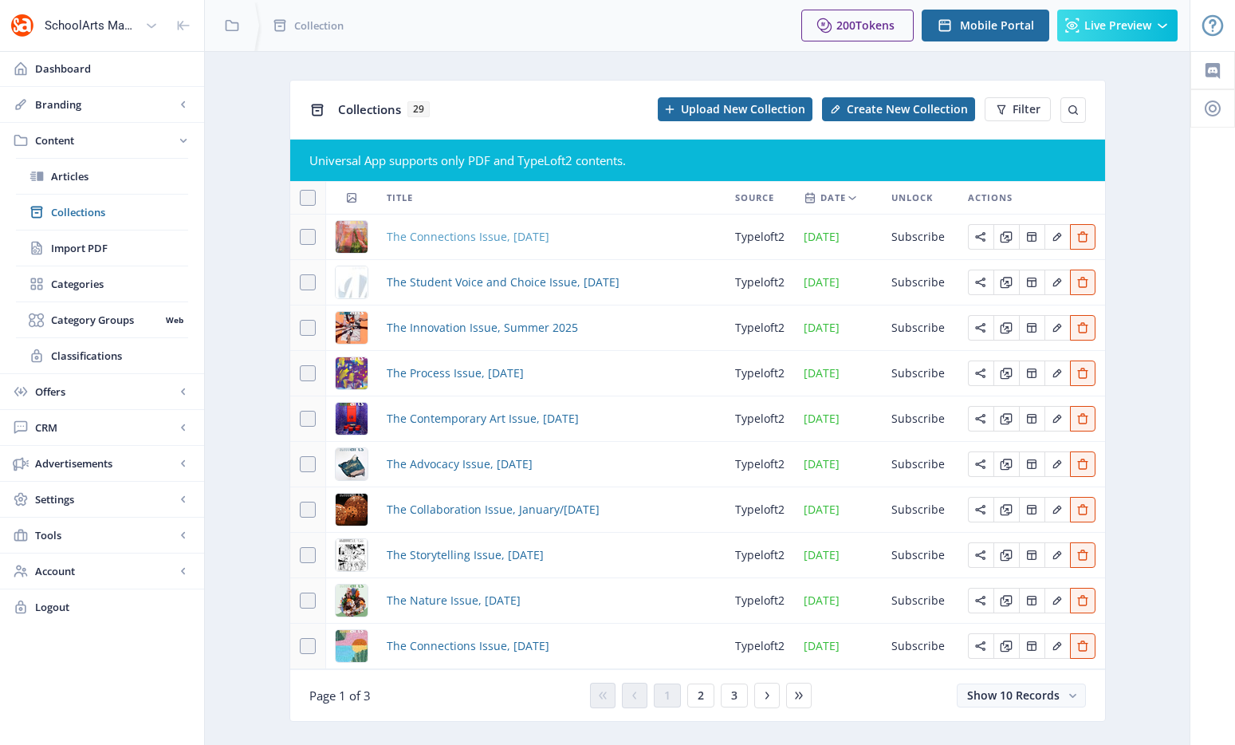
click at [511, 237] on span "The Connections Issue, [DATE]" at bounding box center [468, 236] width 163 height 19
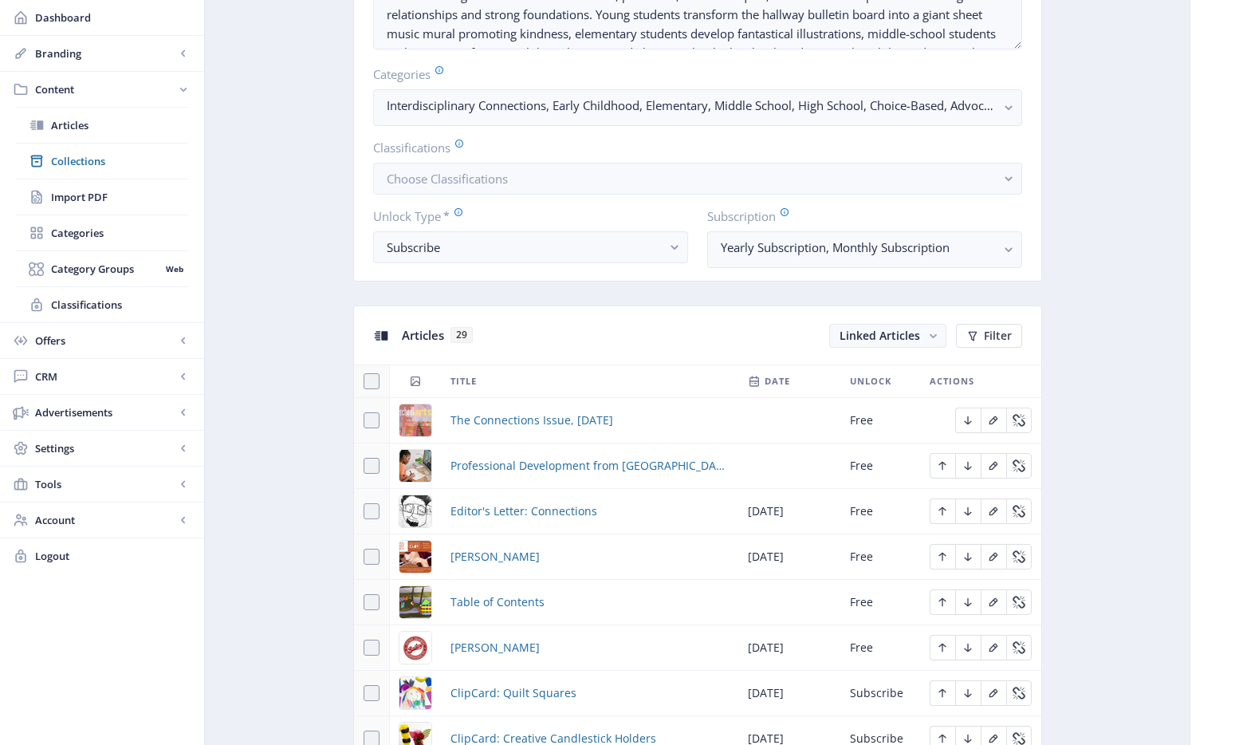
scroll to position [585, 0]
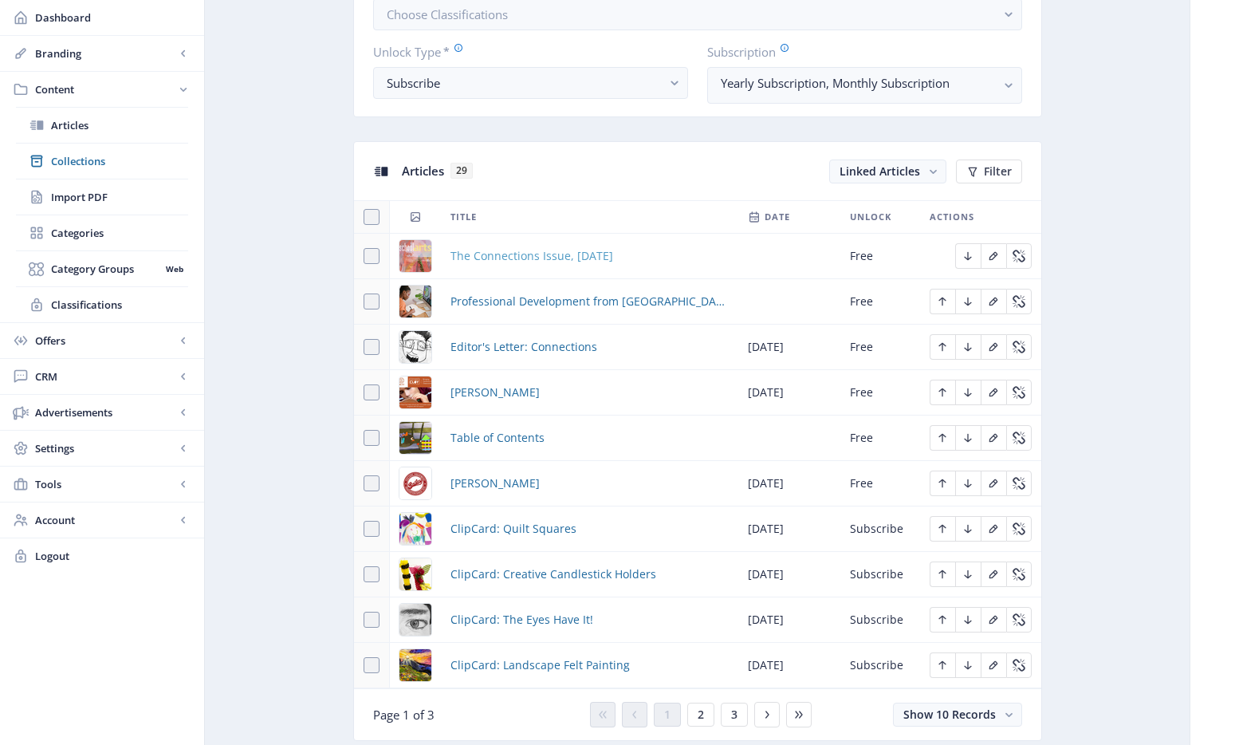
click at [582, 262] on span "The Connections Issue, [DATE]" at bounding box center [532, 255] width 163 height 19
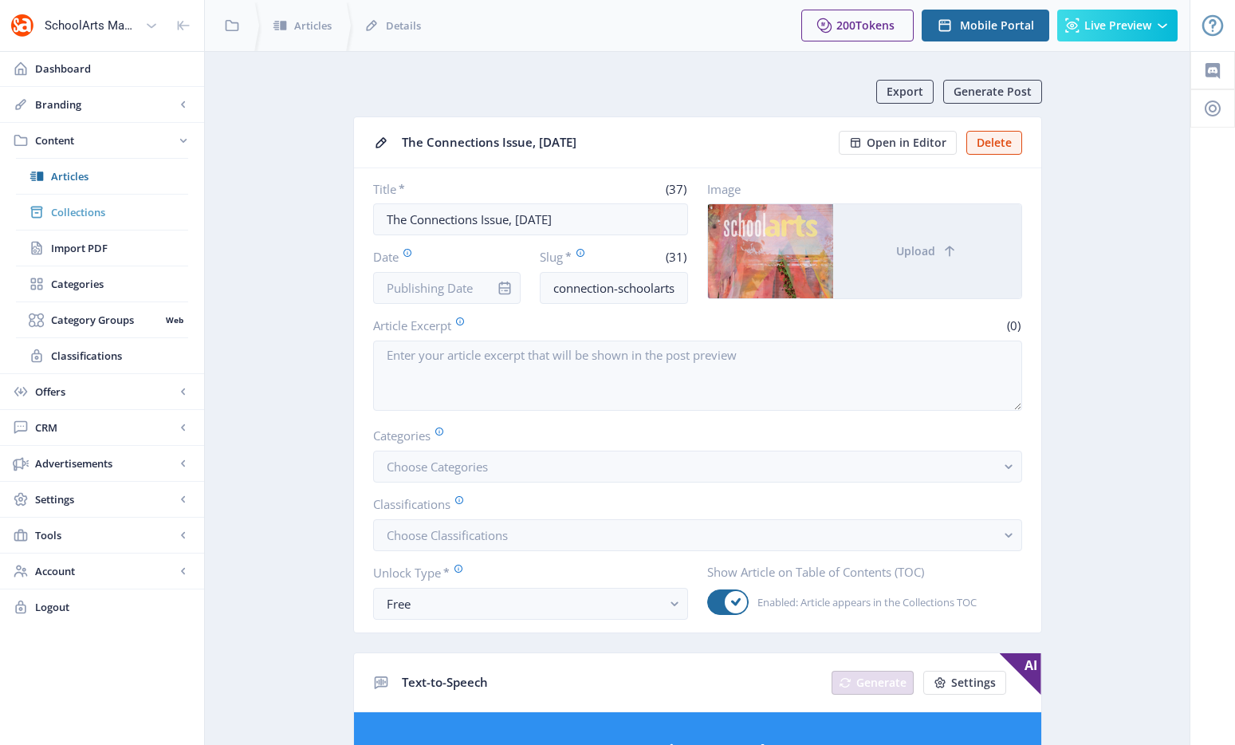
click at [124, 201] on link "Collections" at bounding box center [102, 212] width 172 height 35
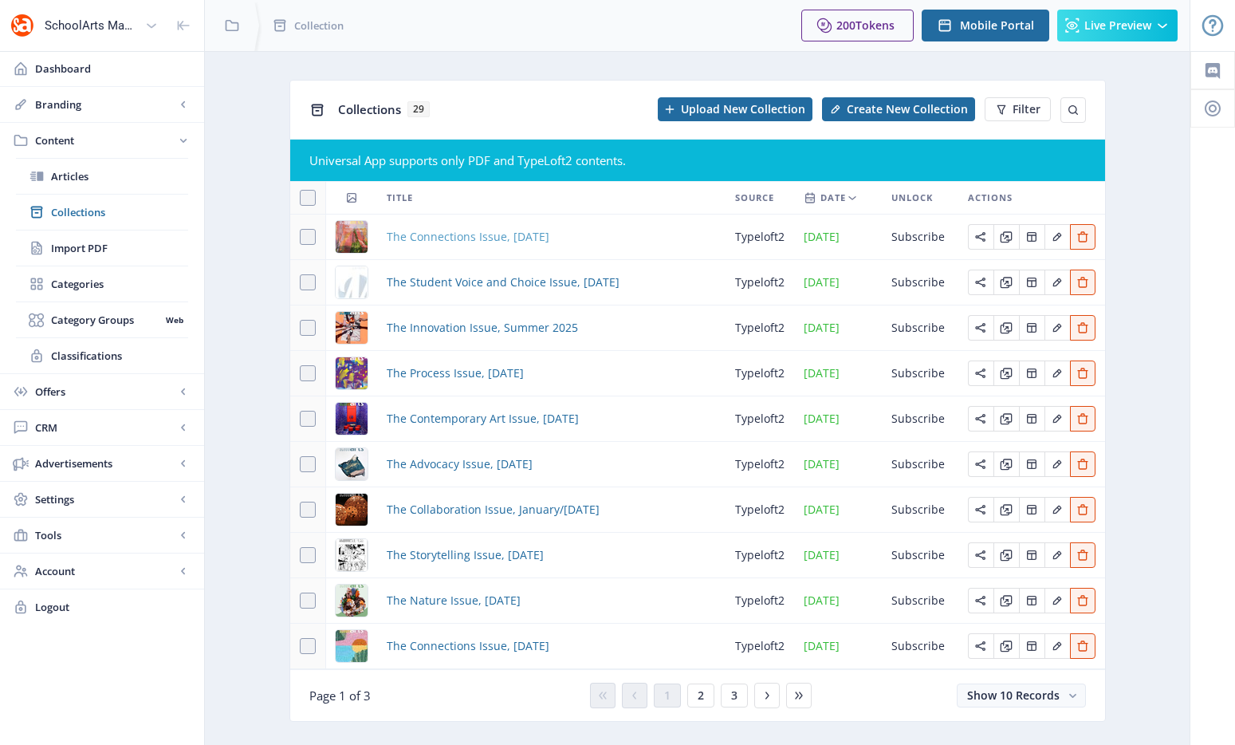
click at [430, 228] on span "The Connections Issue, [DATE]" at bounding box center [468, 236] width 163 height 19
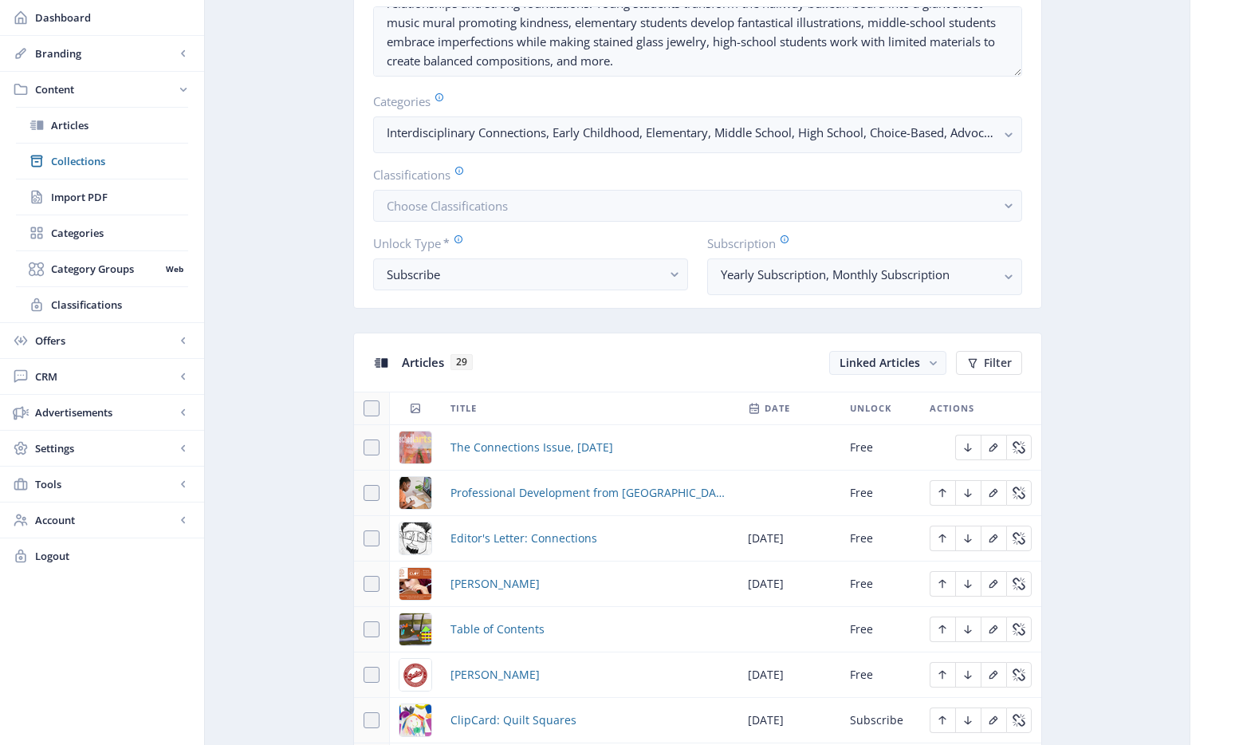
scroll to position [575, 0]
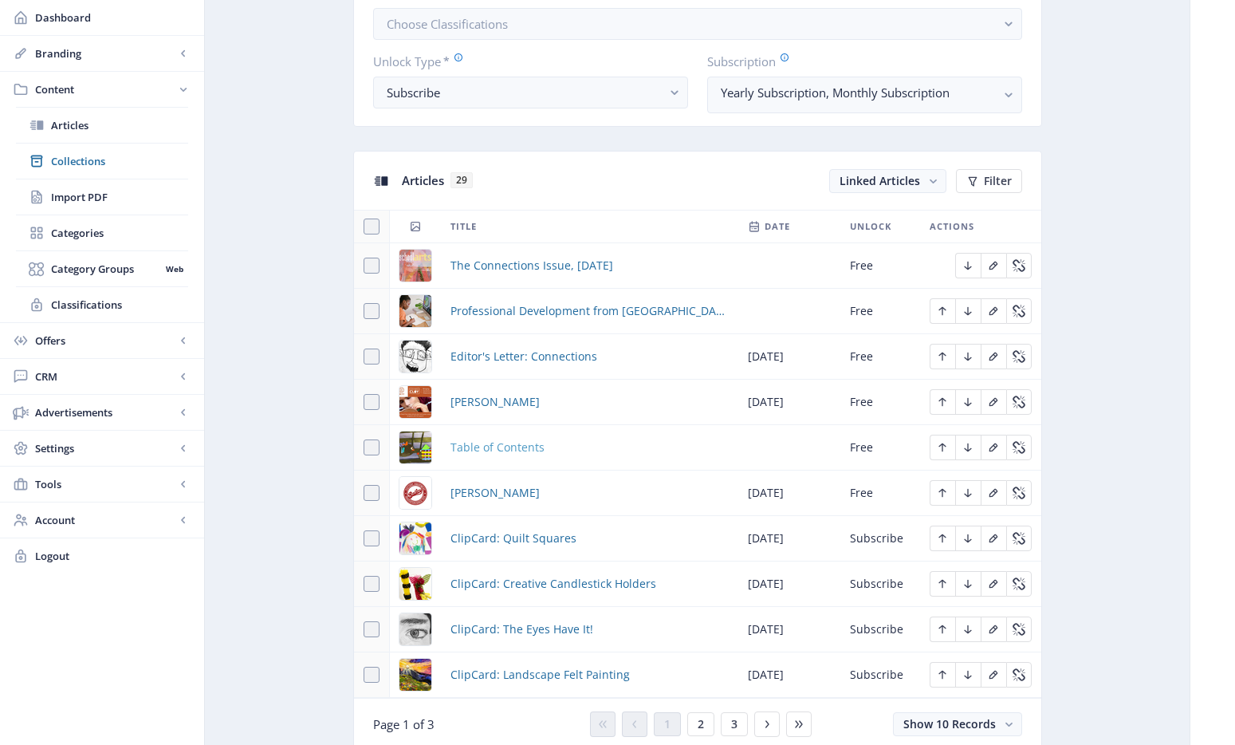
click at [500, 454] on span "Table of Contents" at bounding box center [498, 447] width 94 height 19
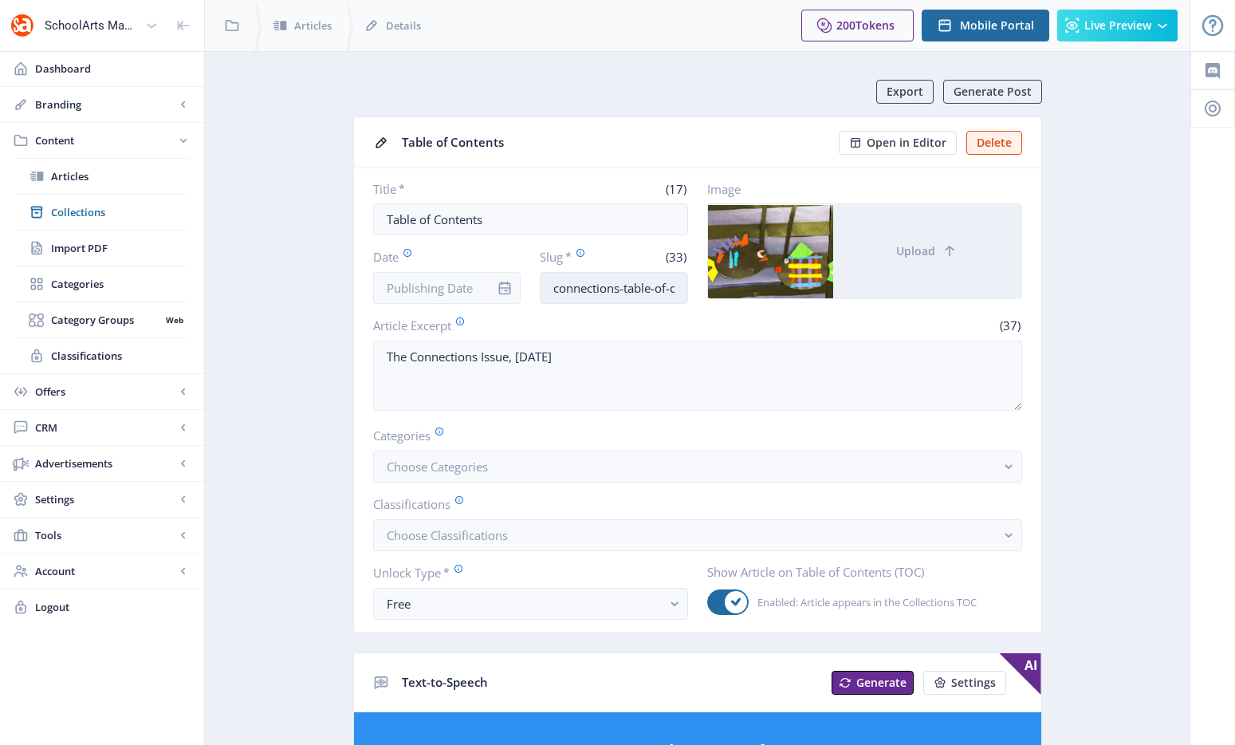
click at [612, 282] on input "connections-table-of-contents-925" at bounding box center [614, 288] width 148 height 32
